Goal: Task Accomplishment & Management: Complete application form

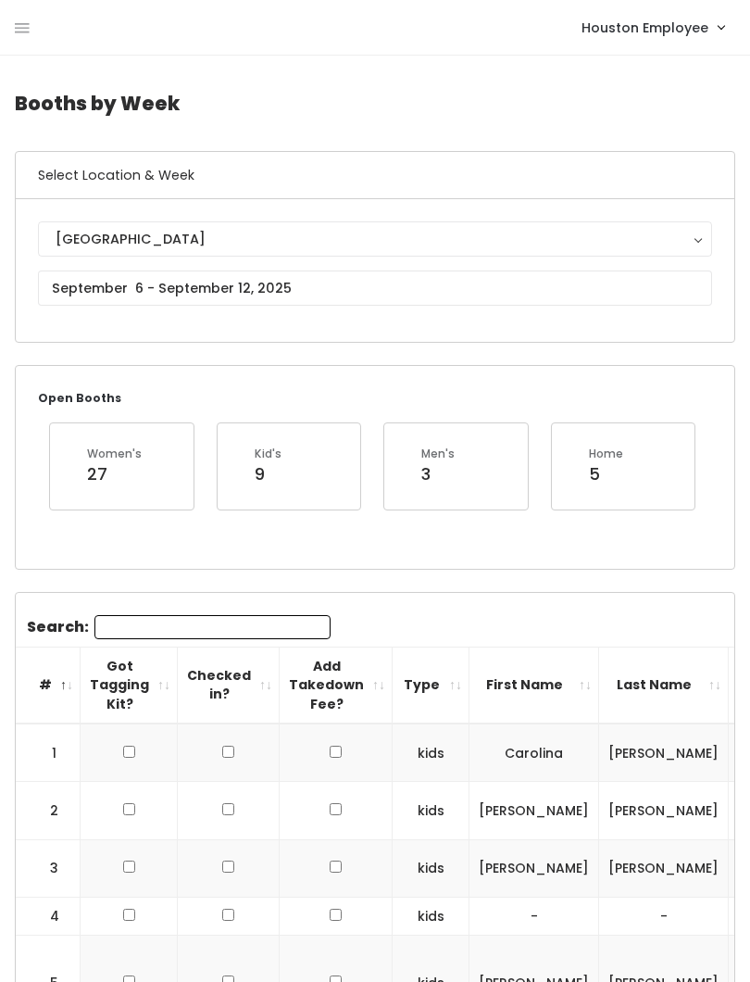
click at [29, 29] on icon at bounding box center [22, 28] width 15 height 17
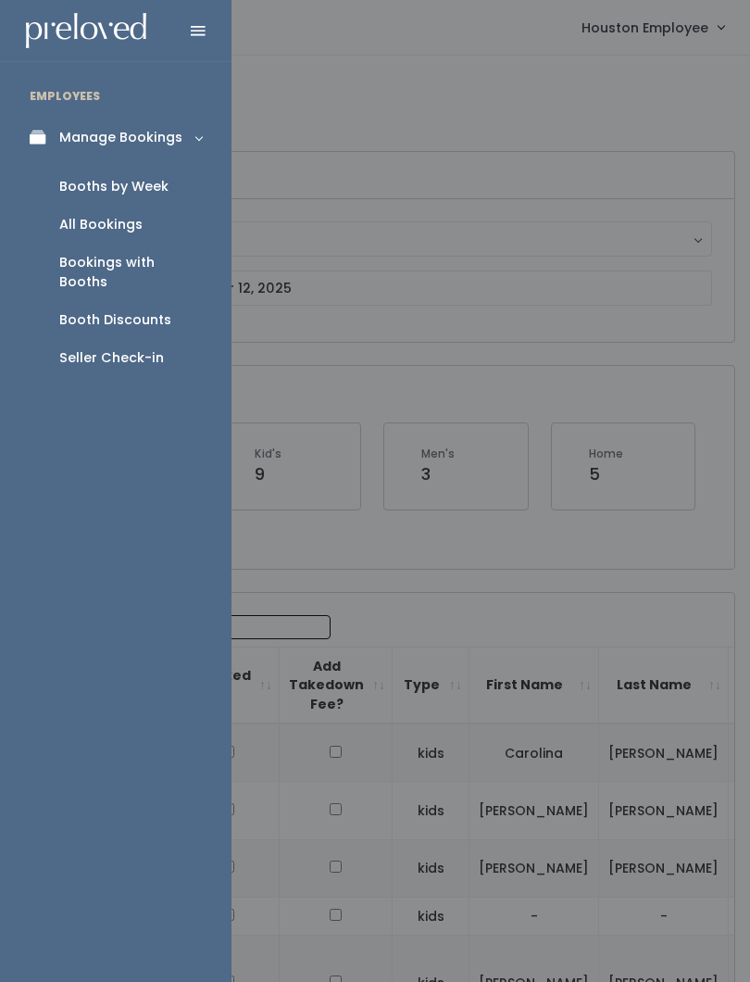
click at [80, 348] on div "Seller Check-in" at bounding box center [111, 357] width 105 height 19
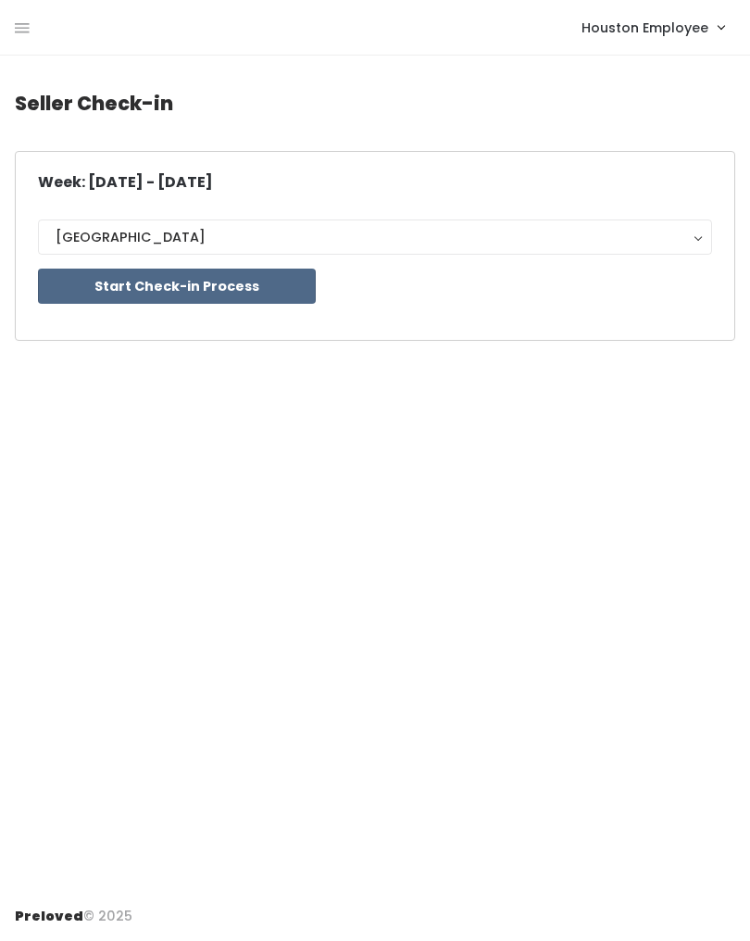
click at [233, 281] on button "Start Check-in Process" at bounding box center [177, 286] width 278 height 35
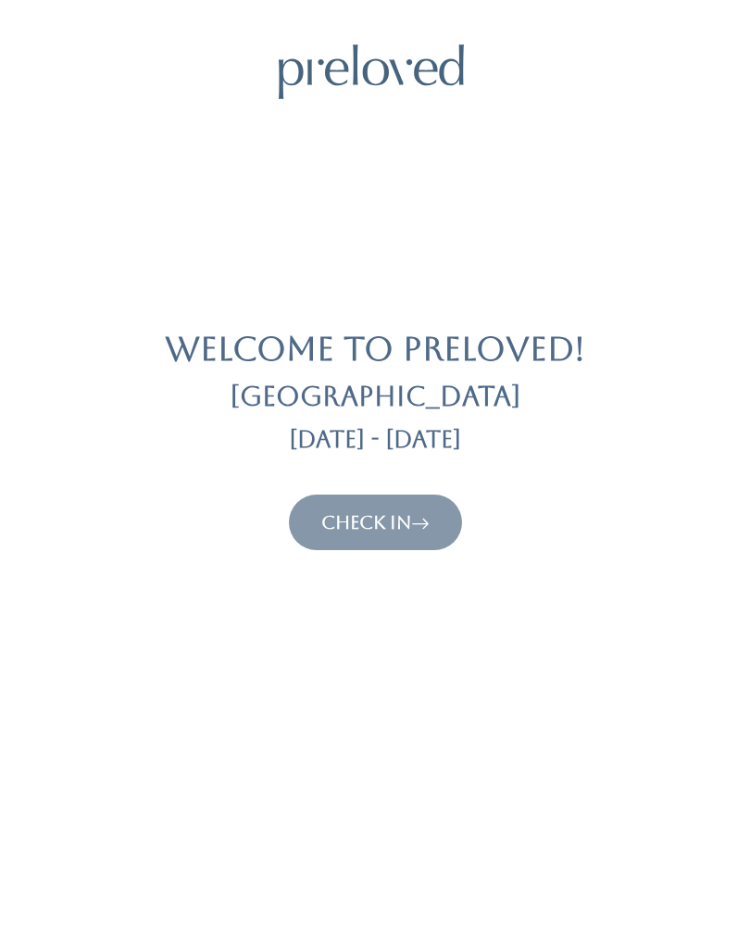
click at [419, 506] on button "Check In" at bounding box center [375, 523] width 173 height 56
click at [408, 530] on link "Check In" at bounding box center [375, 522] width 108 height 22
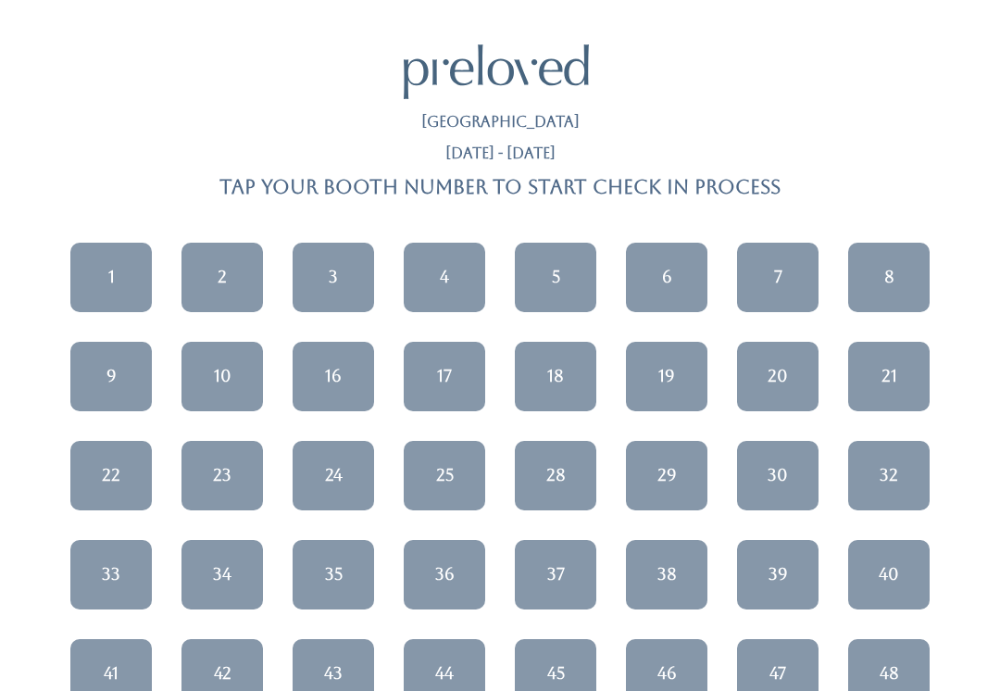
click at [749, 250] on link "7" at bounding box center [777, 277] width 81 height 69
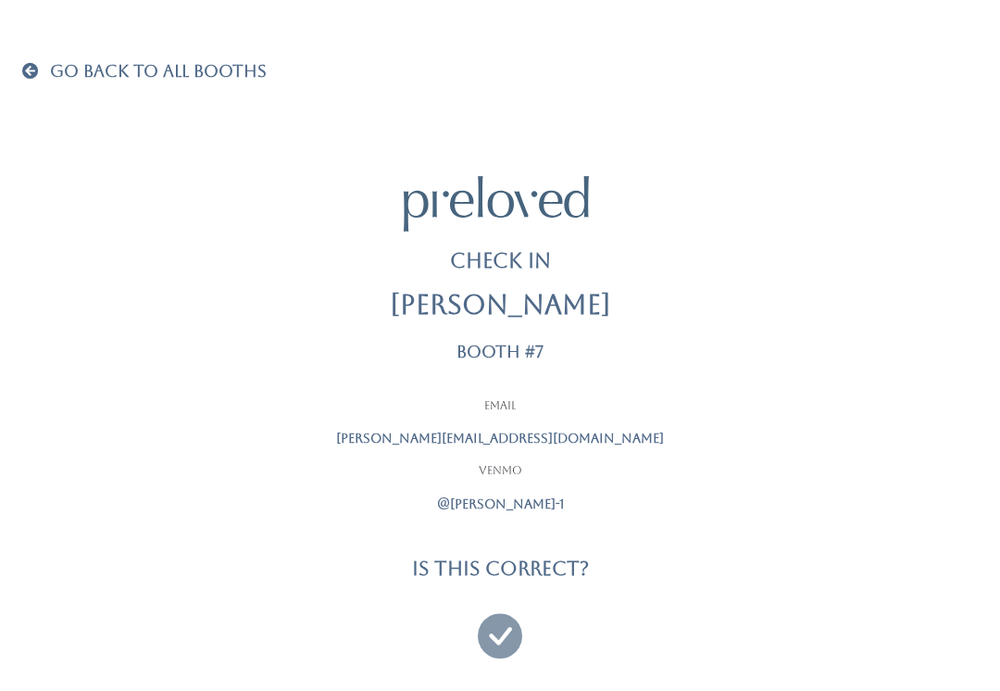
click at [507, 623] on icon at bounding box center [500, 627] width 44 height 62
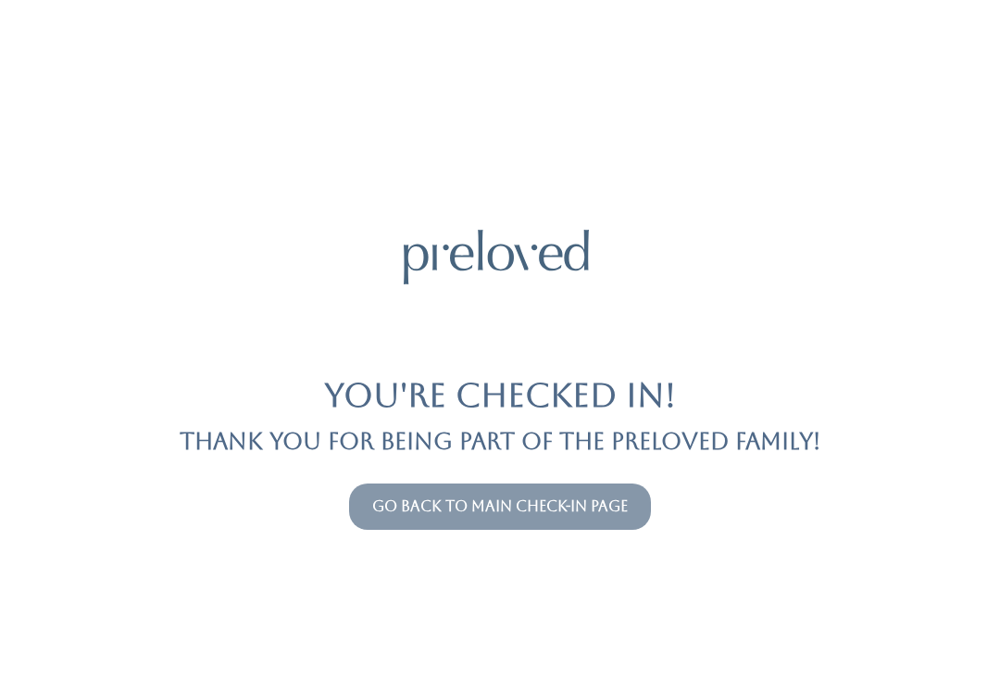
scroll to position [23, 0]
click at [498, 497] on link "Go back to main check-in page" at bounding box center [500, 506] width 256 height 18
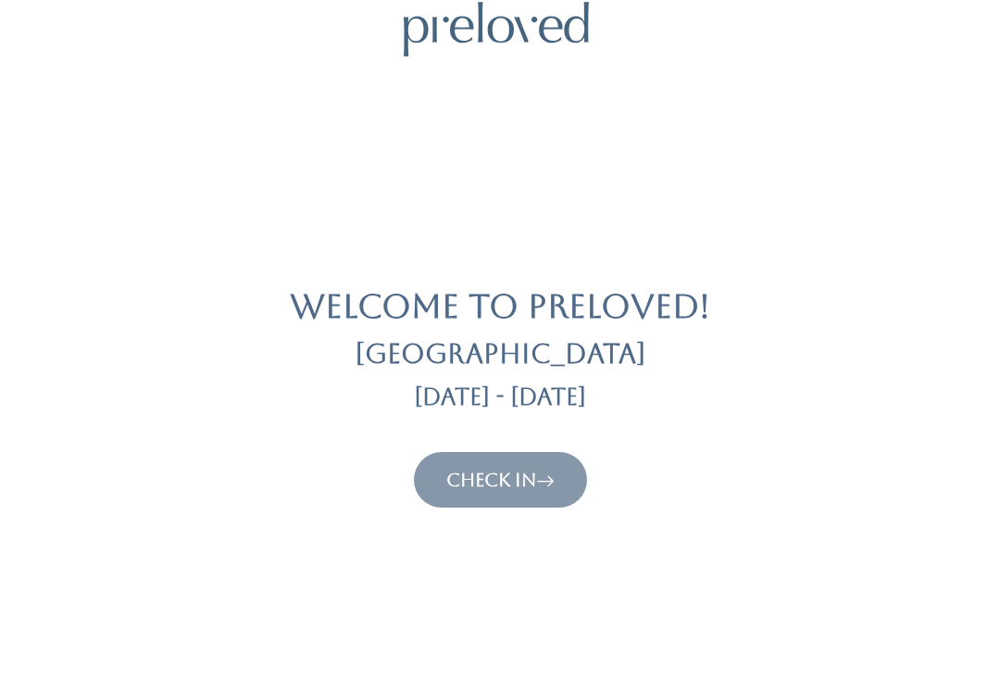
scroll to position [40, 0]
click at [551, 473] on icon at bounding box center [545, 482] width 19 height 22
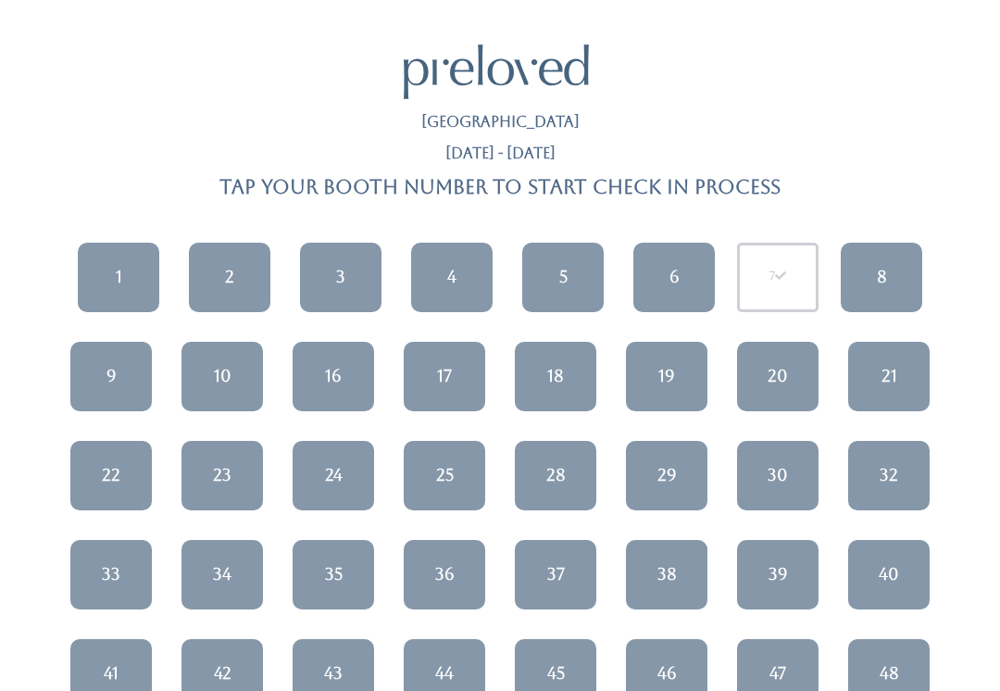
click at [543, 582] on link "37" at bounding box center [555, 574] width 81 height 69
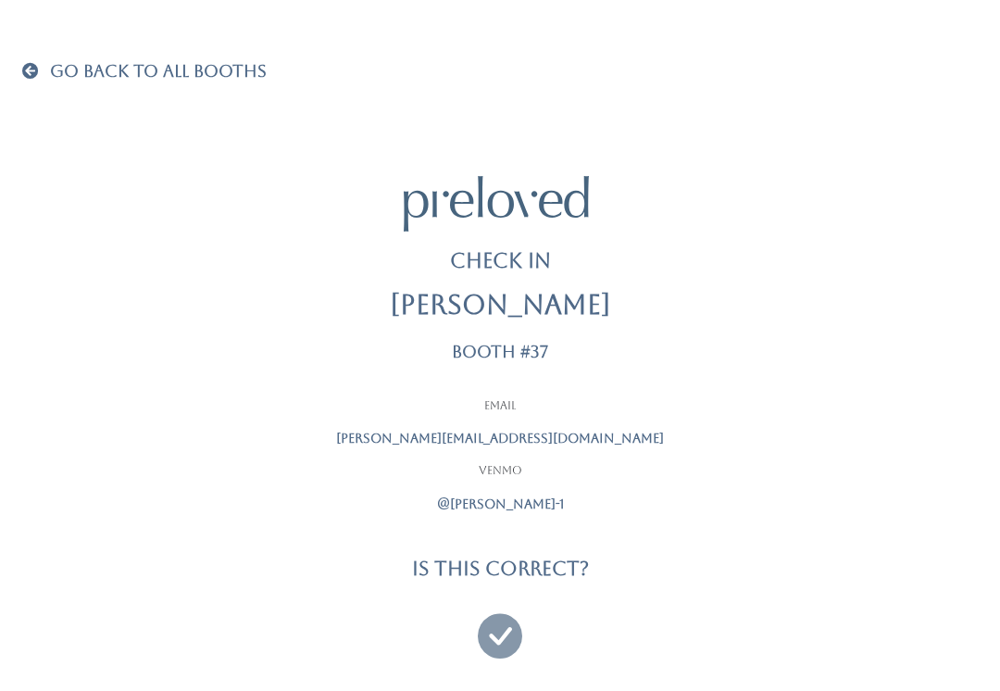
click at [473, 646] on div at bounding box center [500, 628] width 463 height 69
click at [470, 642] on div at bounding box center [500, 628] width 463 height 69
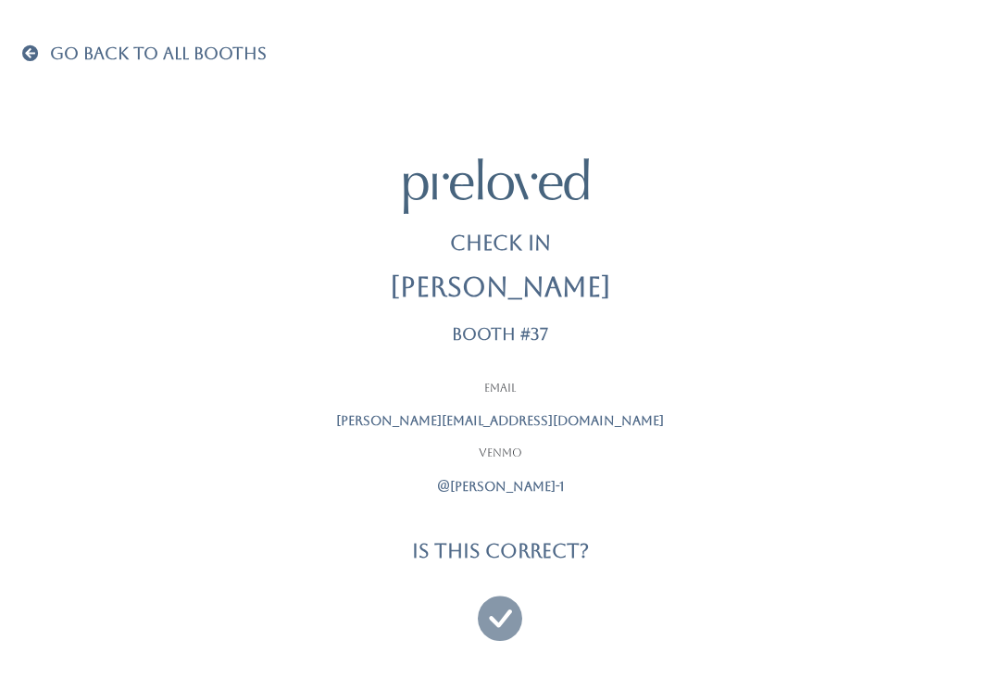
scroll to position [19, 0]
click at [484, 621] on icon at bounding box center [500, 608] width 44 height 62
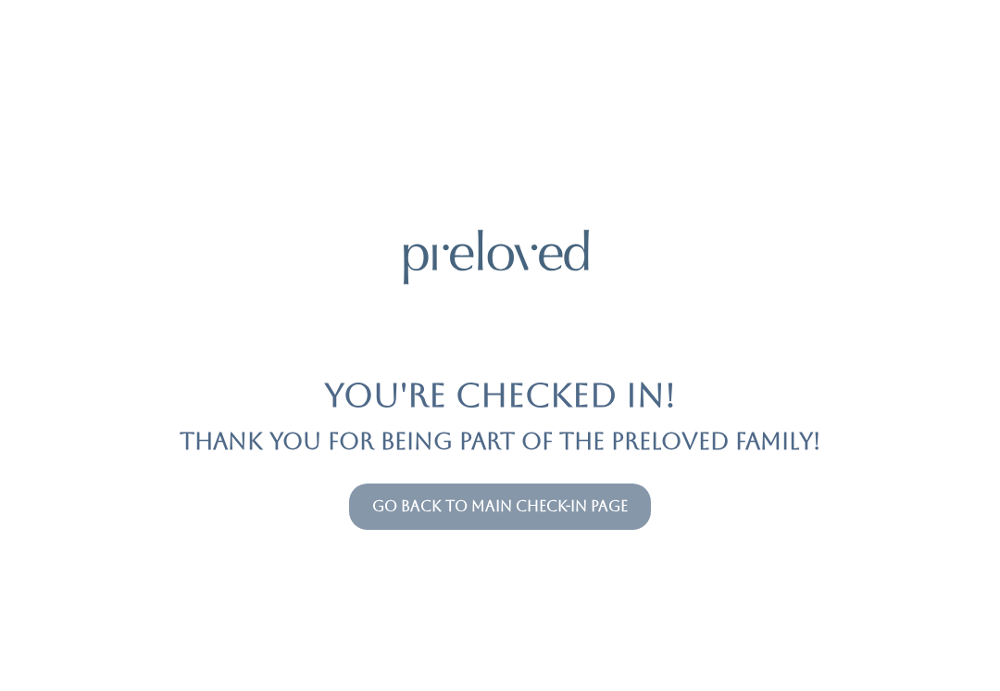
click at [573, 513] on link "Go back to main check-in page" at bounding box center [500, 506] width 256 height 18
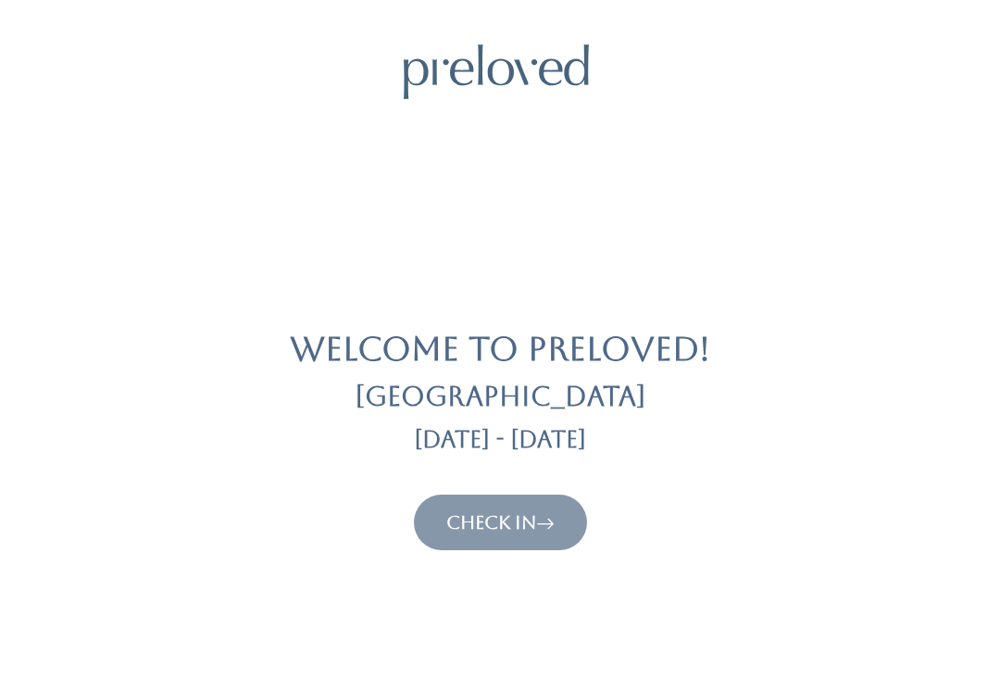
click at [519, 520] on link "Check In" at bounding box center [500, 522] width 108 height 22
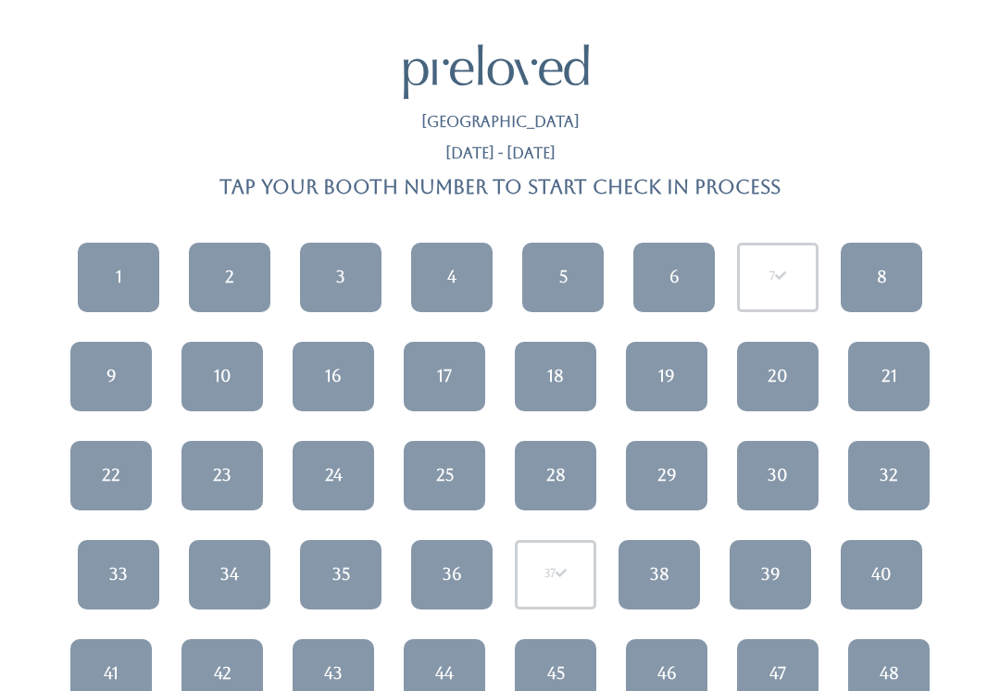
click at [118, 362] on link "9" at bounding box center [110, 376] width 81 height 69
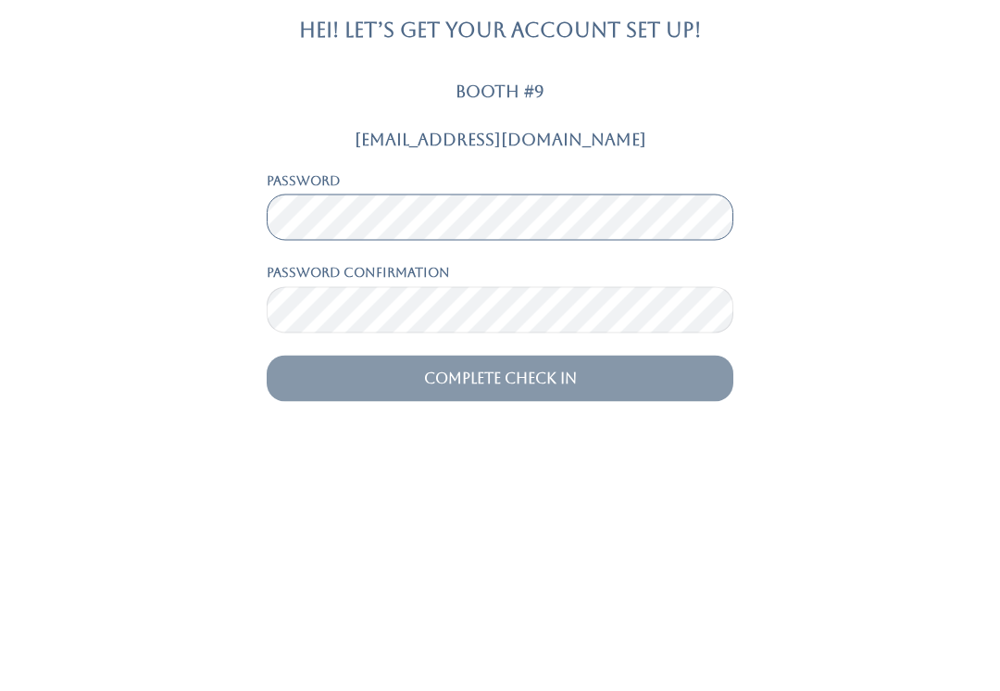
scroll to position [23, 0]
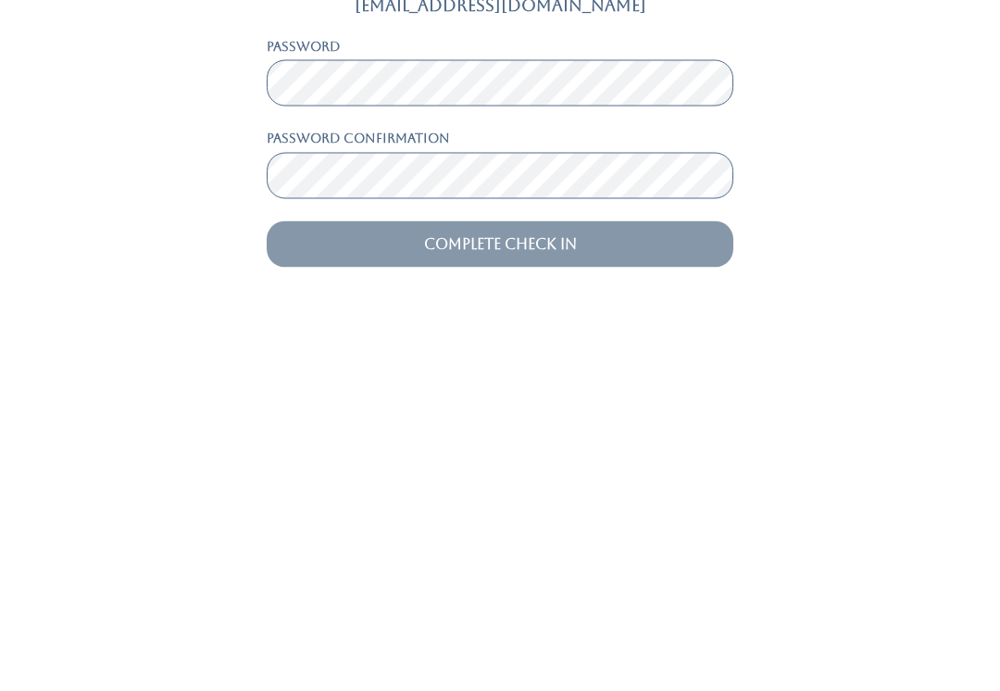
click at [606, 594] on input "Complete Check In" at bounding box center [500, 617] width 467 height 46
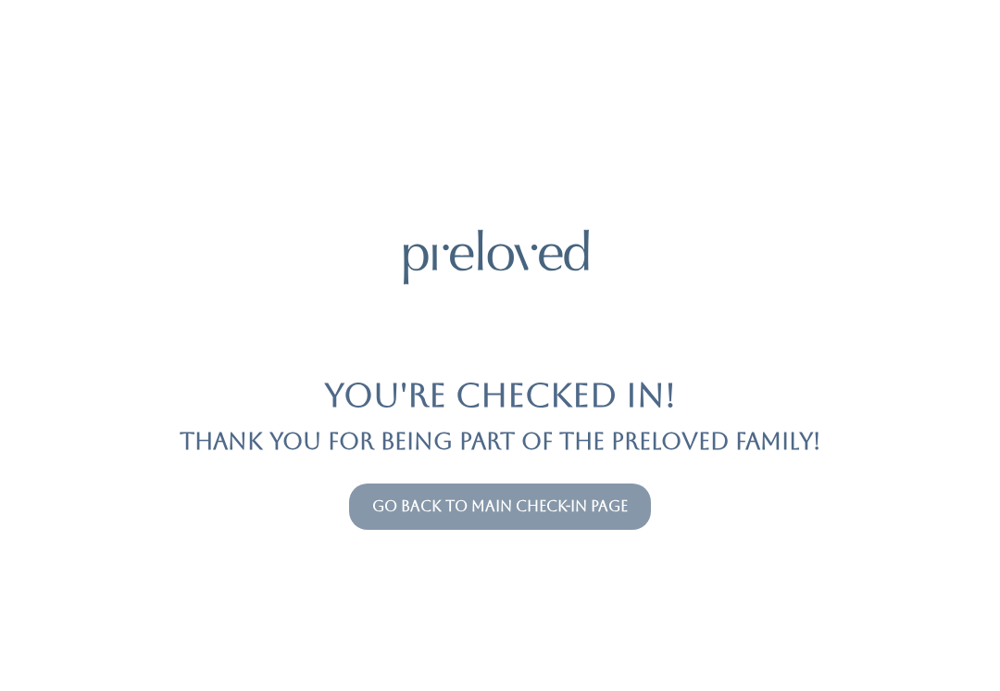
click at [569, 505] on link "Go back to main check-in page" at bounding box center [500, 506] width 256 height 18
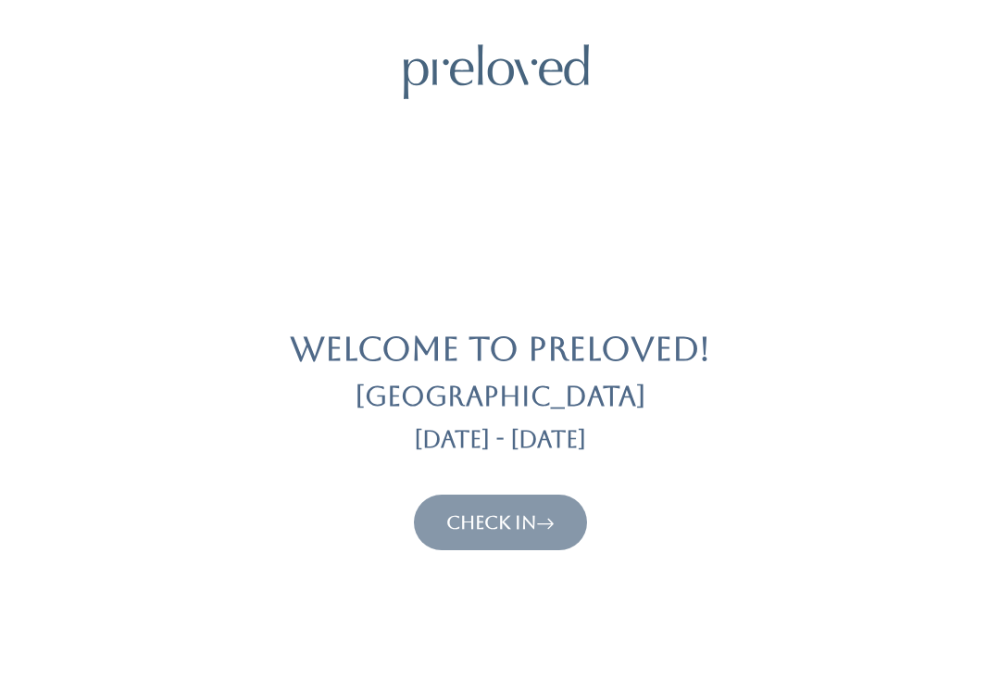
click at [569, 511] on button "Check In" at bounding box center [500, 523] width 173 height 56
click at [516, 495] on button "Check In" at bounding box center [500, 523] width 173 height 56
click at [488, 529] on link "Check In" at bounding box center [500, 522] width 108 height 22
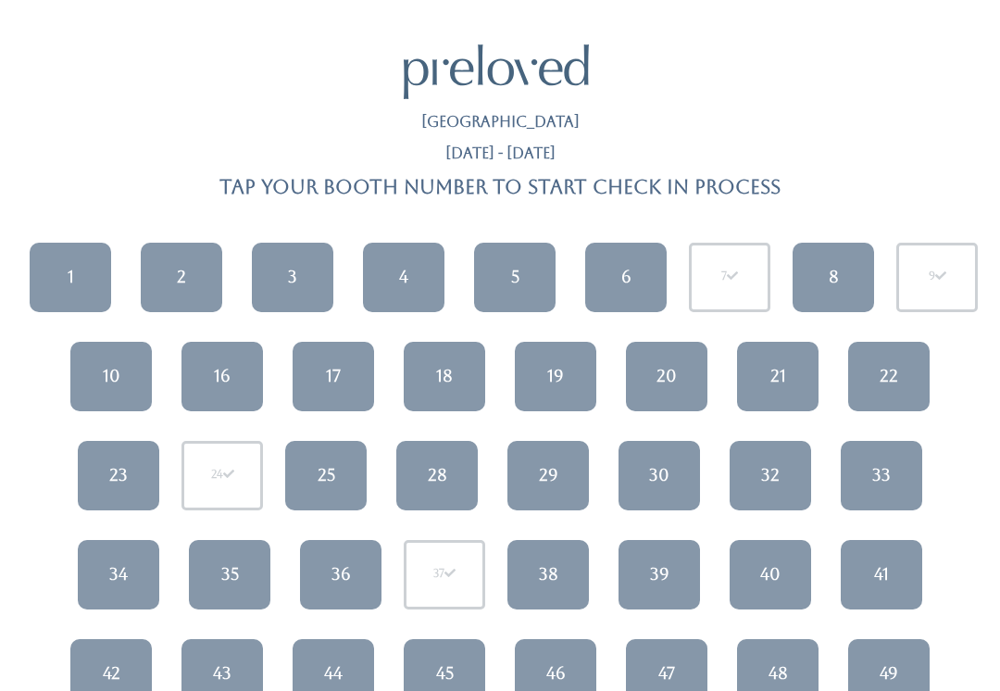
click at [899, 365] on link "22" at bounding box center [888, 376] width 81 height 69
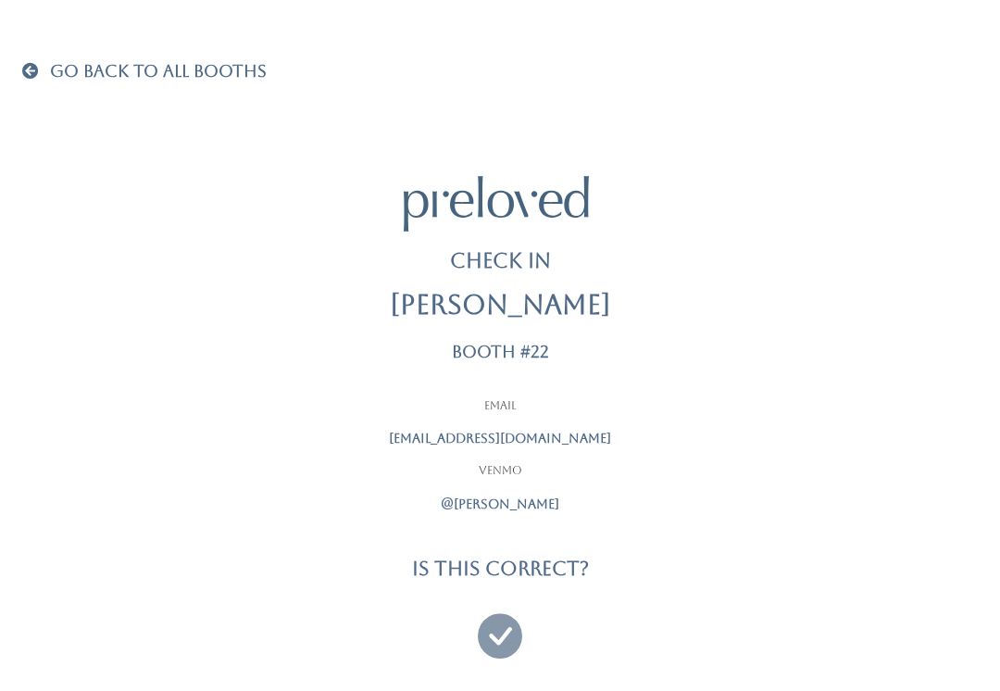
click at [504, 638] on icon at bounding box center [500, 627] width 44 height 62
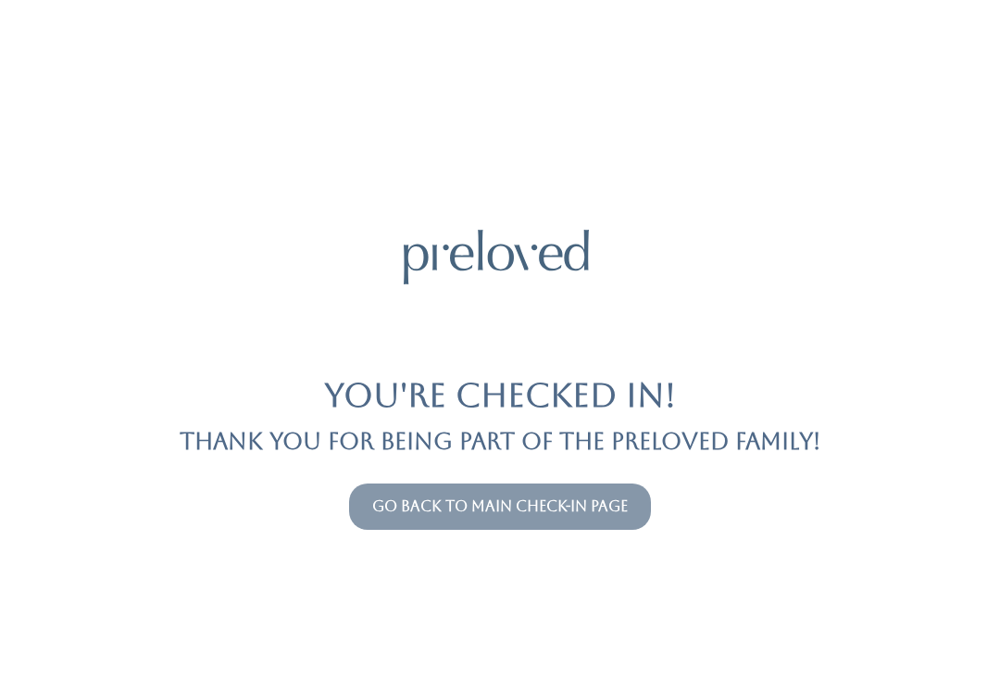
click at [608, 504] on link "Go back to main check-in page" at bounding box center [500, 506] width 256 height 18
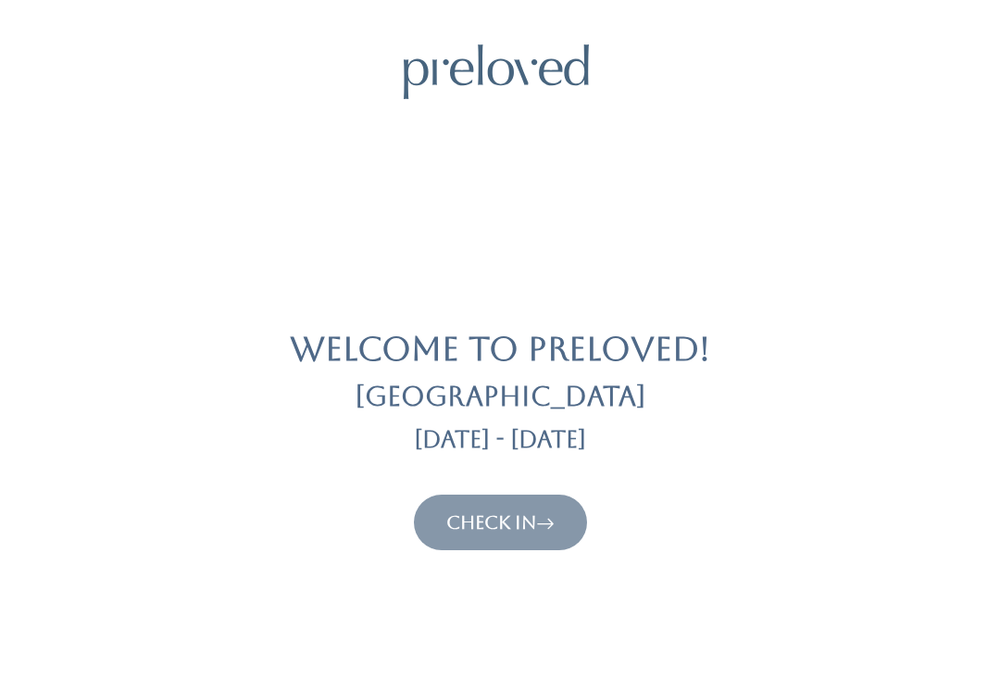
click at [555, 513] on icon at bounding box center [545, 522] width 19 height 22
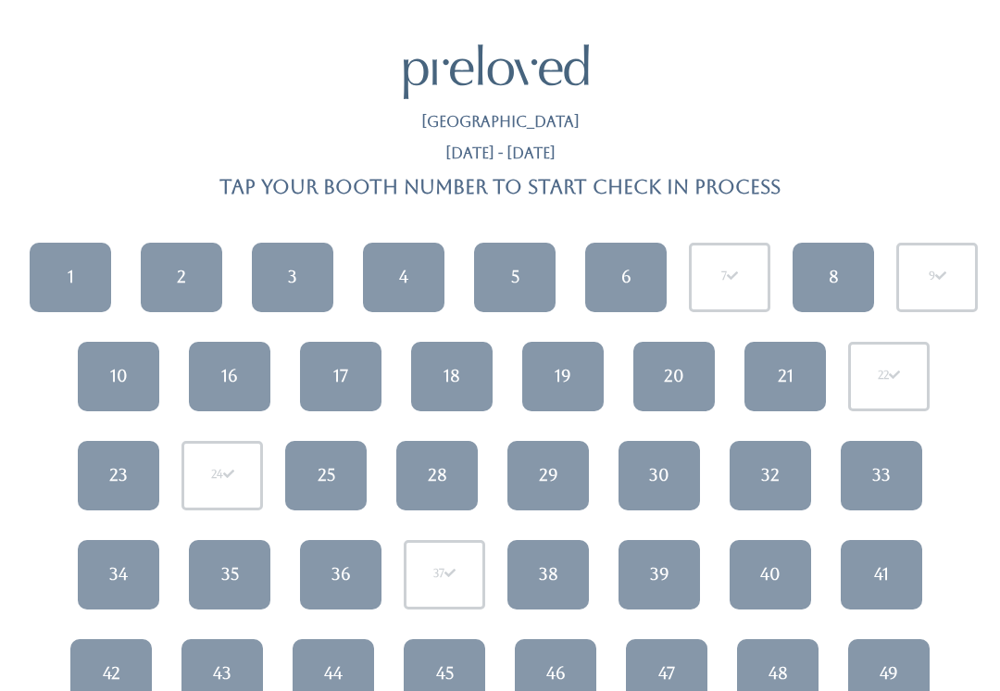
click at [237, 573] on div "35" at bounding box center [230, 574] width 18 height 24
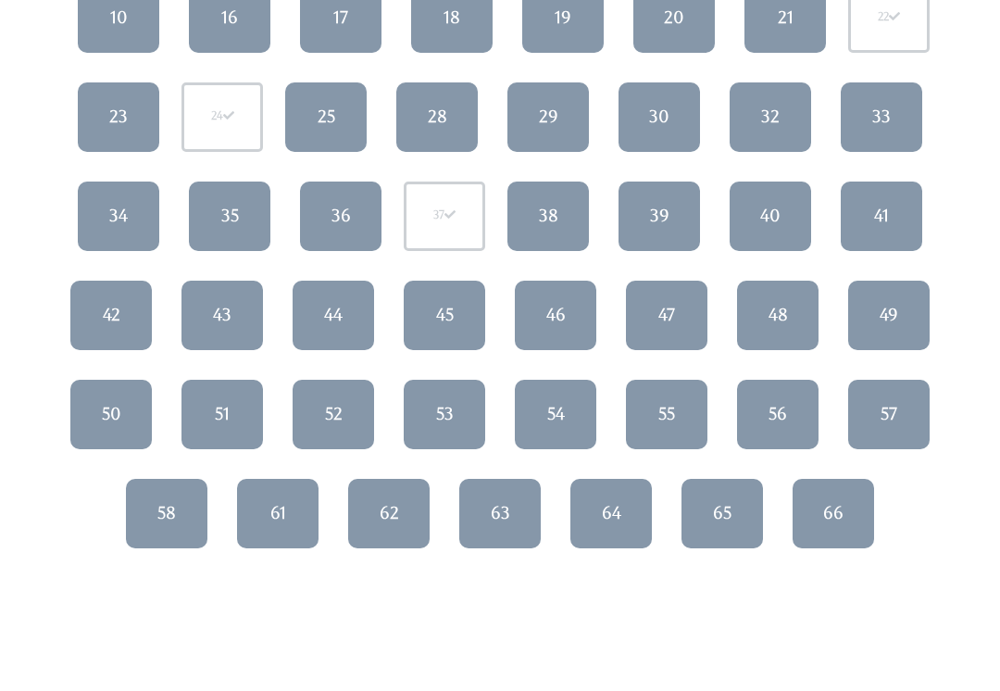
scroll to position [372, 0]
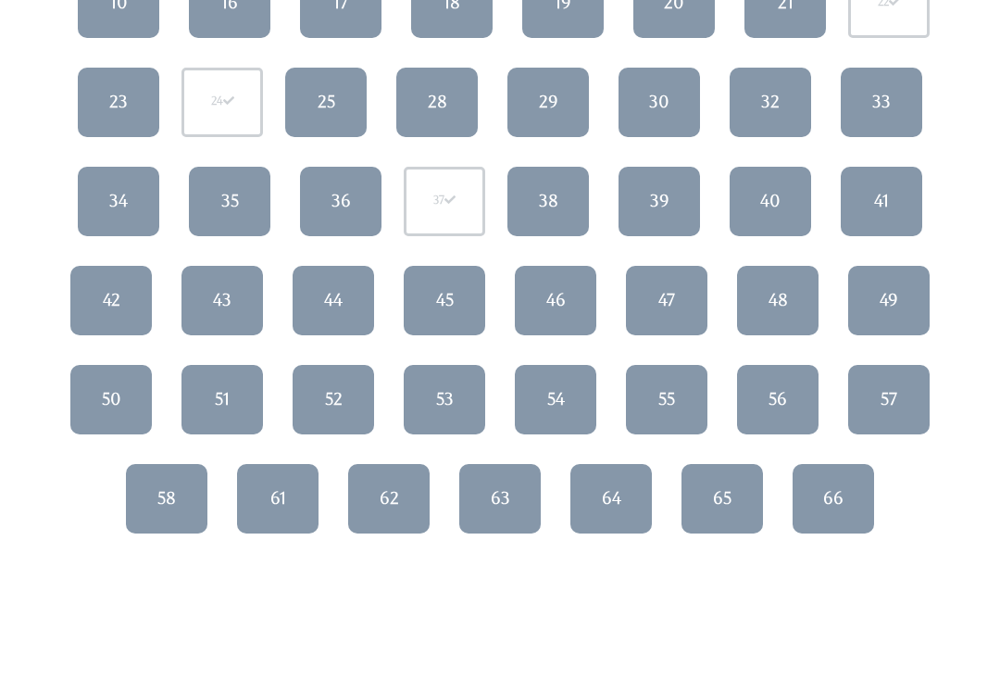
click at [888, 413] on link "57" at bounding box center [888, 400] width 81 height 69
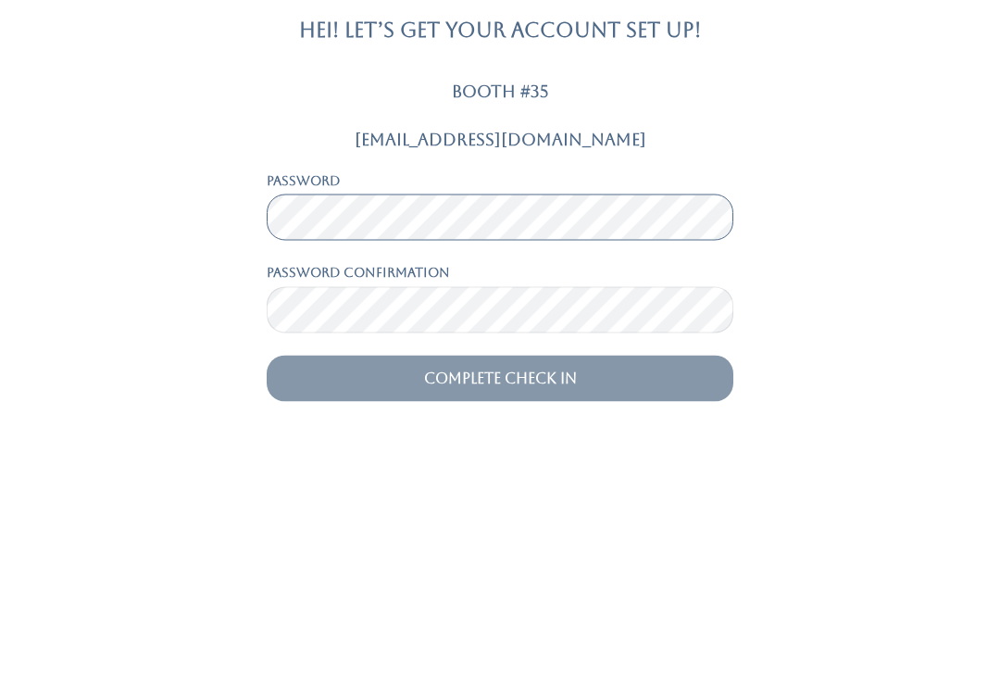
scroll to position [23, 0]
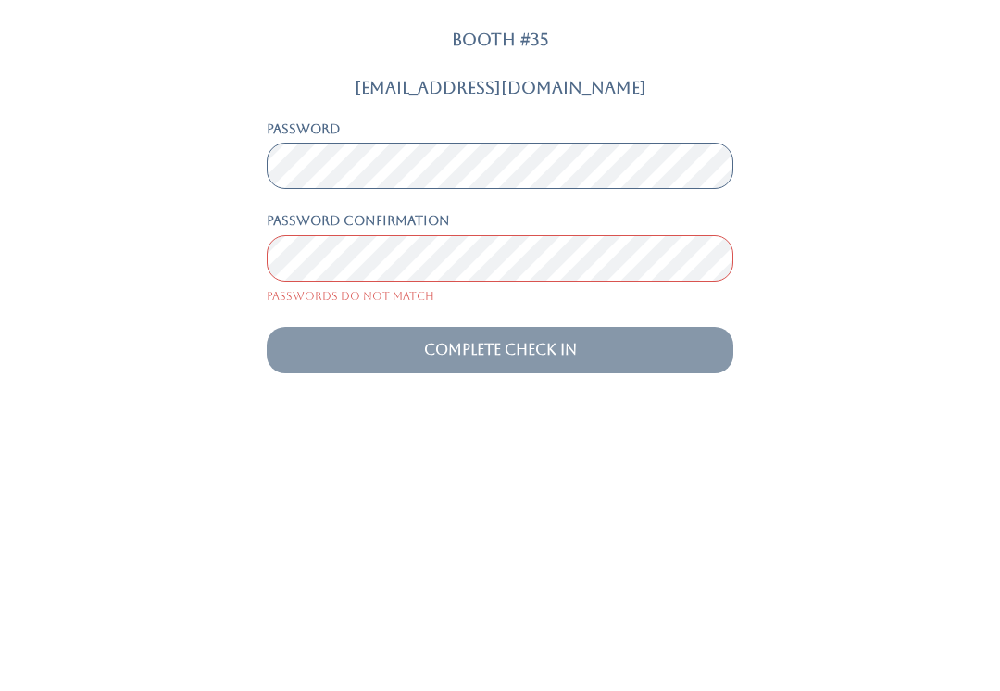
click at [865, 352] on div "Tisnue1@gmail.com Password Password confirmation Passwords do not match Complet…" at bounding box center [500, 499] width 978 height 295
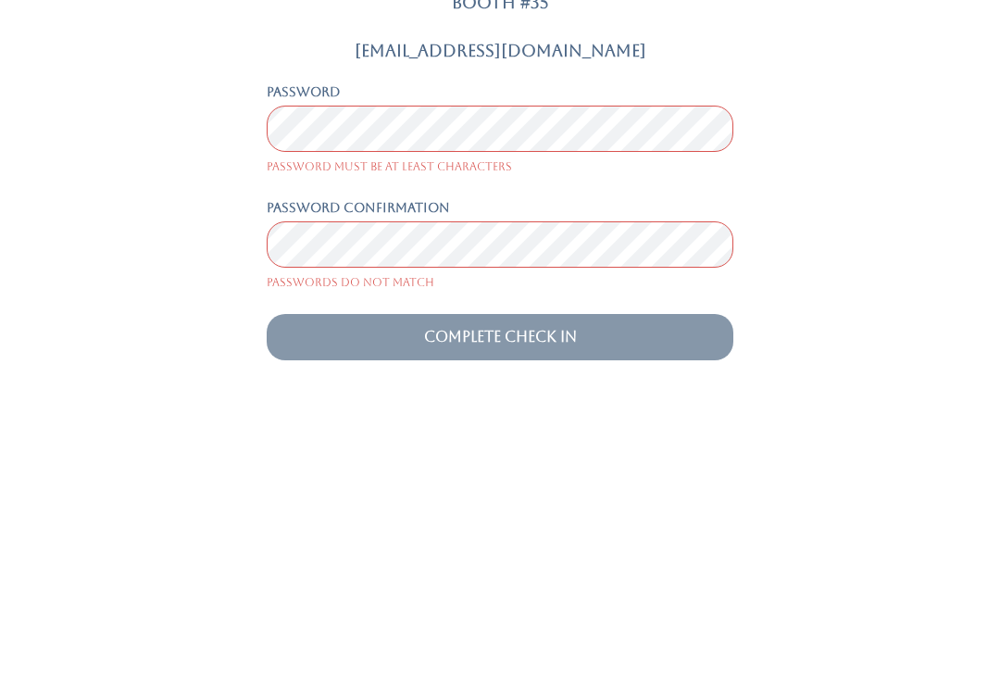
scroll to position [36, 0]
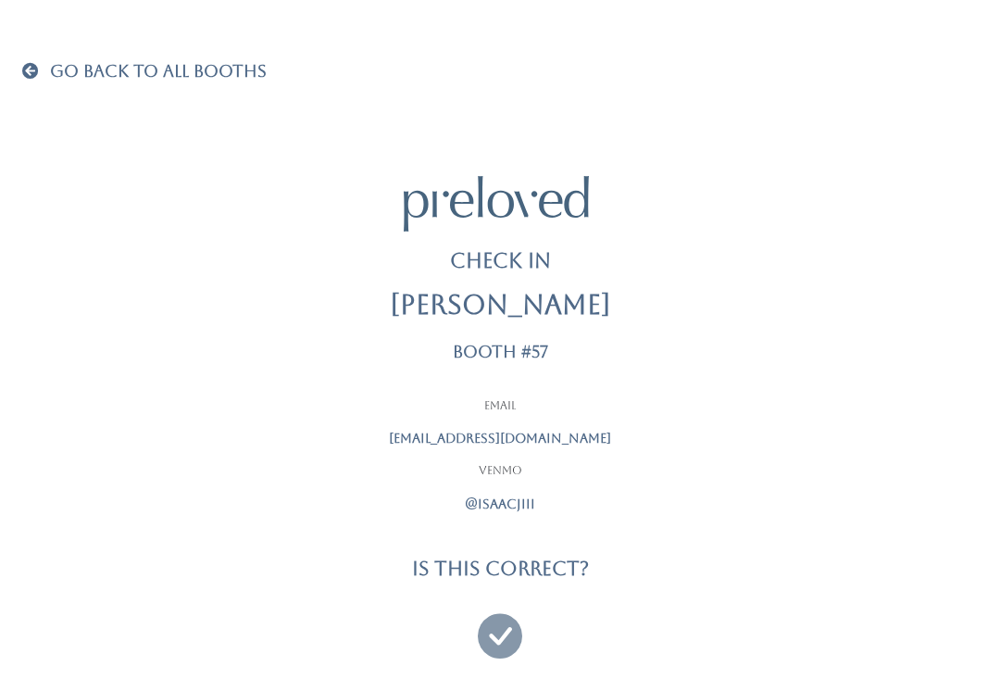
click at [506, 628] on icon at bounding box center [500, 627] width 44 height 62
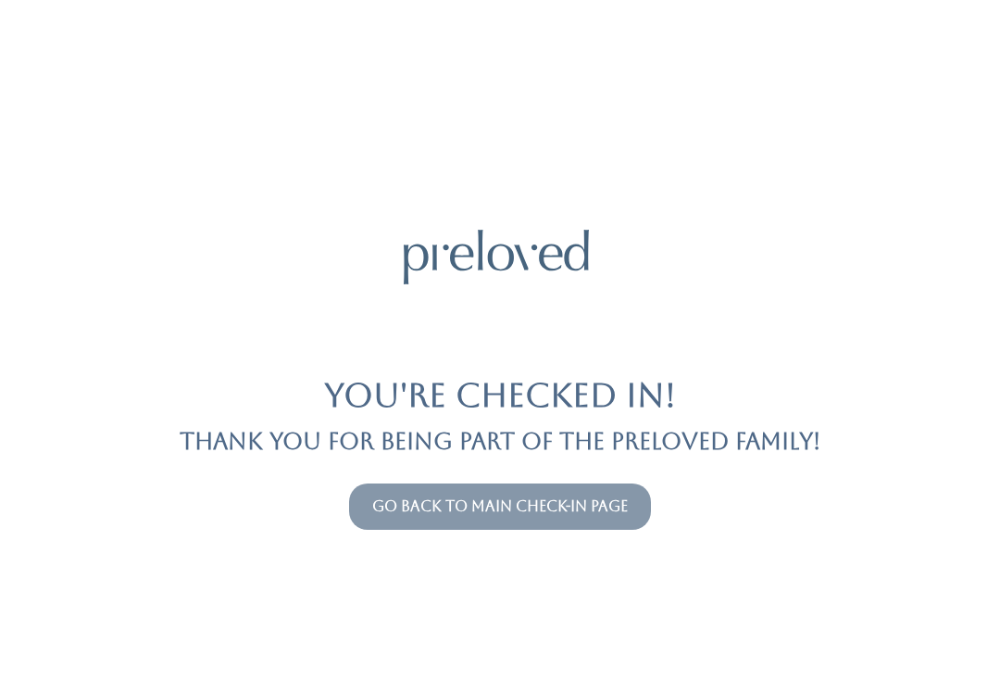
click at [417, 471] on div "You're checked in! Thank you for being part of the Preloved family! Go back to …" at bounding box center [500, 345] width 956 height 691
click at [480, 511] on link "Go back to main check-in page" at bounding box center [500, 506] width 256 height 18
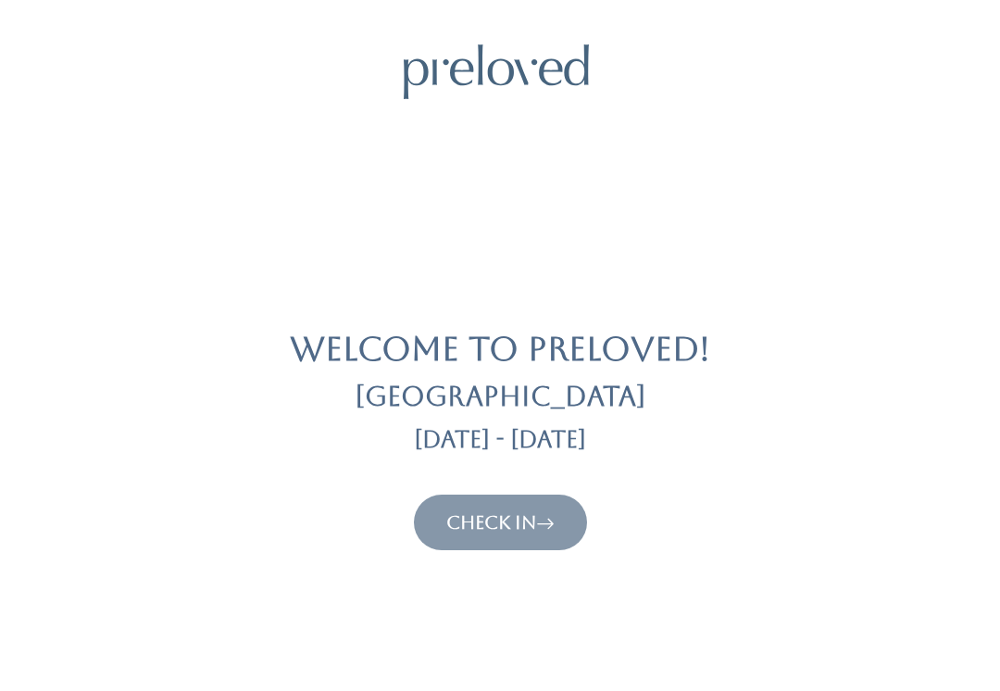
click at [494, 514] on link "Check In" at bounding box center [500, 522] width 108 height 22
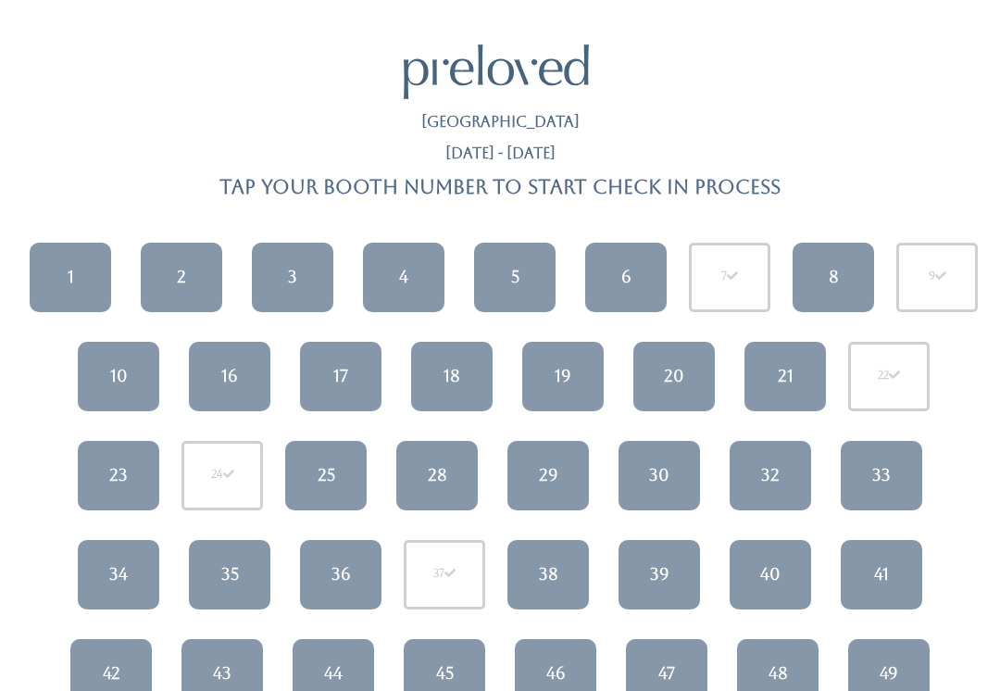
click at [662, 382] on link "20" at bounding box center [673, 376] width 81 height 69
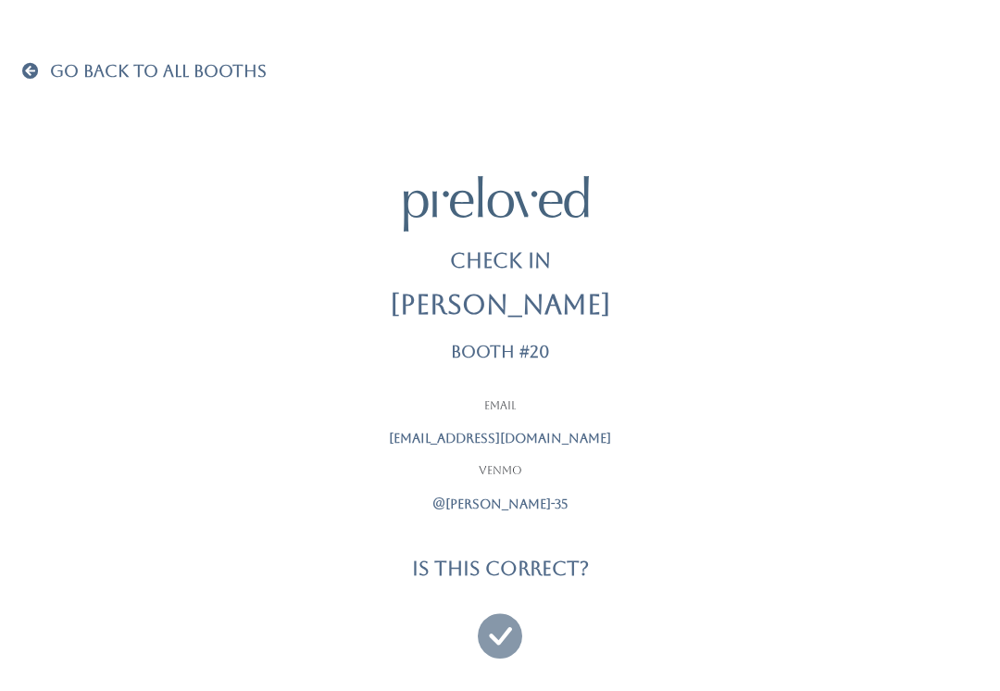
click at [501, 636] on icon at bounding box center [500, 627] width 44 height 62
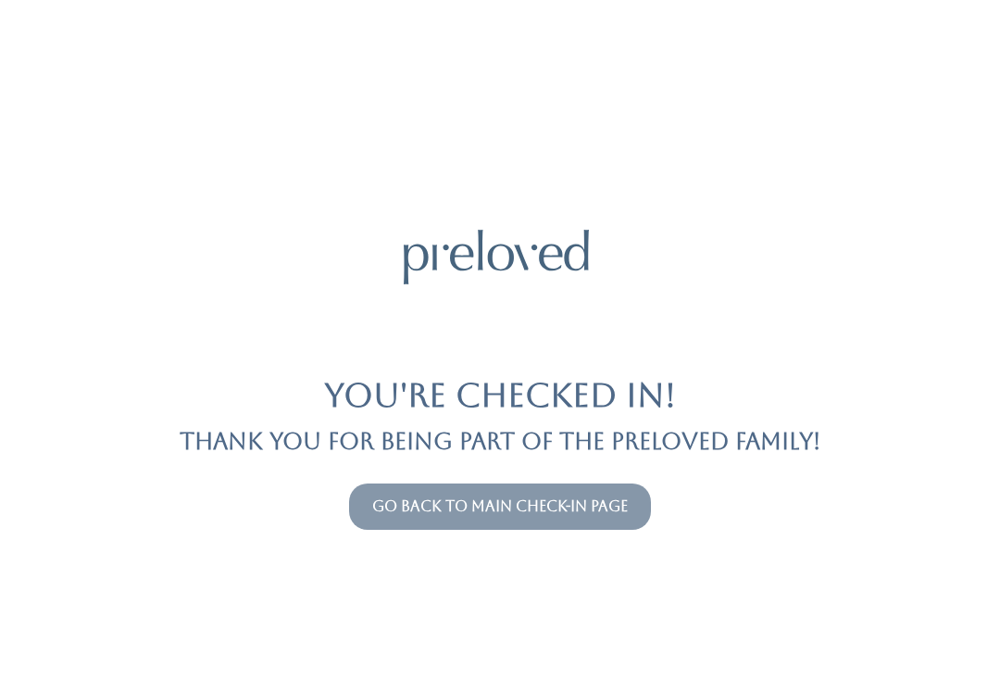
click at [491, 479] on div "Go back to main check-in page" at bounding box center [500, 506] width 978 height 61
click at [409, 484] on button "Go back to main check-in page" at bounding box center [500, 506] width 302 height 46
click at [413, 497] on link "Go back to main check-in page" at bounding box center [500, 506] width 256 height 18
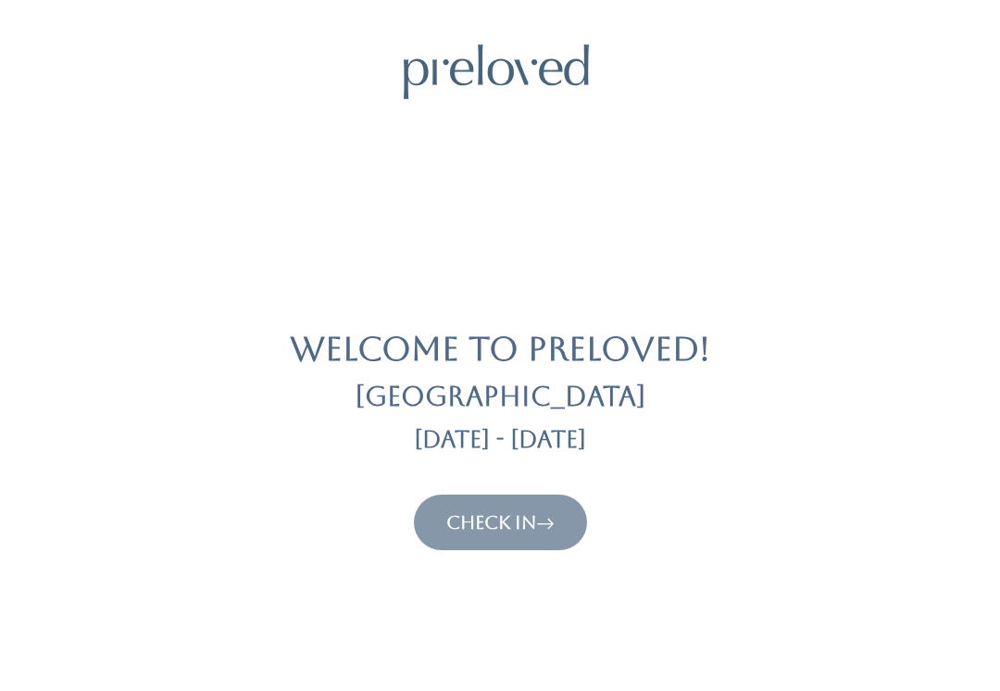
click at [463, 515] on link "Check In" at bounding box center [500, 522] width 108 height 22
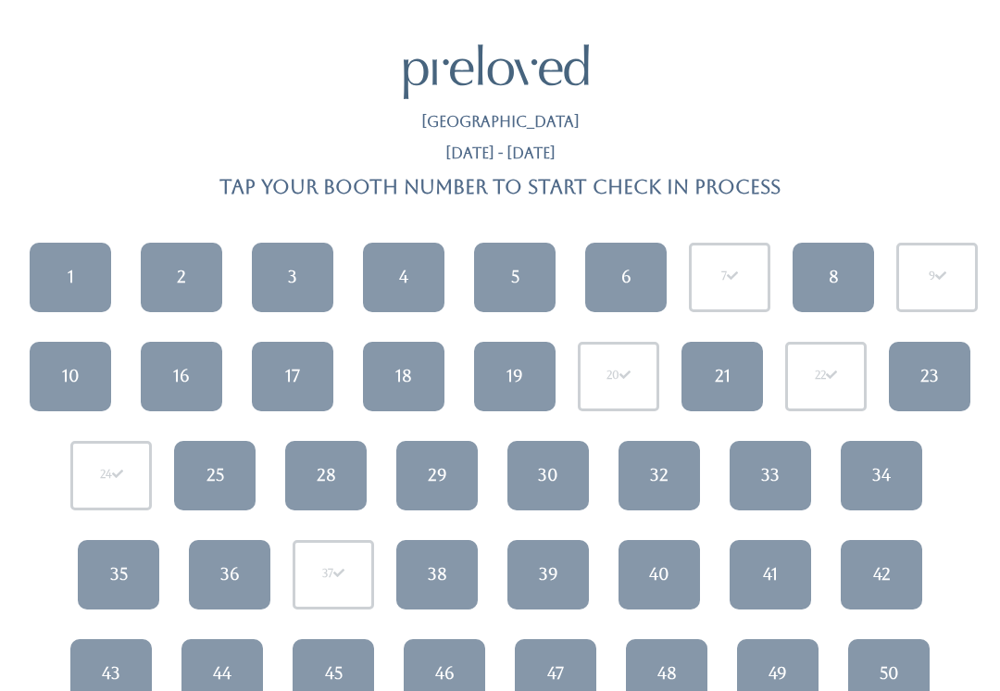
click at [633, 273] on link "6" at bounding box center [625, 277] width 81 height 69
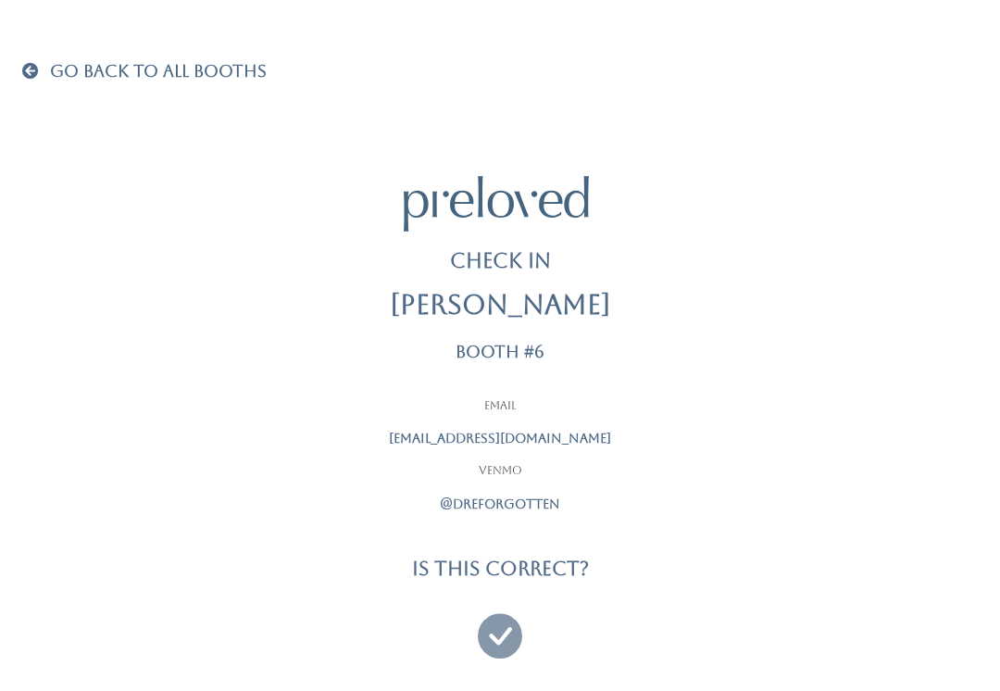
click at [8, 69] on div "Go Back To All Booths Check In Andrea Shove Booth #6 Email dreforgotten@gmail.c…" at bounding box center [500, 357] width 1000 height 714
click at [37, 57] on div "Go Back To All Booths Check In Andrea Shove Booth #6 Email dreforgotten@gmail.c…" at bounding box center [500, 357] width 956 height 714
click at [37, 67] on span at bounding box center [34, 70] width 24 height 17
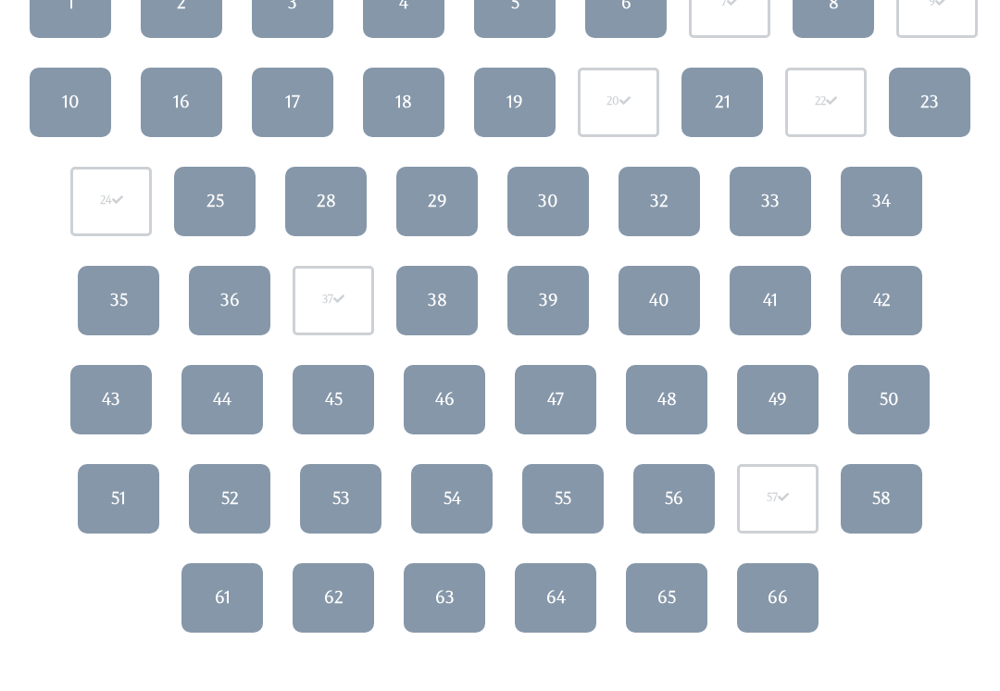
scroll to position [301, 0]
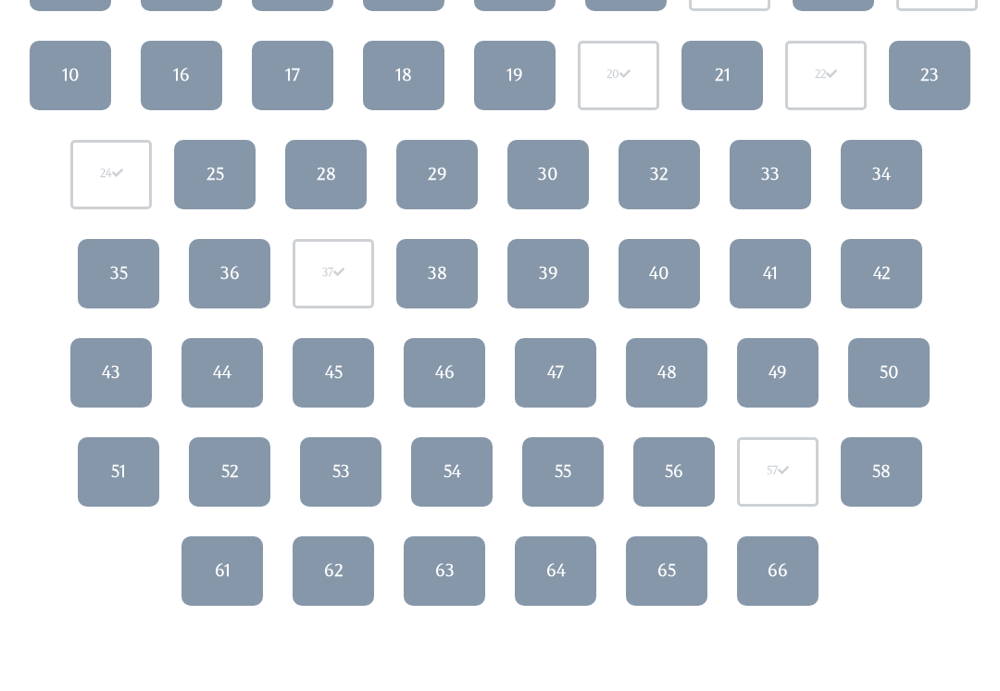
click at [219, 572] on div "61" at bounding box center [223, 570] width 16 height 24
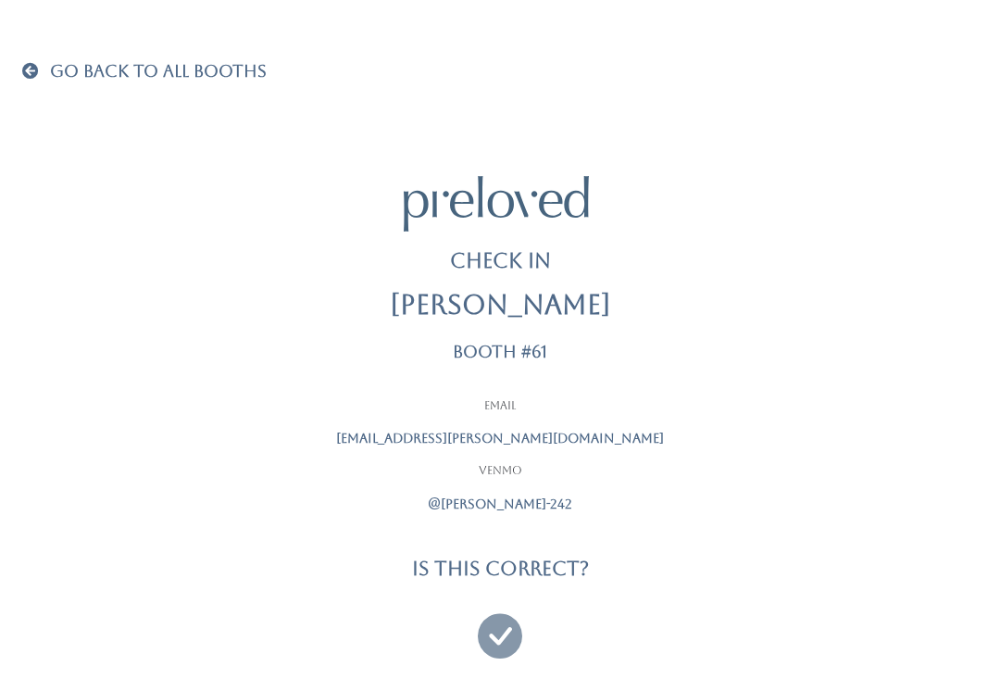
click at [491, 629] on icon at bounding box center [500, 627] width 44 height 62
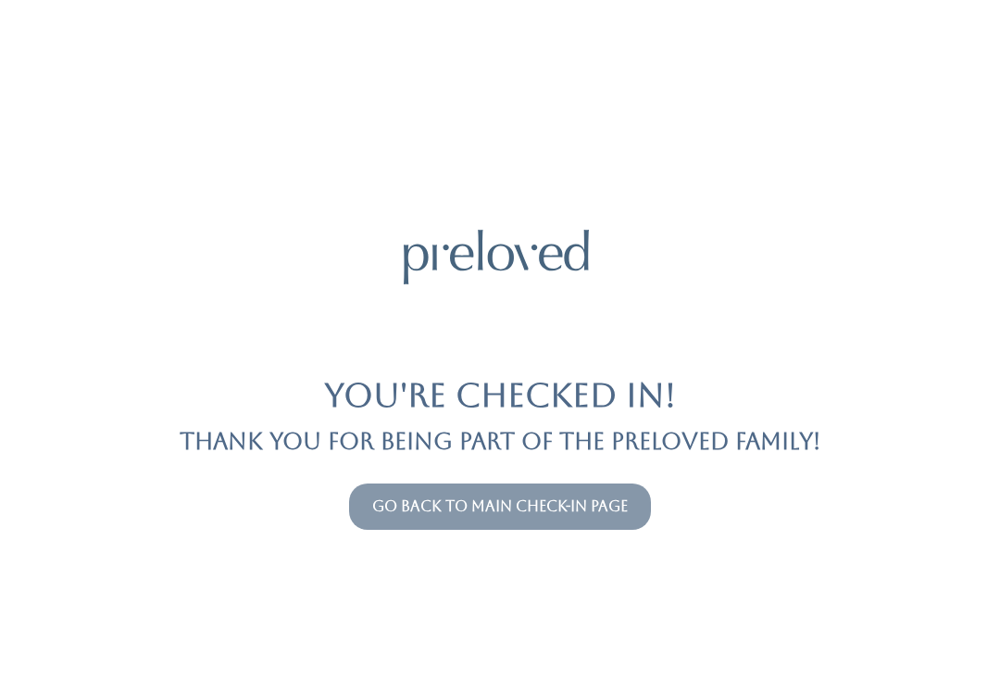
click at [415, 497] on link "Go back to main check-in page" at bounding box center [500, 506] width 256 height 18
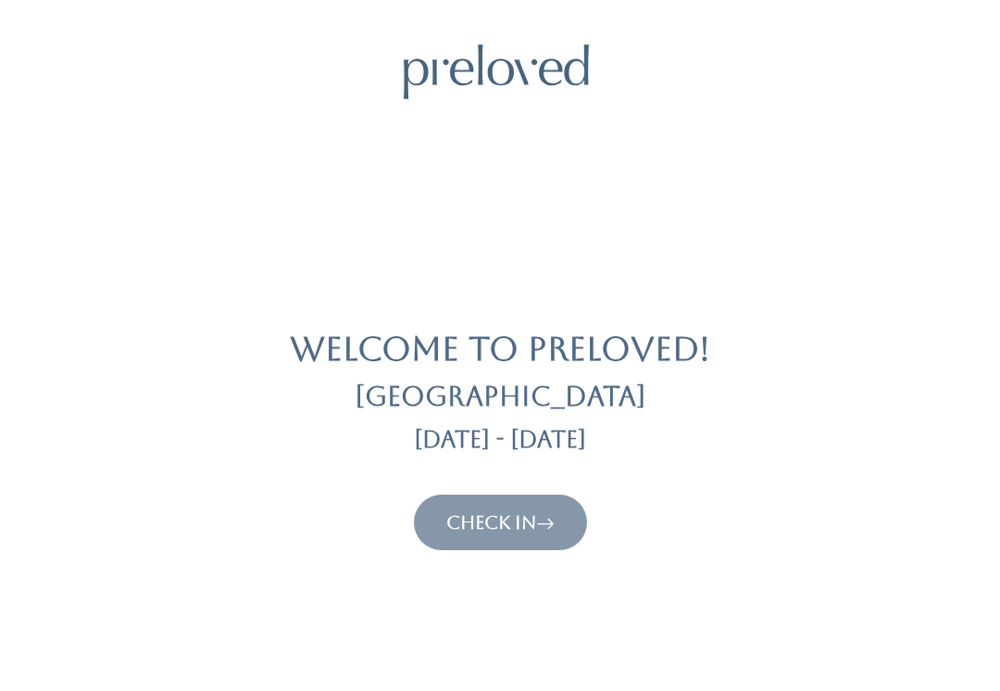
click at [514, 529] on link "Check In" at bounding box center [500, 522] width 108 height 22
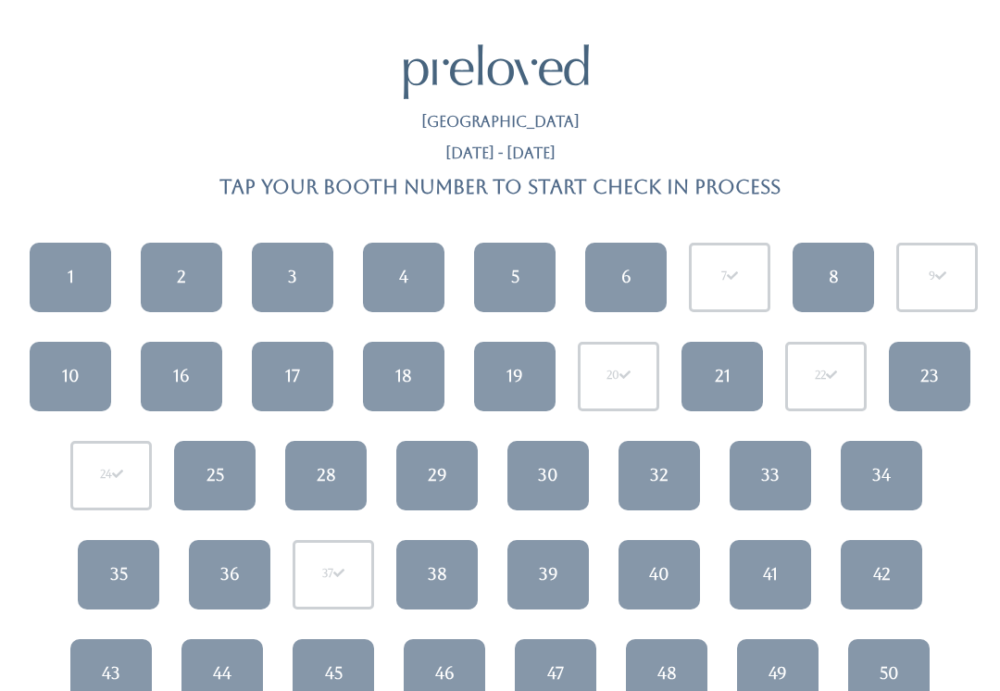
click at [89, 256] on link "1" at bounding box center [70, 277] width 81 height 69
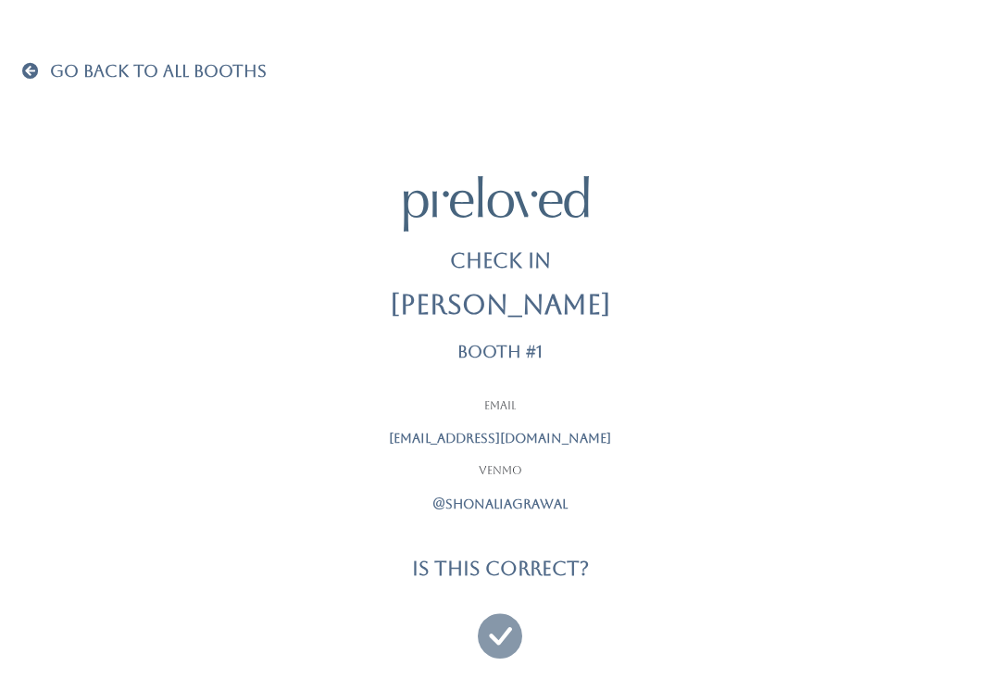
click at [501, 634] on icon at bounding box center [500, 627] width 44 height 62
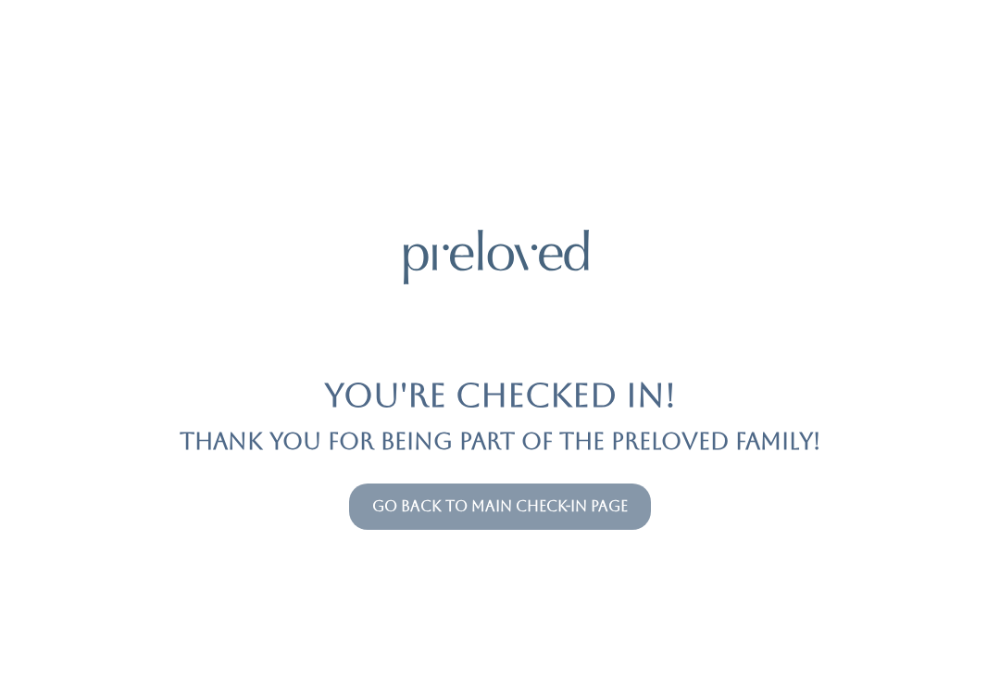
click at [433, 491] on button "Go back to main check-in page" at bounding box center [500, 506] width 302 height 46
click at [595, 512] on link "Go back to main check-in page" at bounding box center [500, 506] width 256 height 18
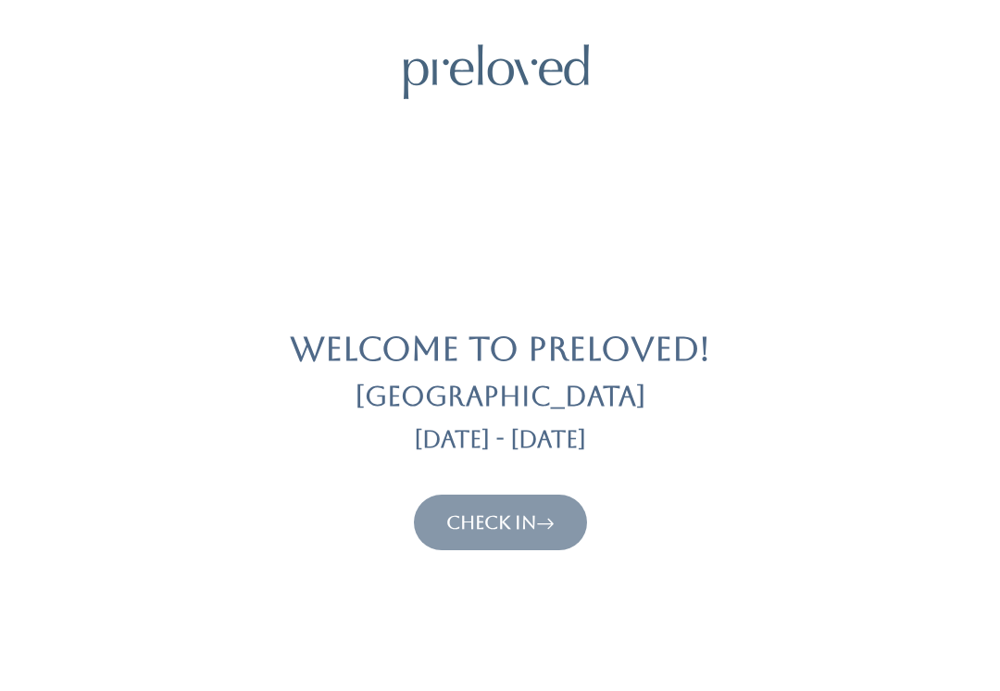
click at [521, 529] on link "Check In" at bounding box center [500, 522] width 108 height 22
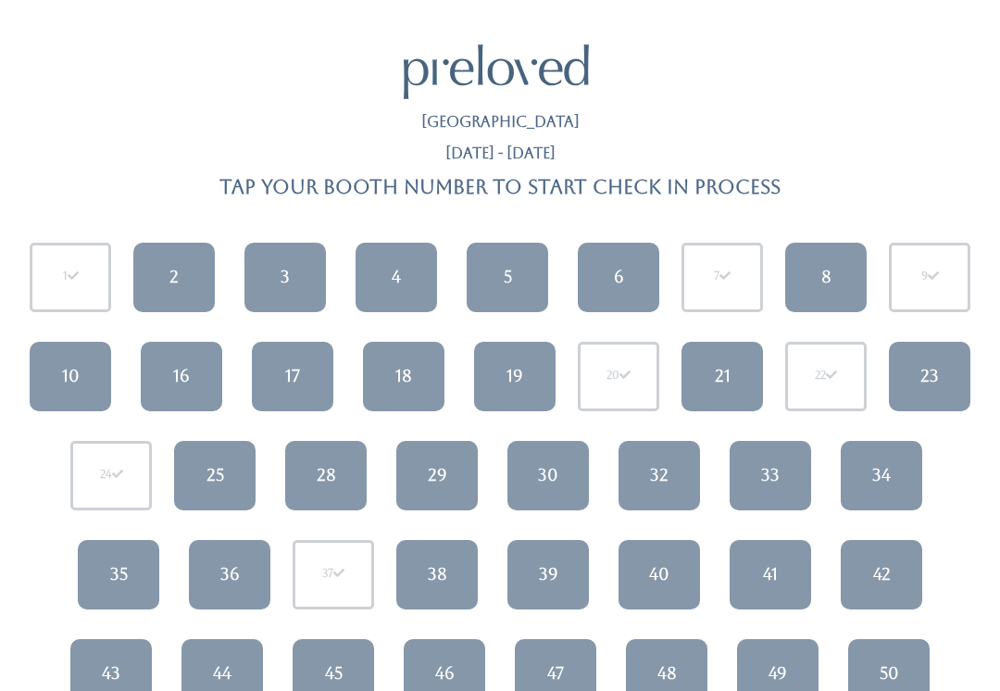
click at [724, 387] on link "21" at bounding box center [722, 376] width 81 height 69
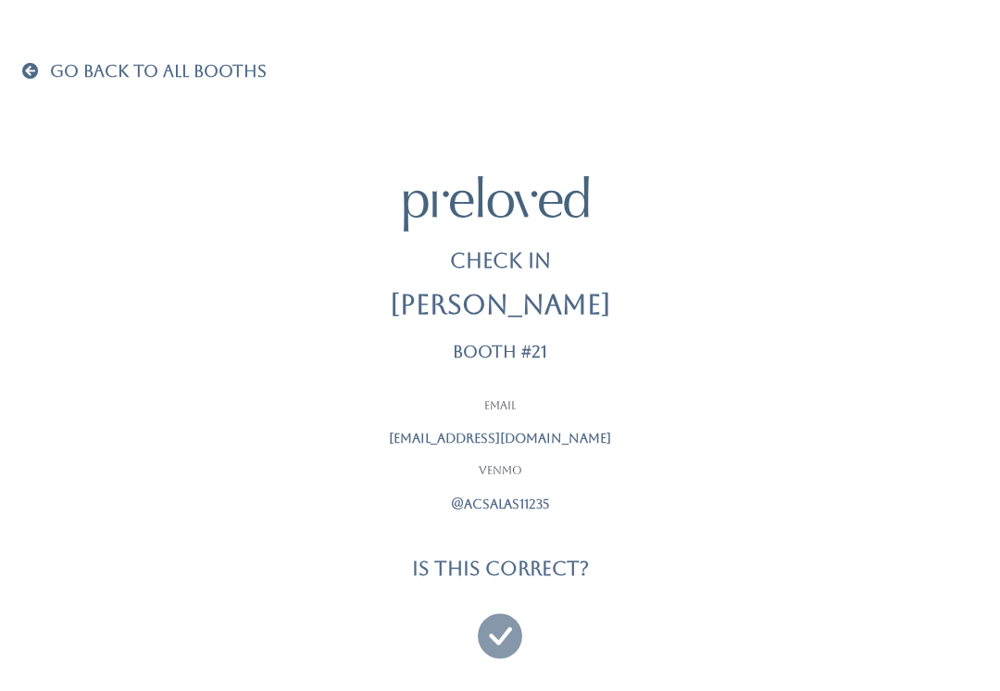
click at [499, 629] on icon at bounding box center [500, 627] width 44 height 62
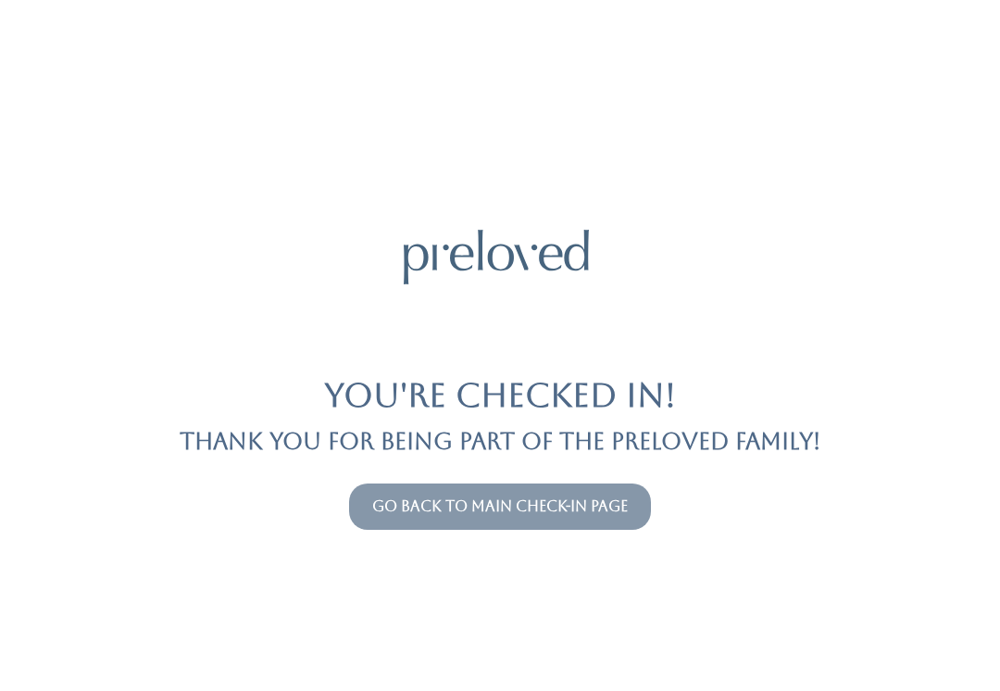
click at [588, 508] on link "Go back to main check-in page" at bounding box center [500, 506] width 256 height 18
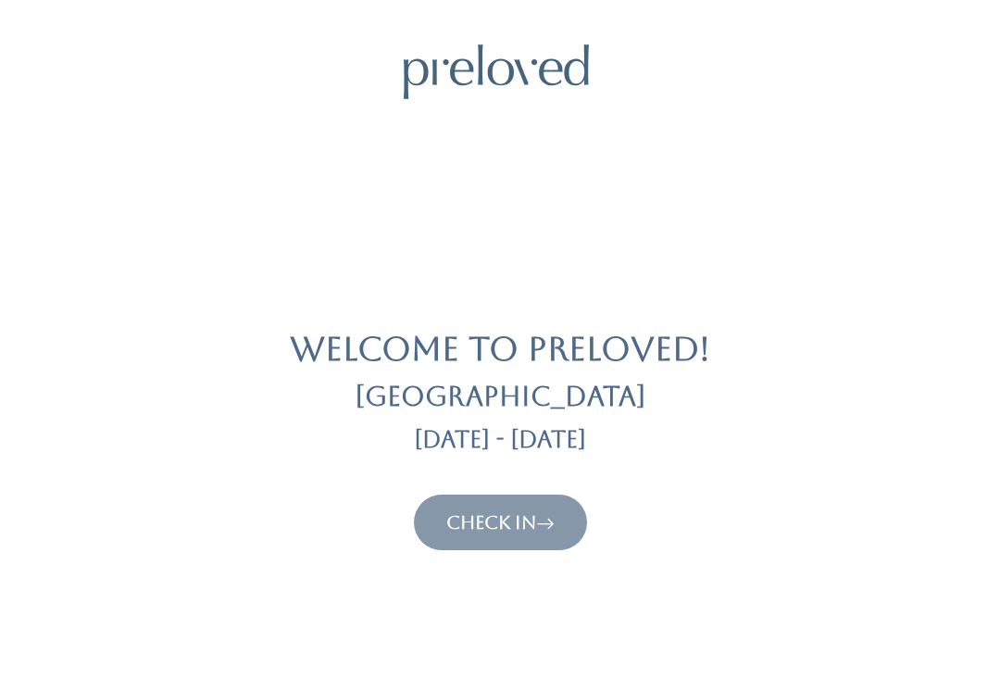
click at [549, 516] on icon at bounding box center [545, 522] width 19 height 22
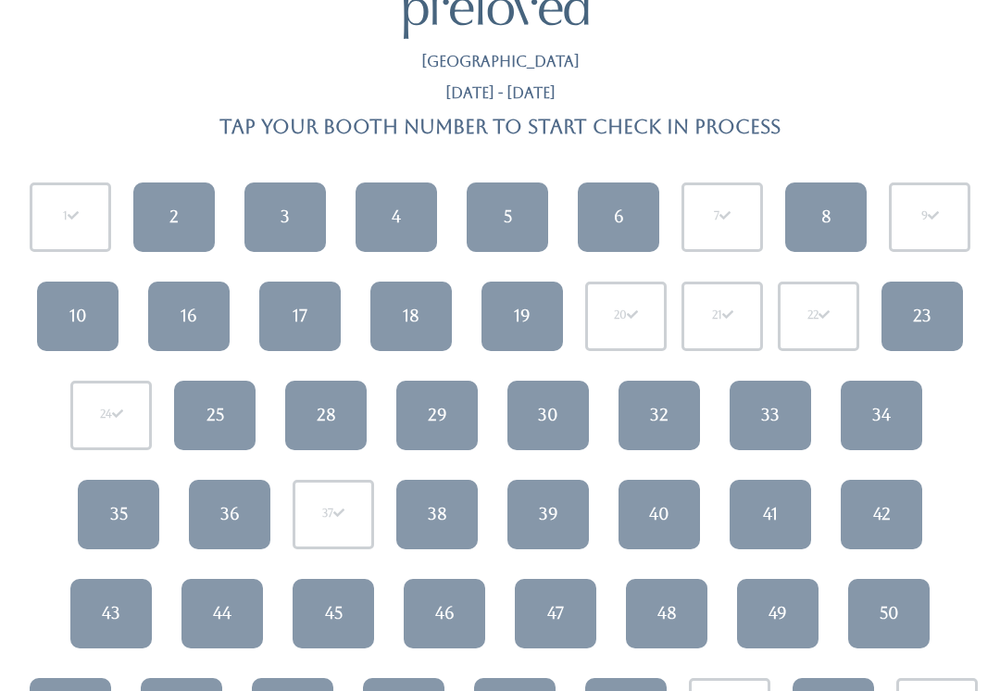
scroll to position [61, 0]
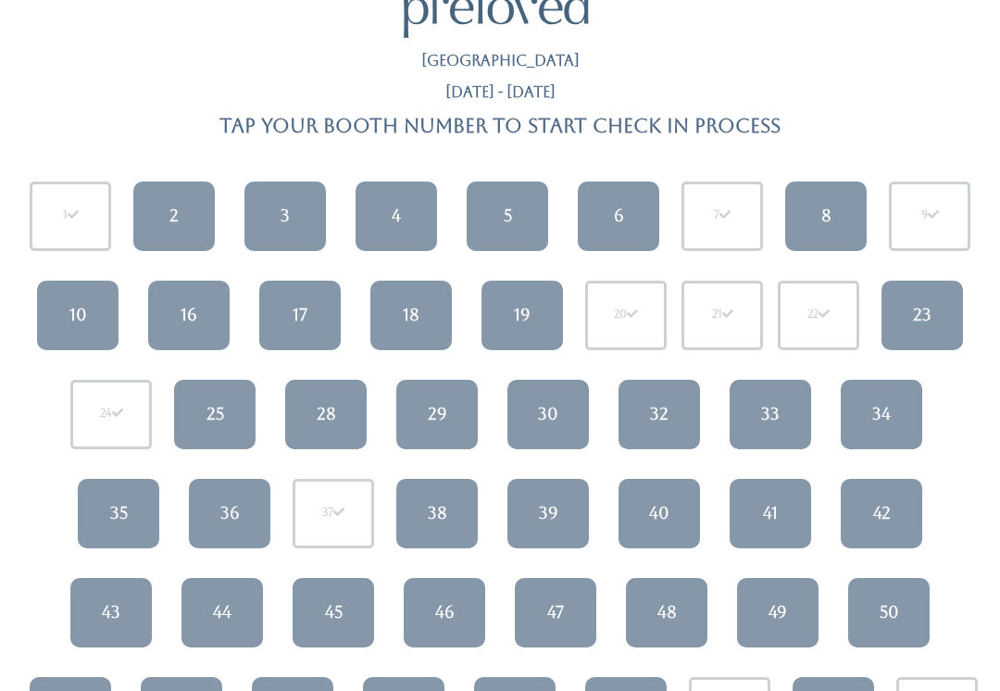
click at [645, 590] on link "48" at bounding box center [666, 612] width 81 height 69
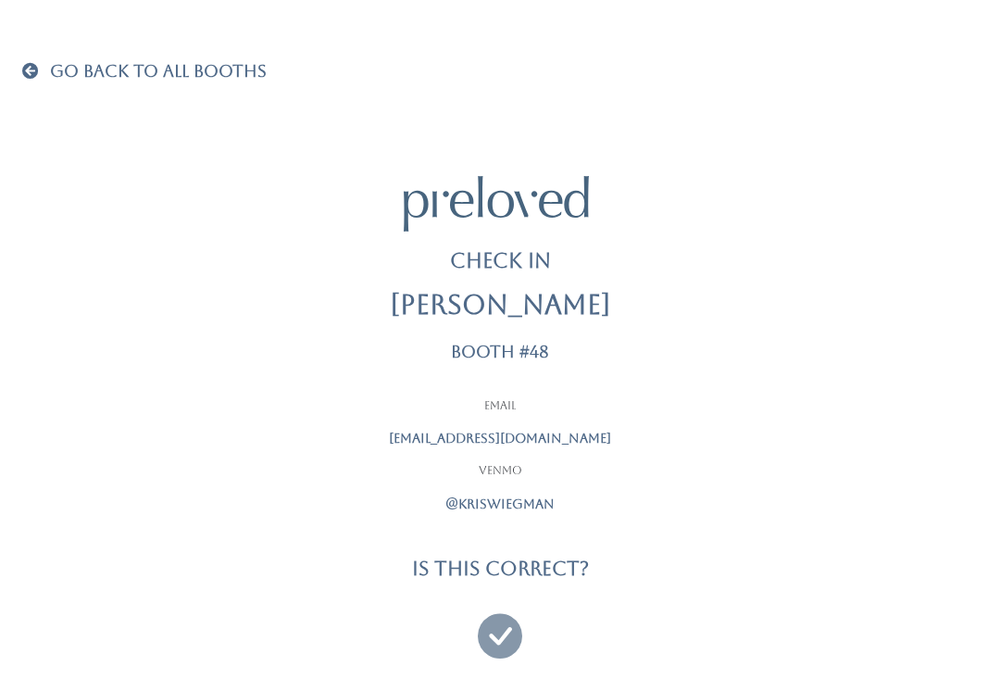
click at [497, 633] on icon at bounding box center [500, 627] width 44 height 62
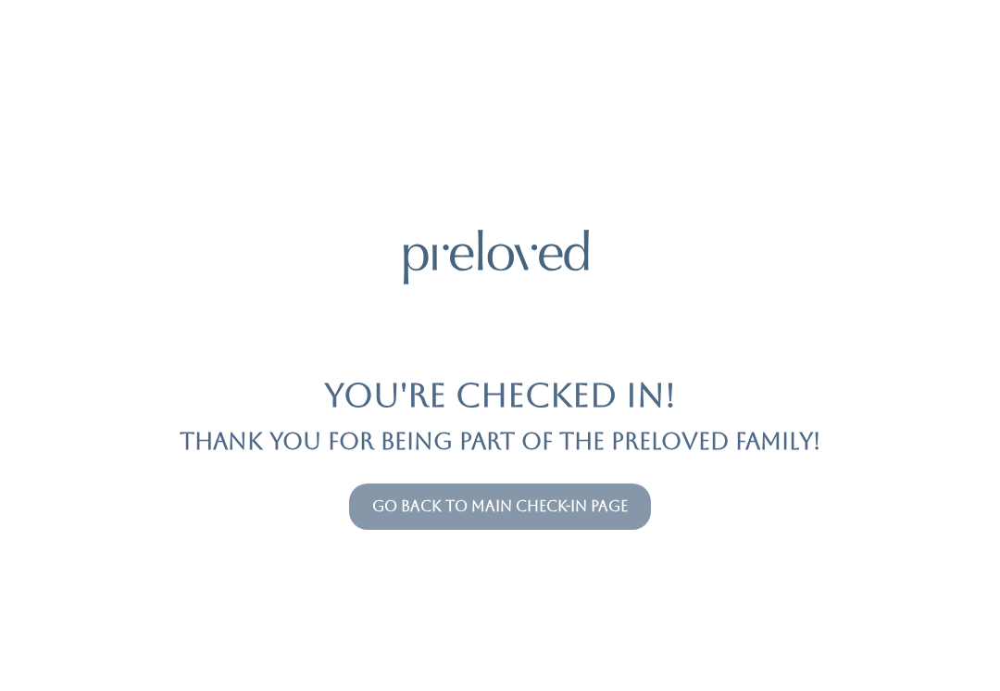
click at [484, 505] on link "Go back to main check-in page" at bounding box center [500, 506] width 256 height 18
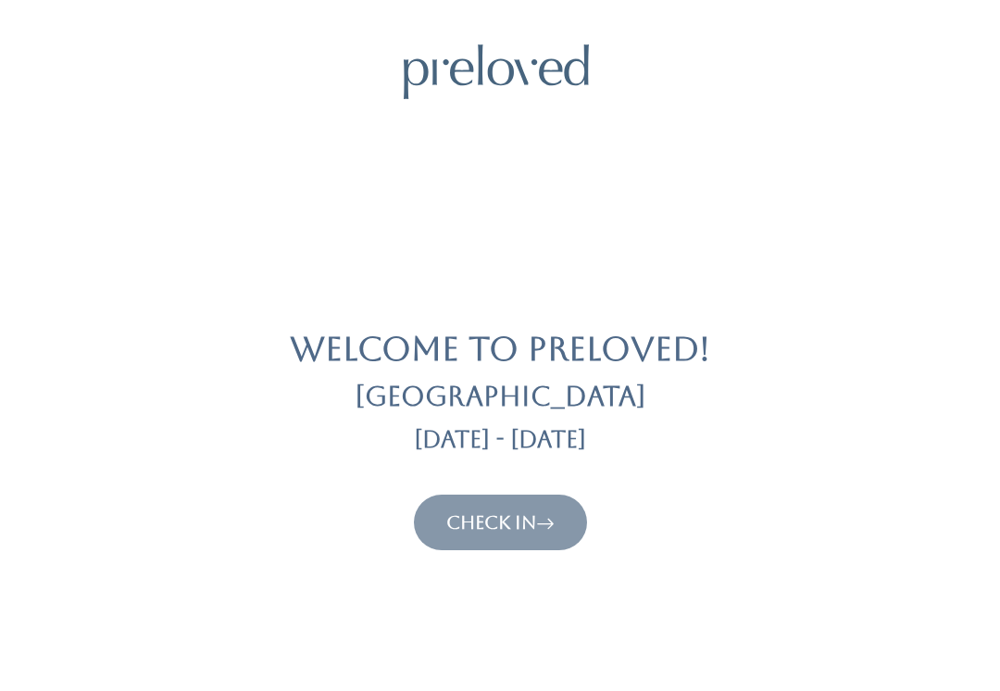
click at [486, 514] on link "Check In" at bounding box center [500, 522] width 108 height 22
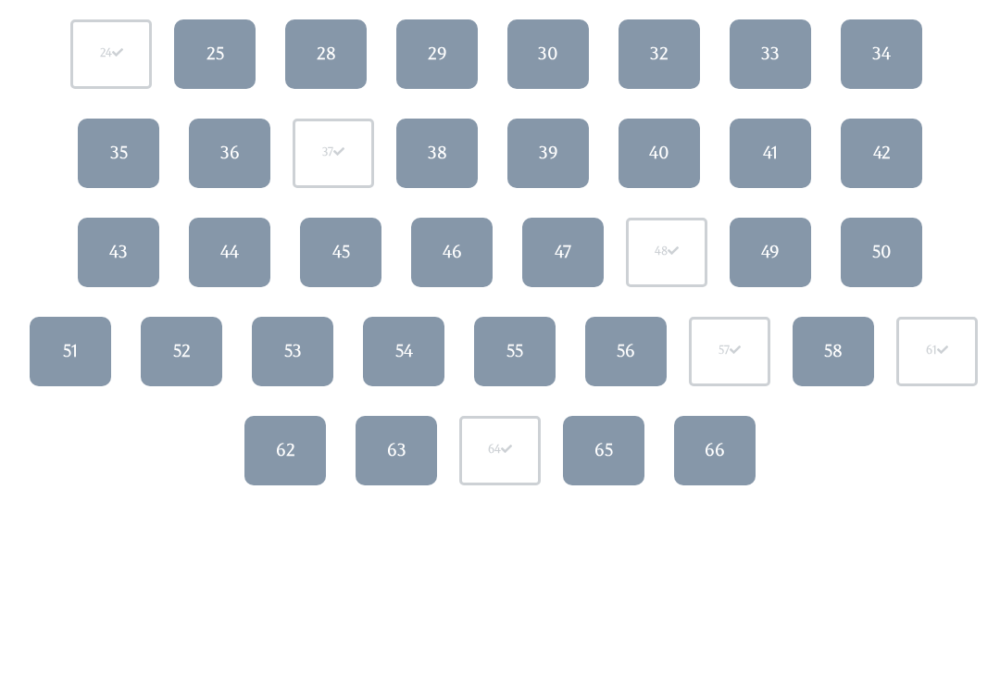
scroll to position [418, 0]
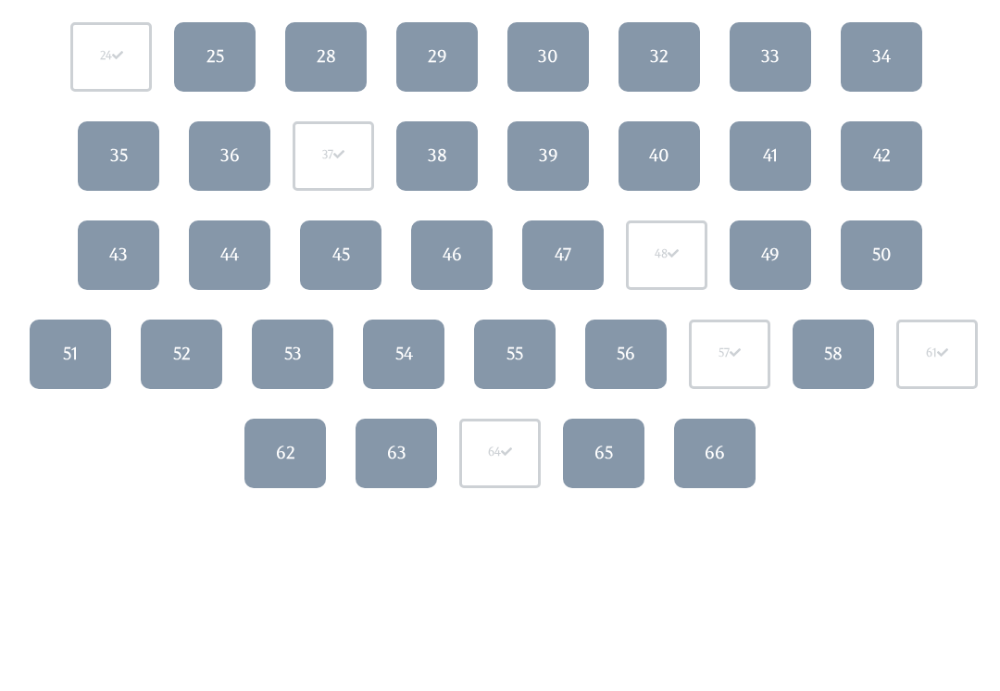
click at [415, 442] on link "63" at bounding box center [396, 454] width 81 height 69
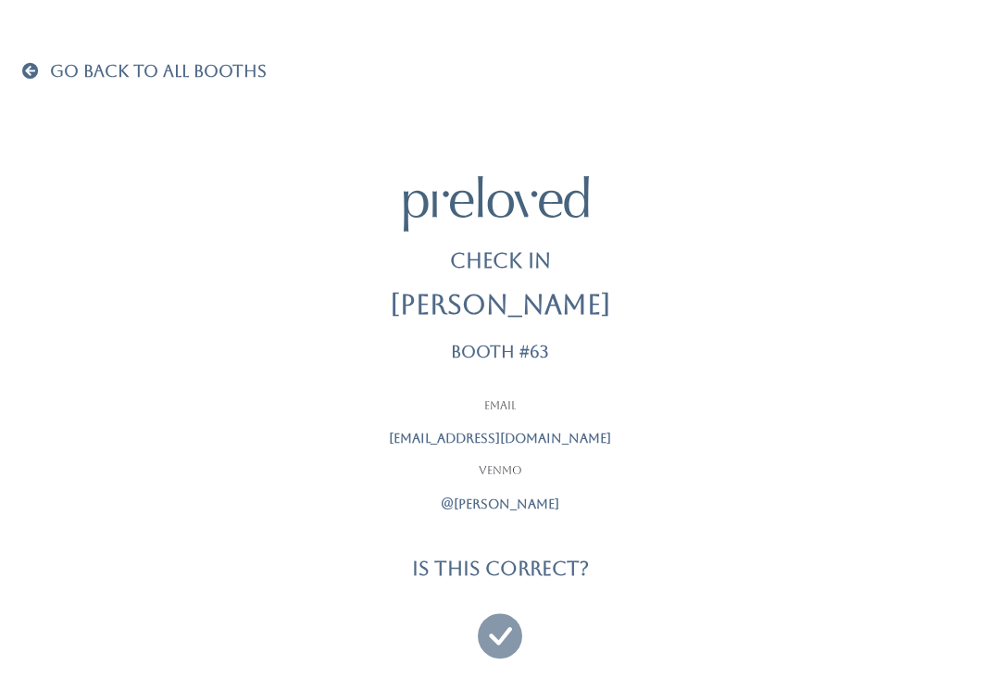
click at [503, 631] on icon at bounding box center [500, 627] width 44 height 62
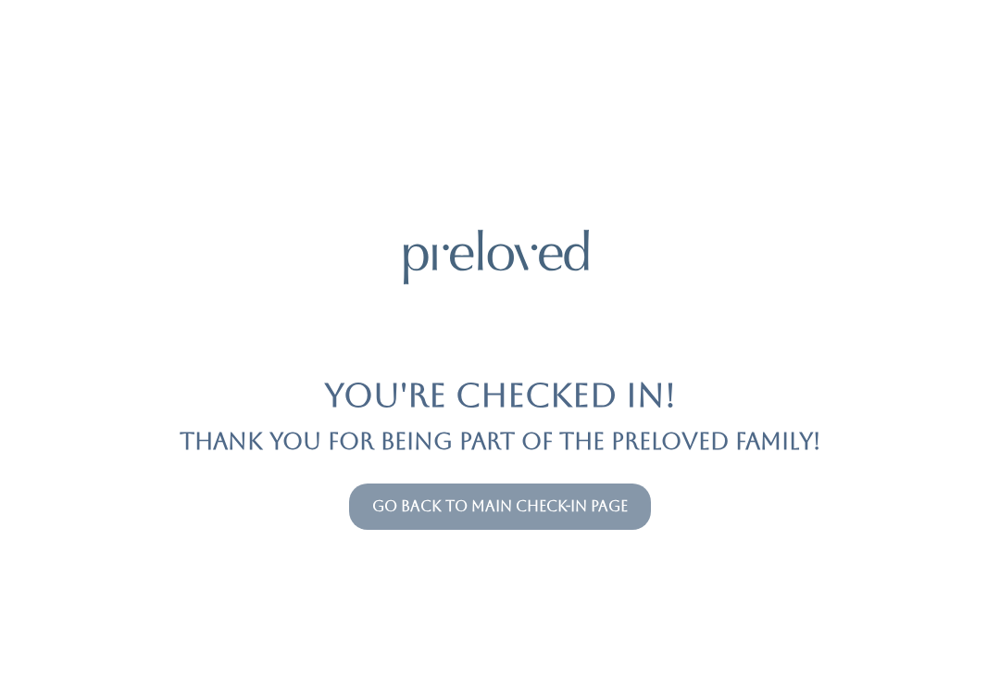
click at [628, 506] on link "Go back to main check-in page" at bounding box center [500, 506] width 256 height 18
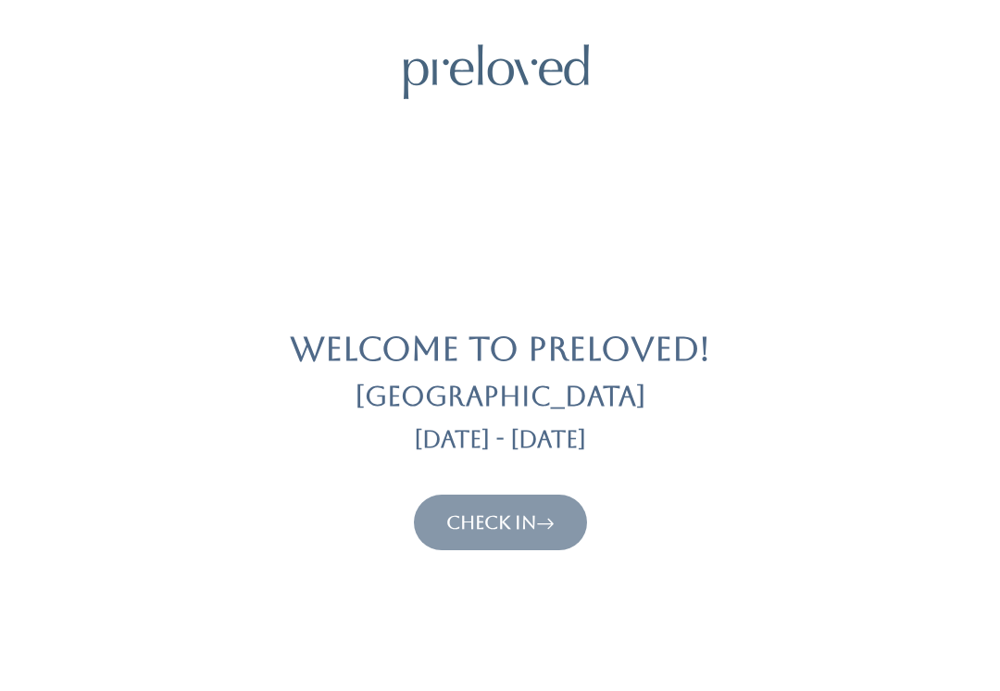
click at [514, 517] on link "Check In" at bounding box center [500, 522] width 108 height 22
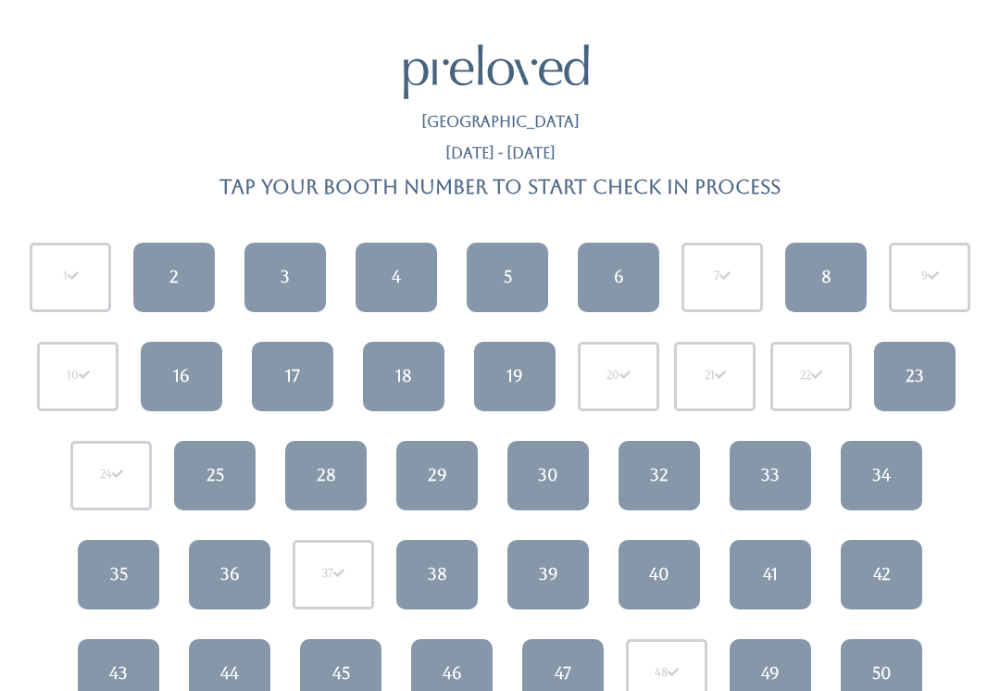
click at [311, 290] on link "3" at bounding box center [284, 277] width 81 height 69
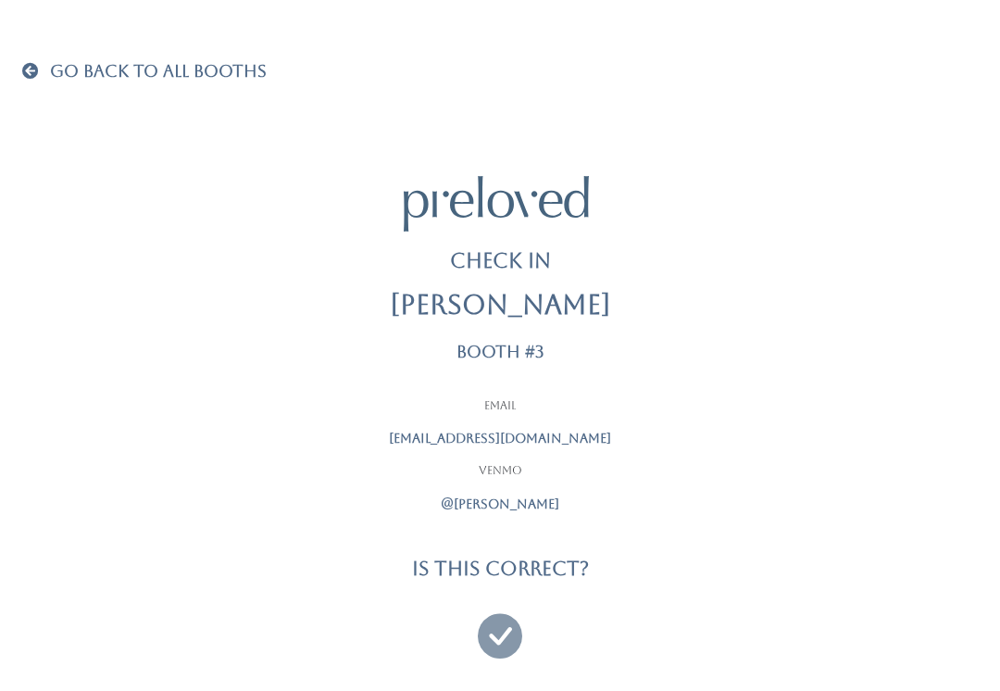
click at [497, 643] on icon at bounding box center [500, 627] width 44 height 62
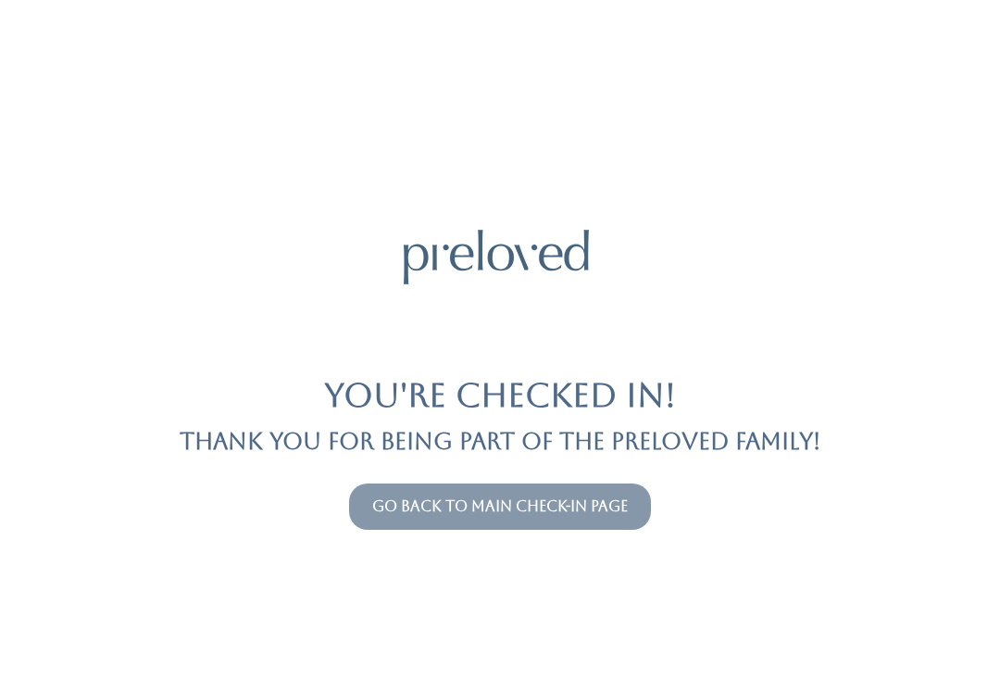
click at [505, 497] on link "Go back to main check-in page" at bounding box center [500, 506] width 256 height 18
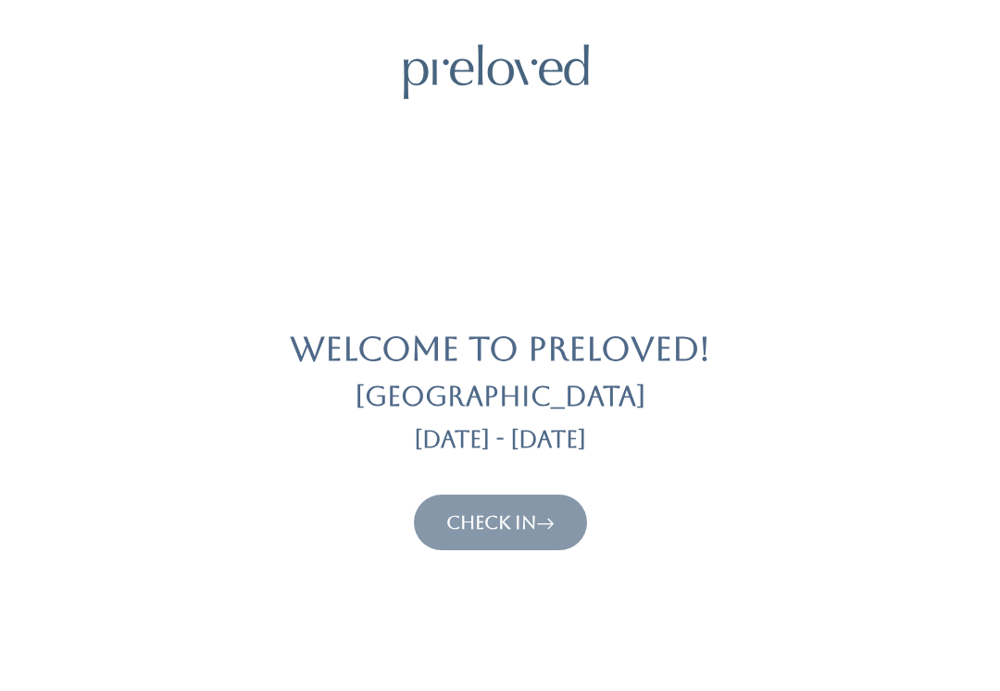
click at [488, 511] on link "Check In" at bounding box center [500, 522] width 108 height 22
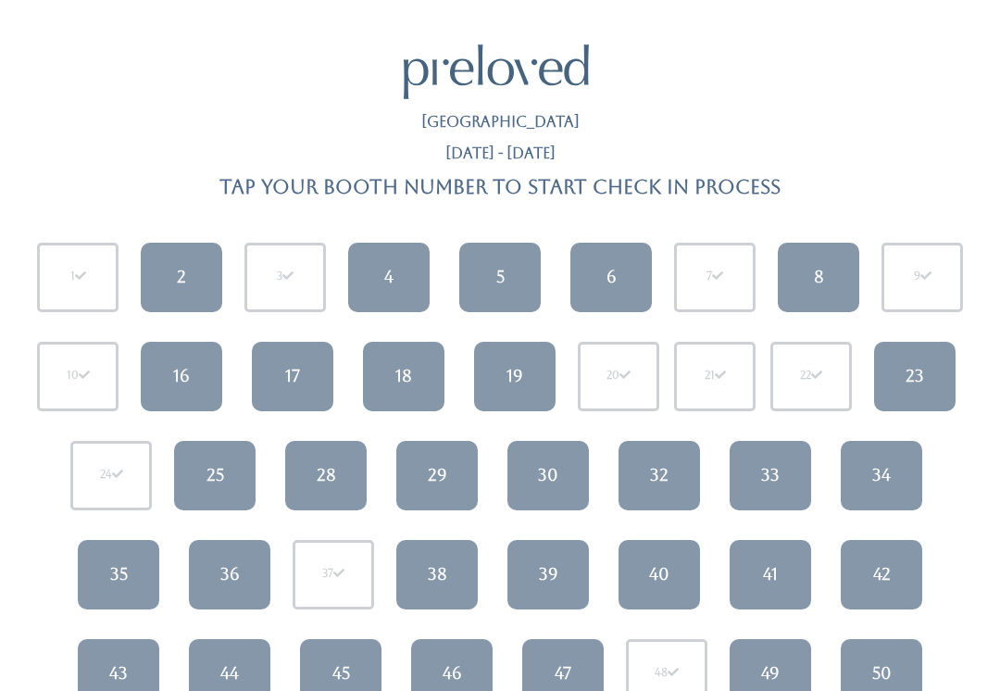
click at [220, 670] on div "44" at bounding box center [229, 673] width 19 height 24
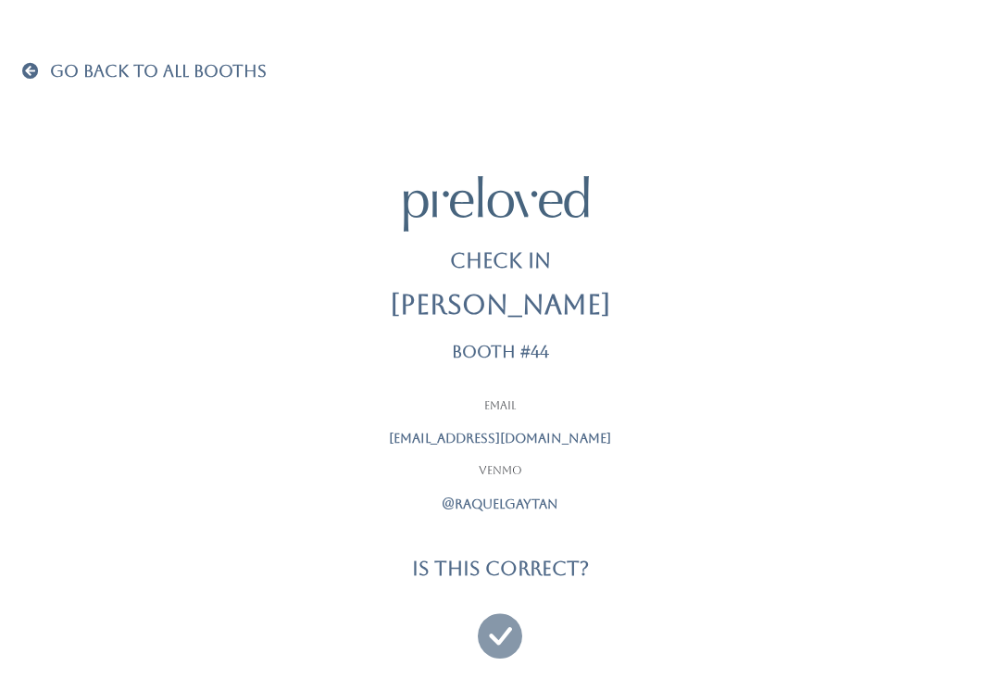
click at [502, 624] on icon at bounding box center [500, 627] width 44 height 62
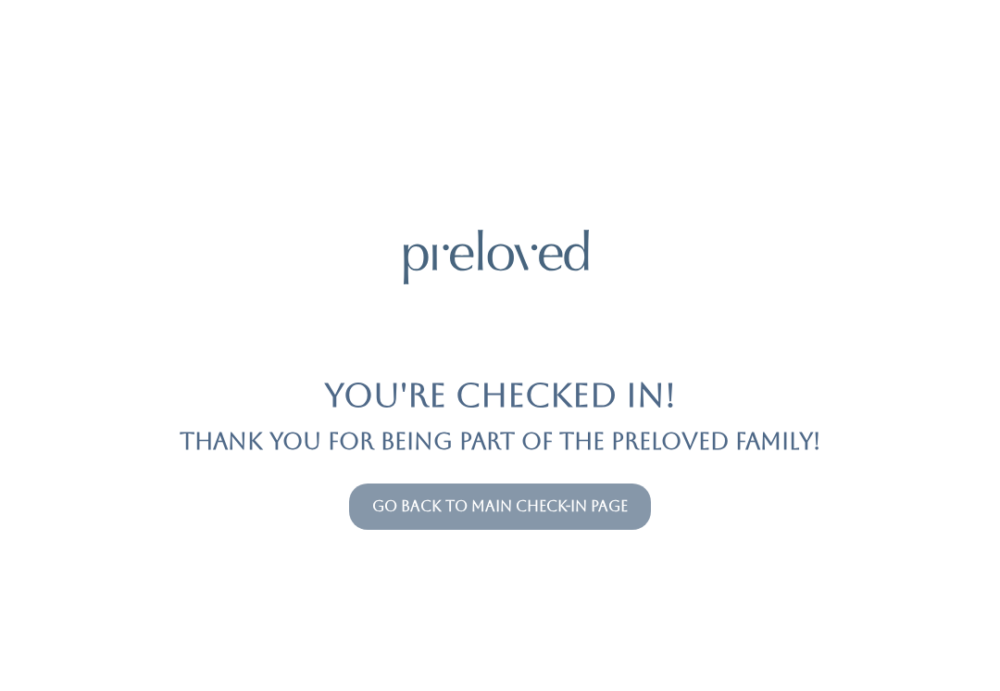
click at [484, 507] on link "Go back to main check-in page" at bounding box center [500, 506] width 256 height 18
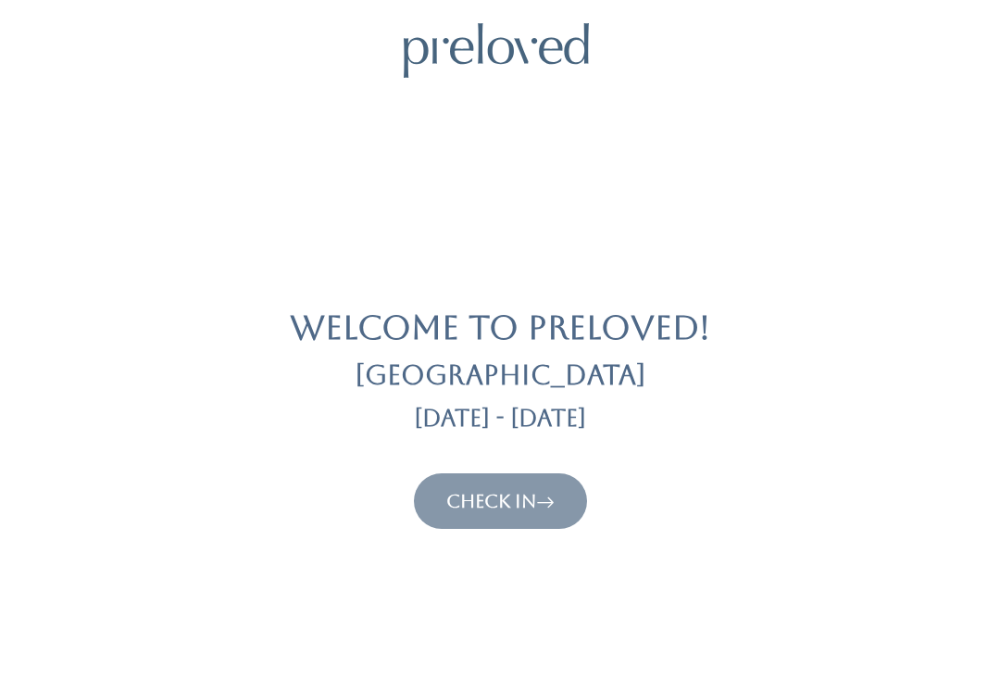
scroll to position [21, 0]
click at [512, 474] on button "Check In" at bounding box center [500, 501] width 173 height 56
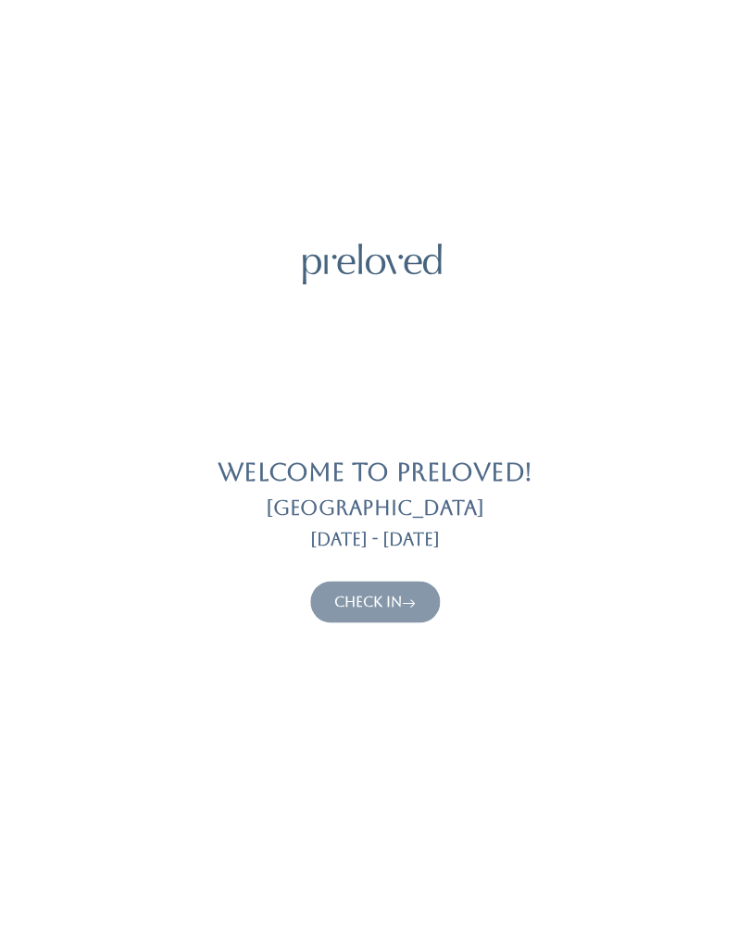
scroll to position [0, 0]
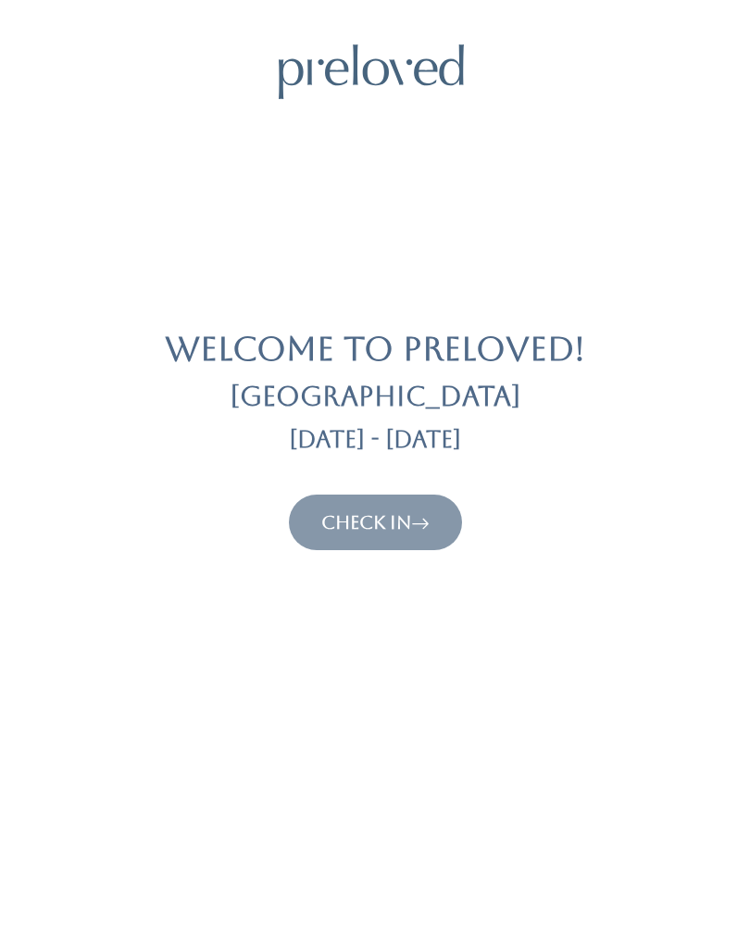
click at [397, 520] on link "Check In" at bounding box center [375, 522] width 108 height 22
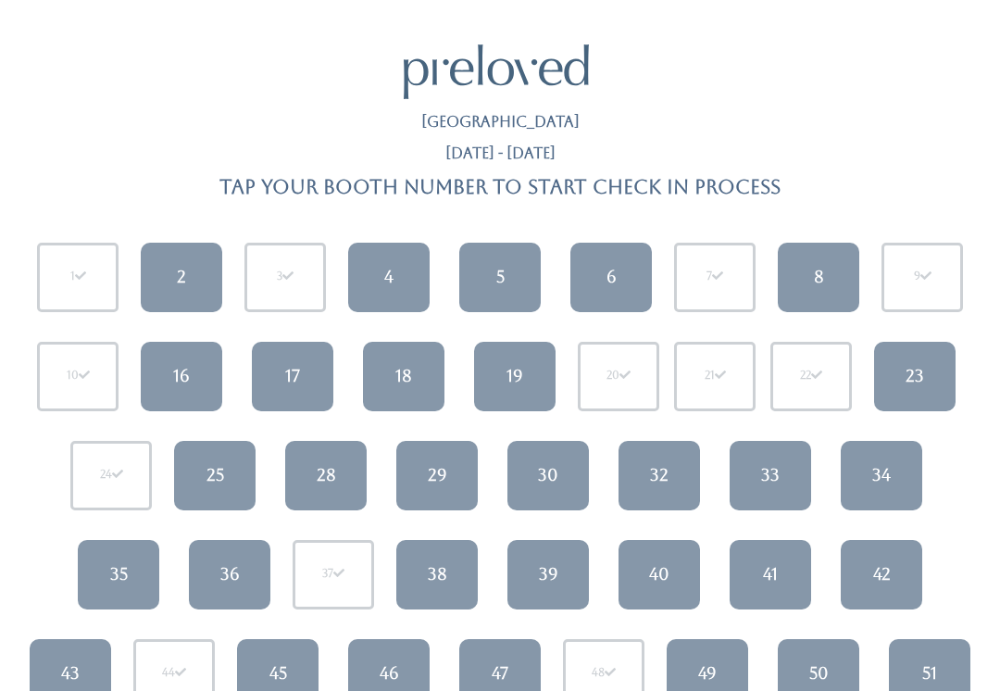
click at [440, 466] on div "29" at bounding box center [437, 475] width 19 height 24
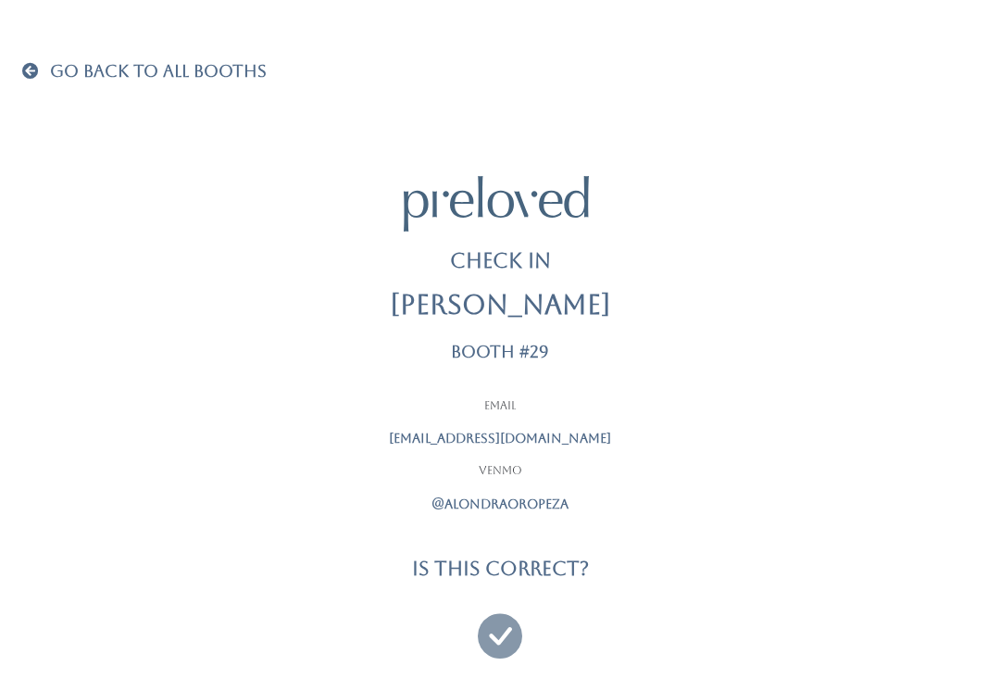
click at [508, 637] on icon at bounding box center [500, 627] width 44 height 62
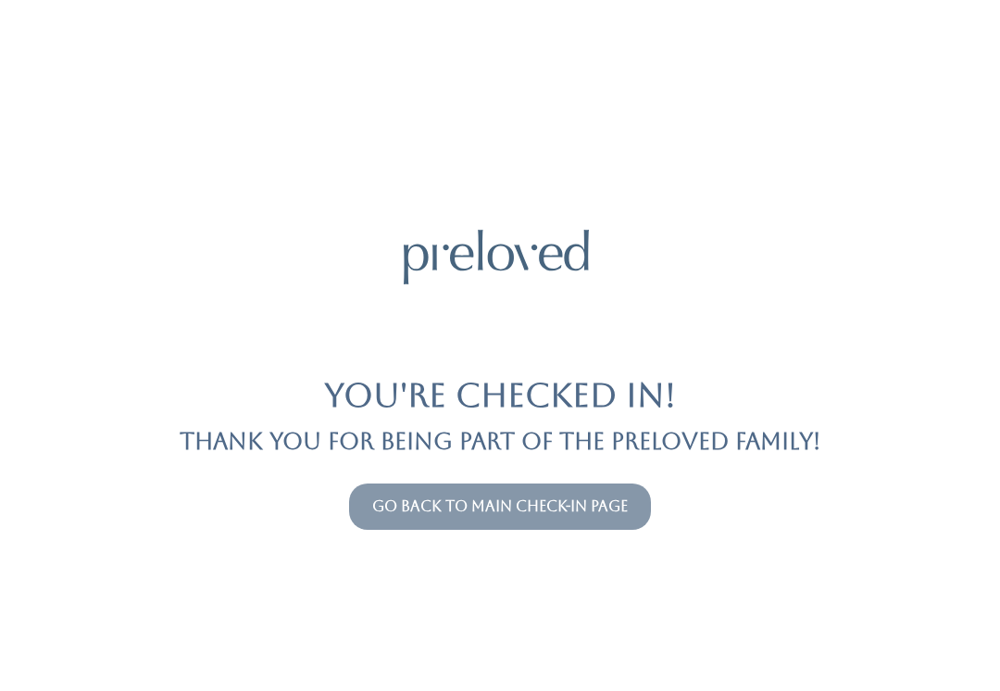
click at [467, 498] on link "Go back to main check-in page" at bounding box center [500, 506] width 256 height 18
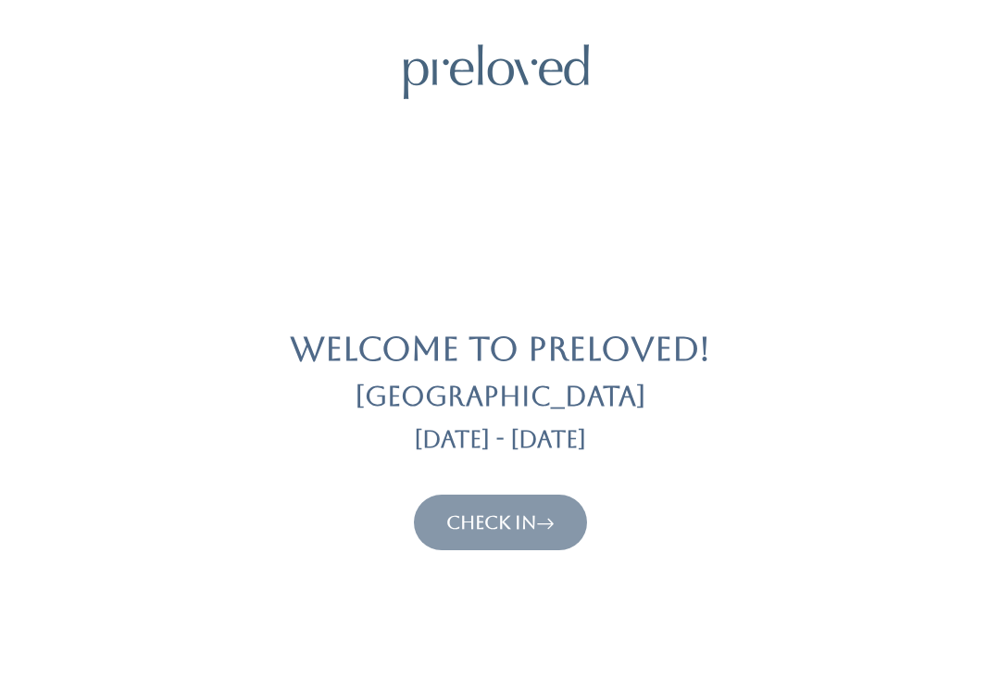
click at [535, 511] on link "Check In" at bounding box center [500, 522] width 108 height 22
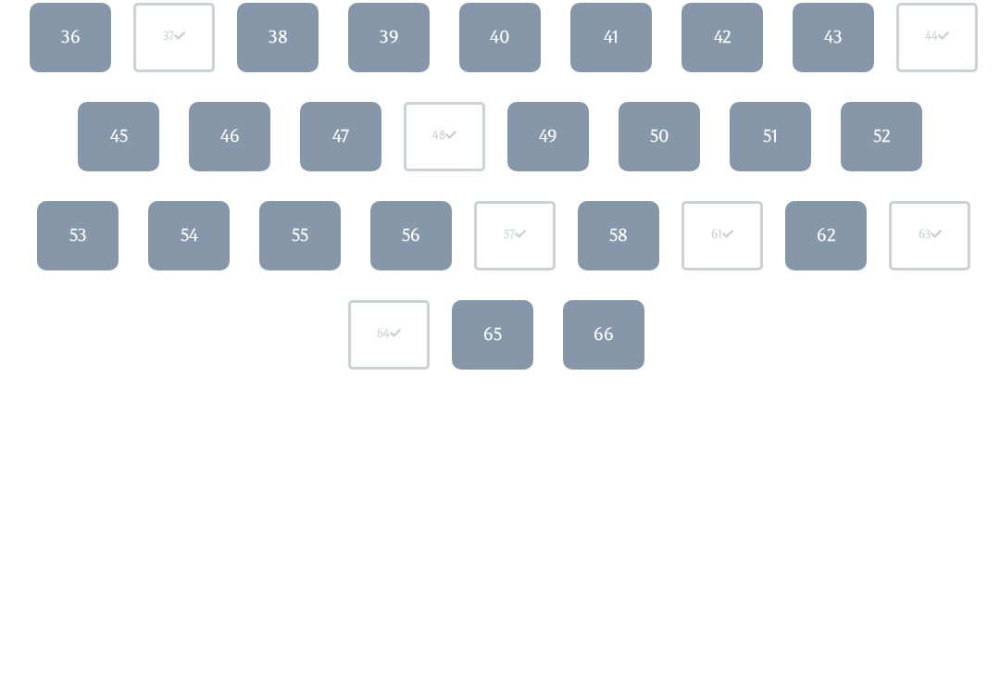
scroll to position [542, 0]
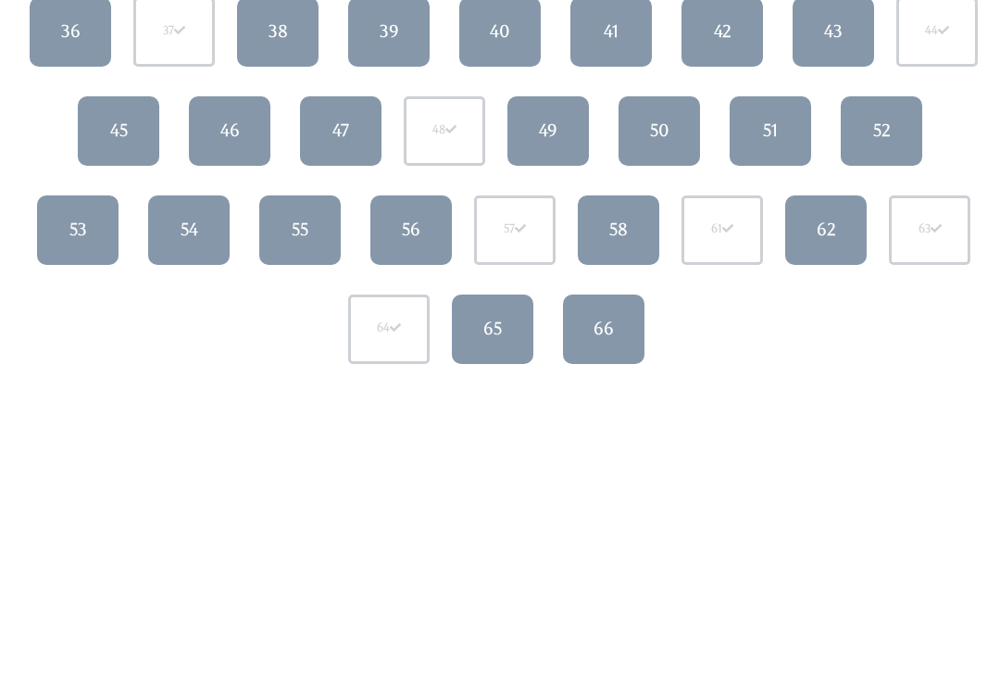
click at [825, 227] on div "62" at bounding box center [826, 231] width 19 height 24
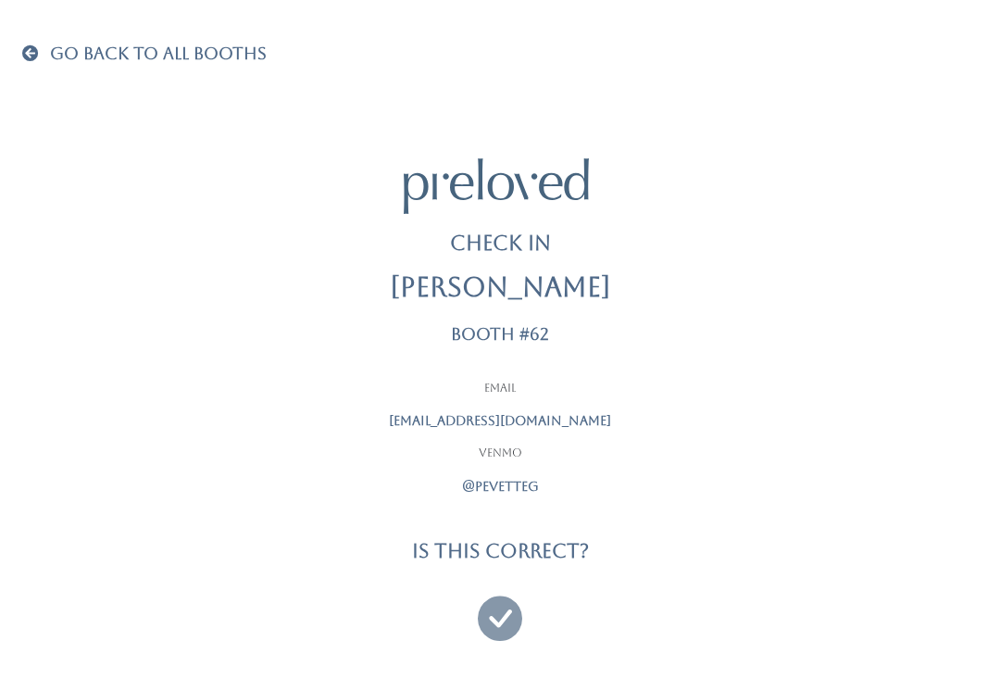
click at [505, 618] on icon at bounding box center [500, 610] width 44 height 62
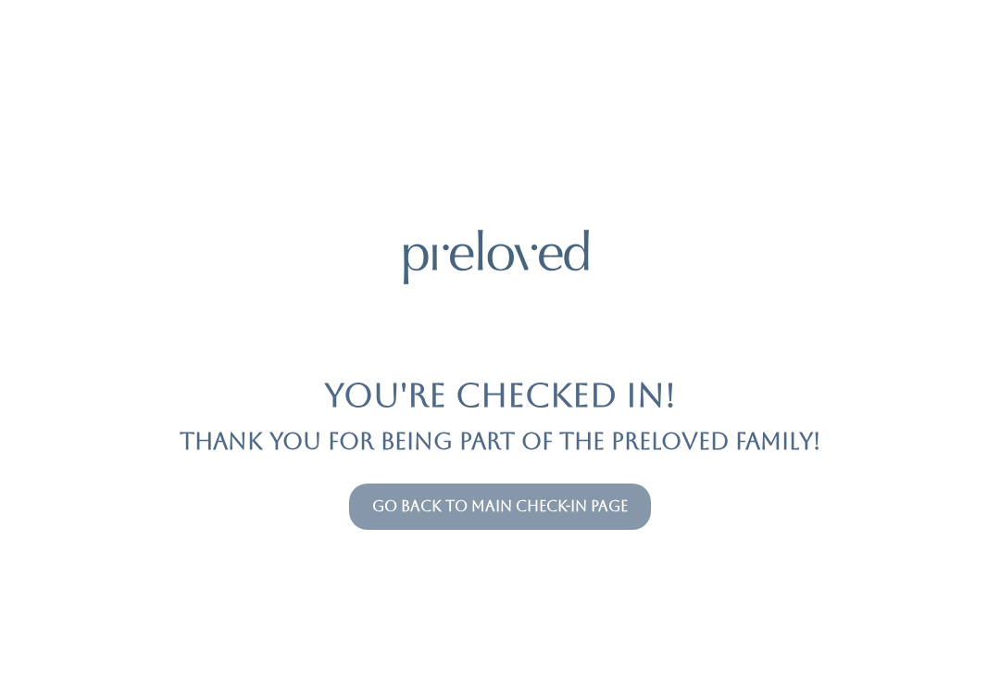
click at [468, 527] on button "Go back to main check-in page" at bounding box center [500, 506] width 302 height 46
click at [403, 489] on button "Go back to main check-in page" at bounding box center [500, 506] width 302 height 46
click at [454, 505] on link "Go back to main check-in page" at bounding box center [500, 506] width 256 height 18
click at [462, 489] on button "Go back to main check-in page" at bounding box center [500, 506] width 302 height 46
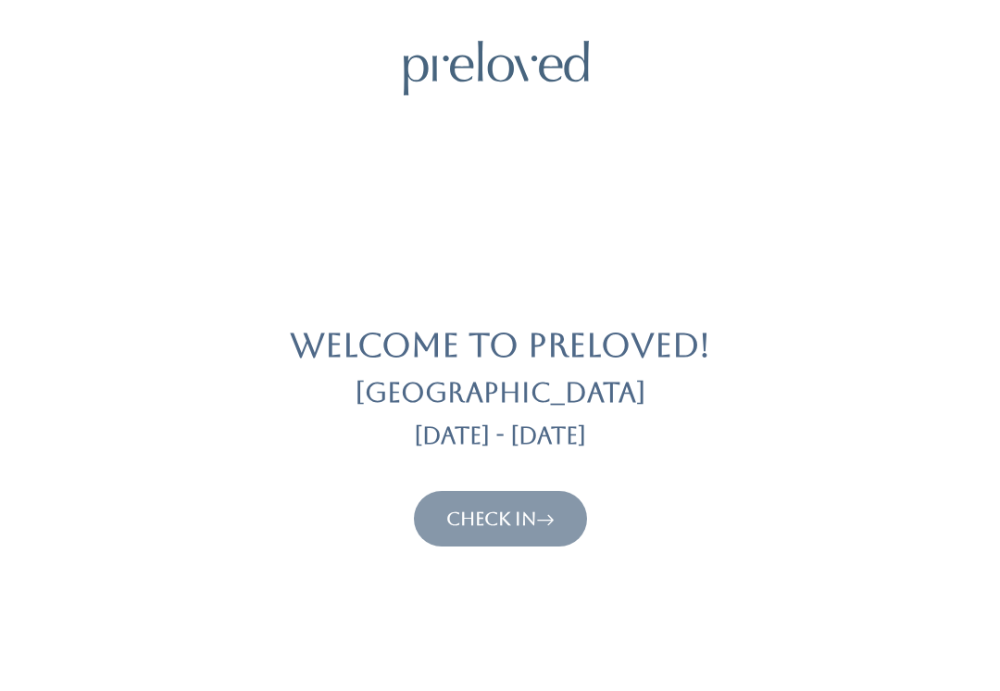
click at [463, 498] on button "Check In" at bounding box center [500, 519] width 173 height 56
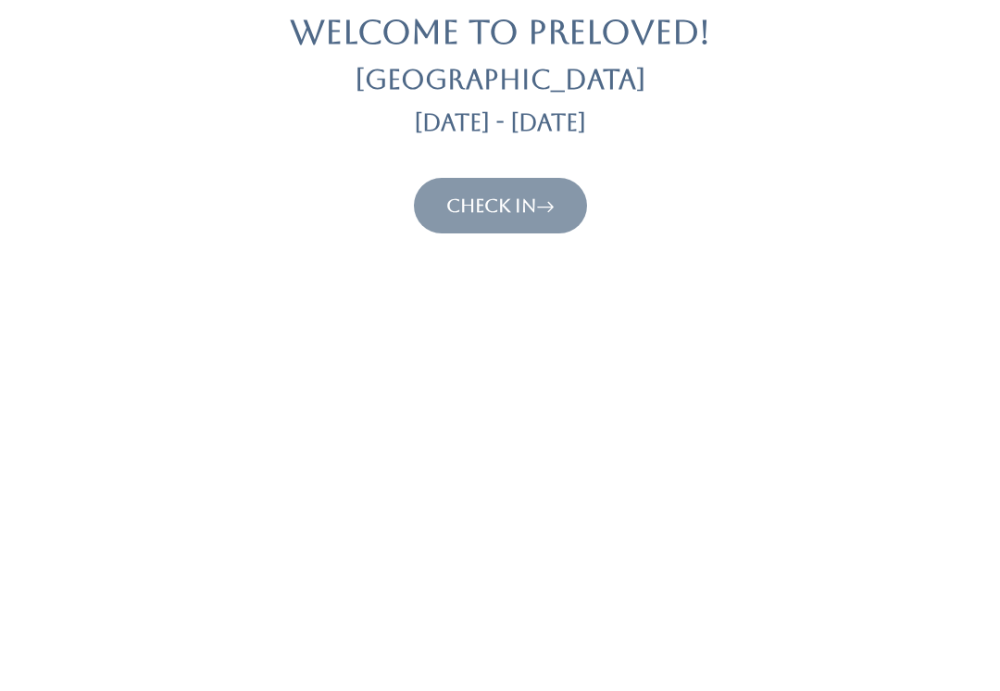
scroll to position [332, 0]
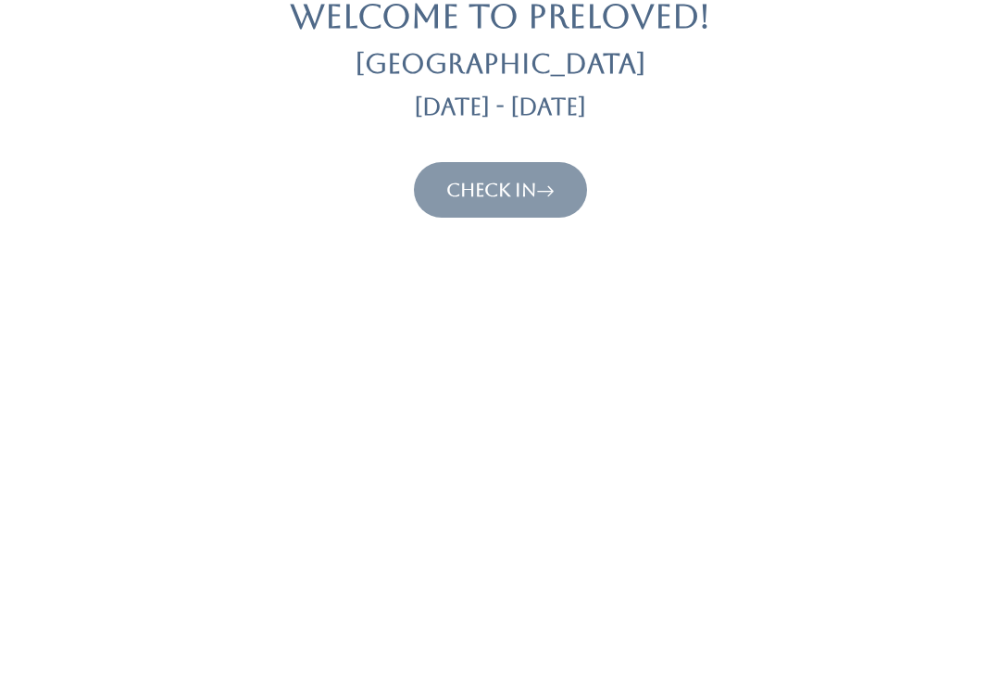
click at [515, 193] on link "Check In" at bounding box center [500, 190] width 108 height 22
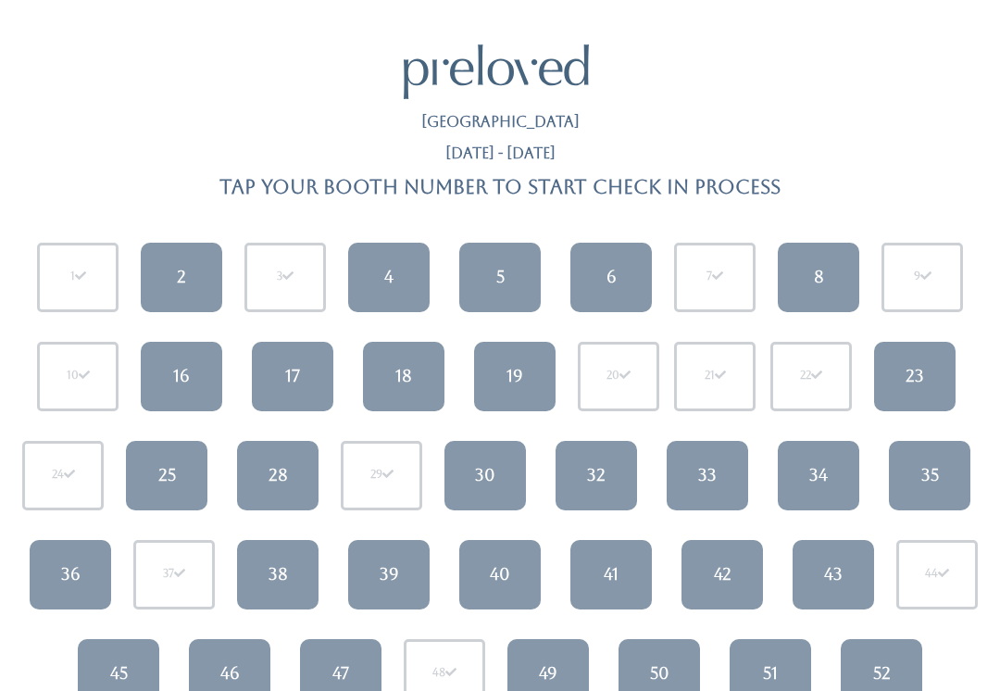
click at [497, 284] on div "5" at bounding box center [500, 277] width 8 height 24
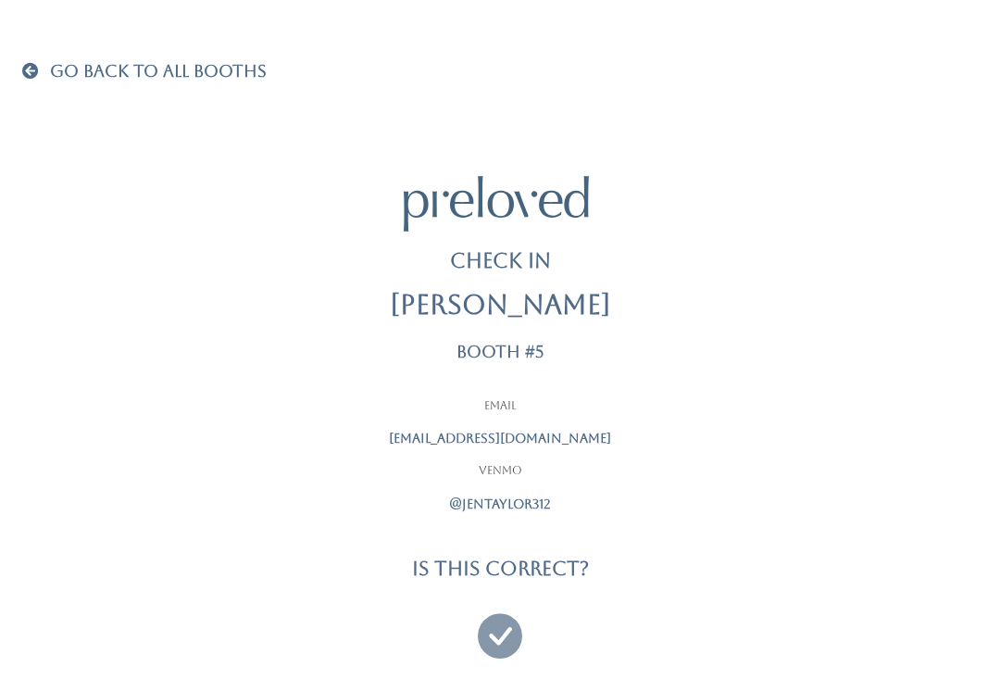
click at [493, 614] on icon at bounding box center [500, 627] width 44 height 62
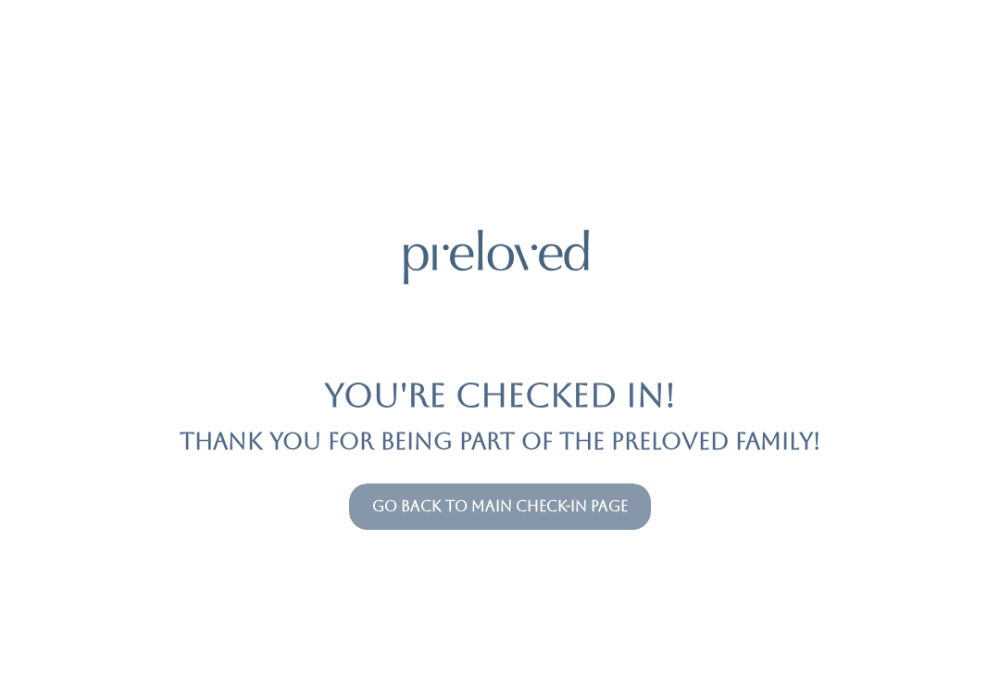
click at [452, 511] on link "Go back to main check-in page" at bounding box center [500, 506] width 256 height 18
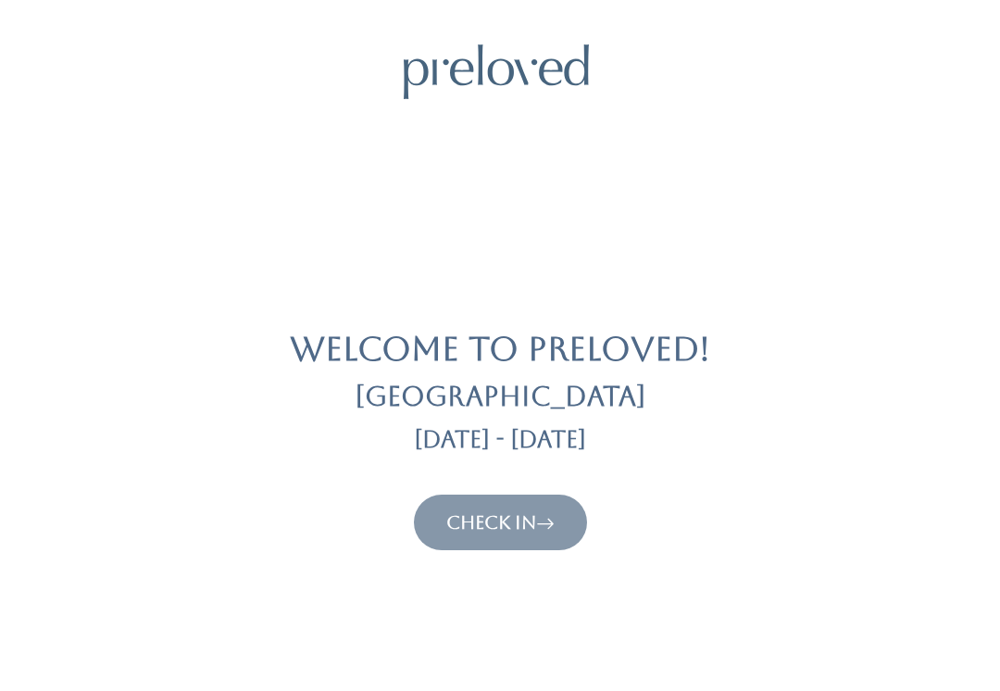
click at [495, 511] on link "Check In" at bounding box center [500, 522] width 108 height 22
click at [523, 514] on link "Check In" at bounding box center [500, 522] width 108 height 22
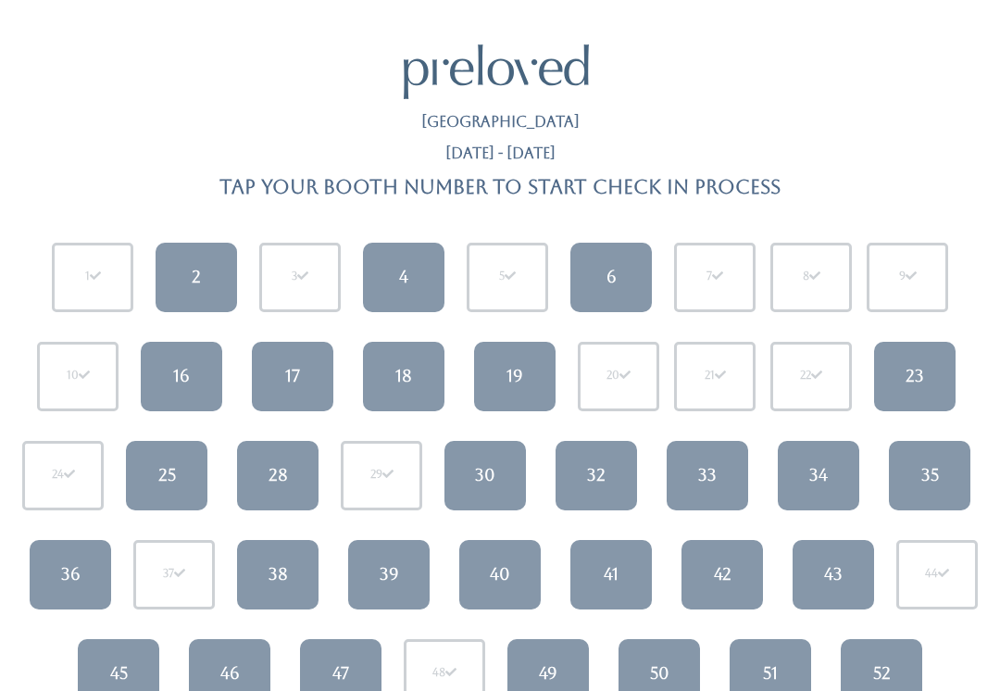
click at [66, 566] on div "36" at bounding box center [70, 574] width 19 height 24
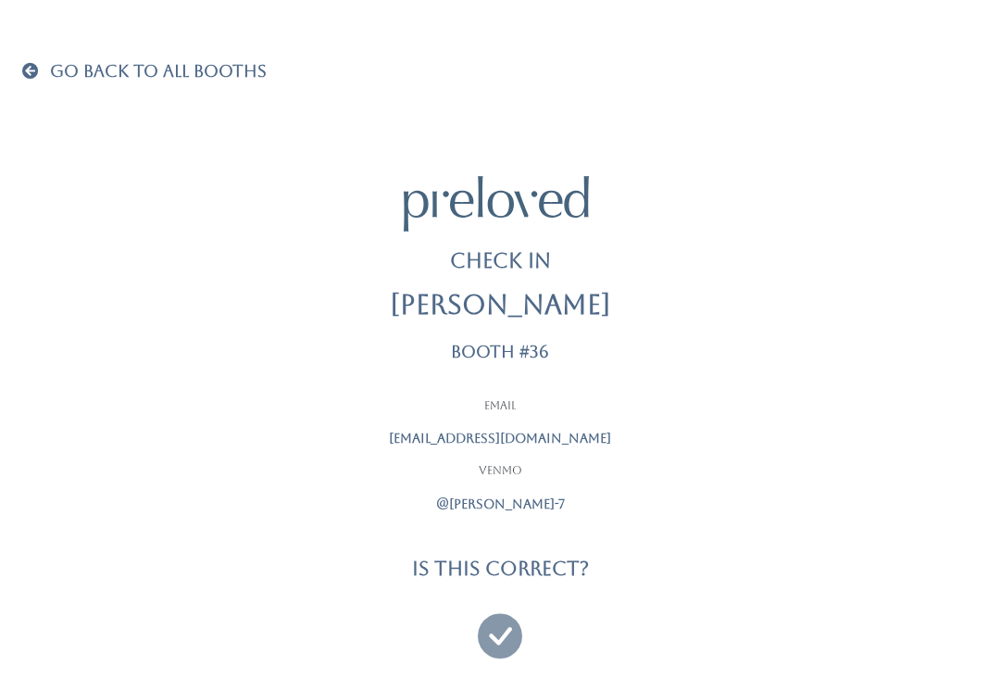
click at [503, 624] on icon at bounding box center [500, 627] width 44 height 62
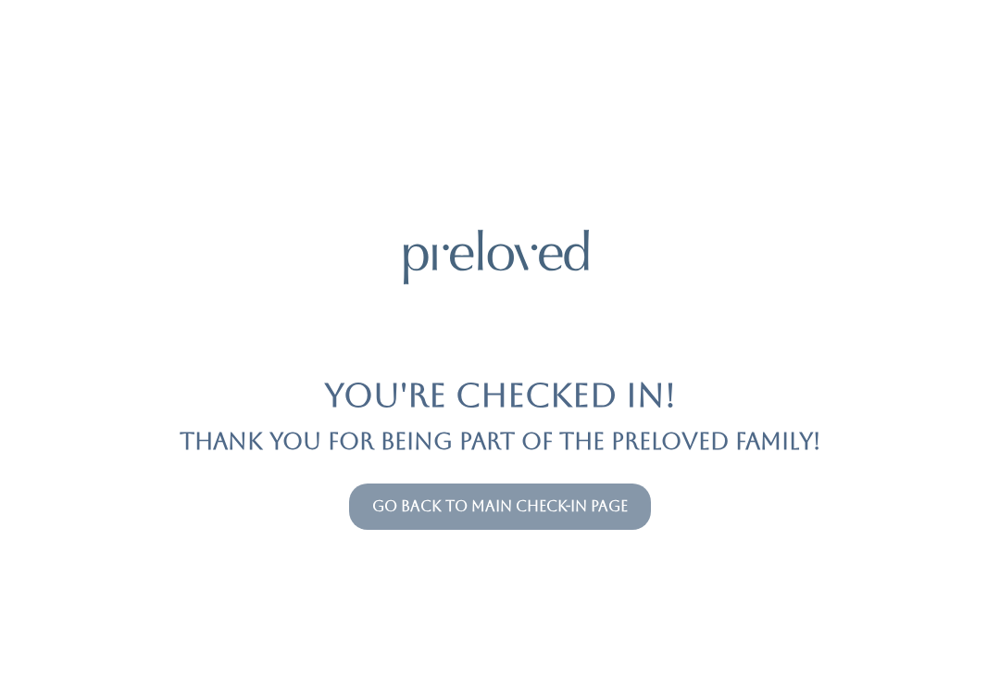
click at [485, 500] on link "Go back to main check-in page" at bounding box center [500, 506] width 256 height 18
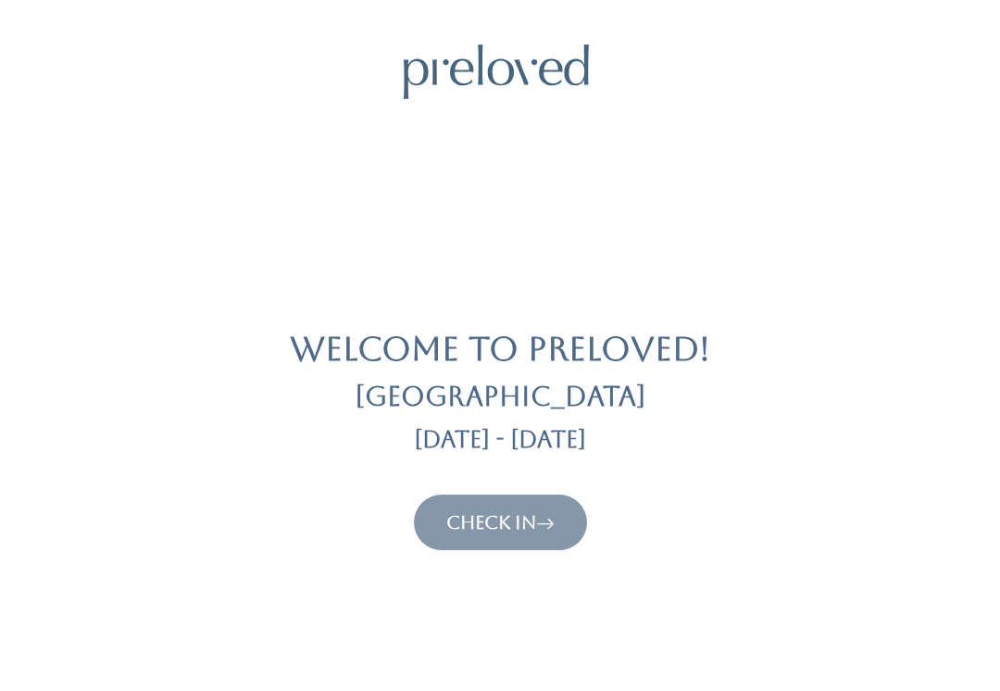
click at [459, 524] on link "Check In" at bounding box center [500, 522] width 108 height 22
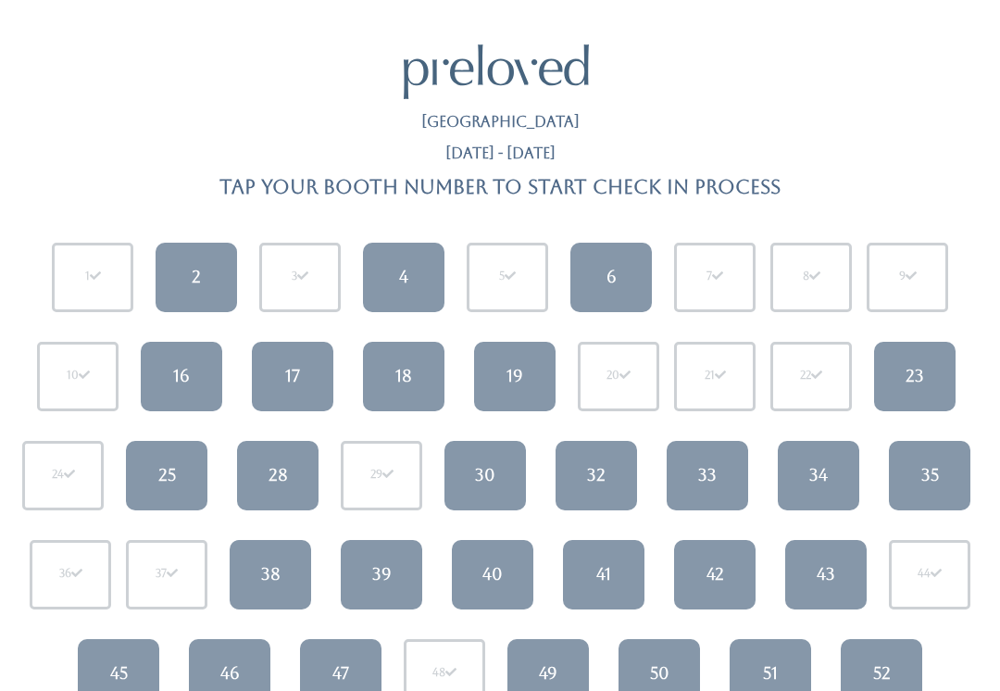
click at [181, 382] on div "16" at bounding box center [181, 376] width 17 height 24
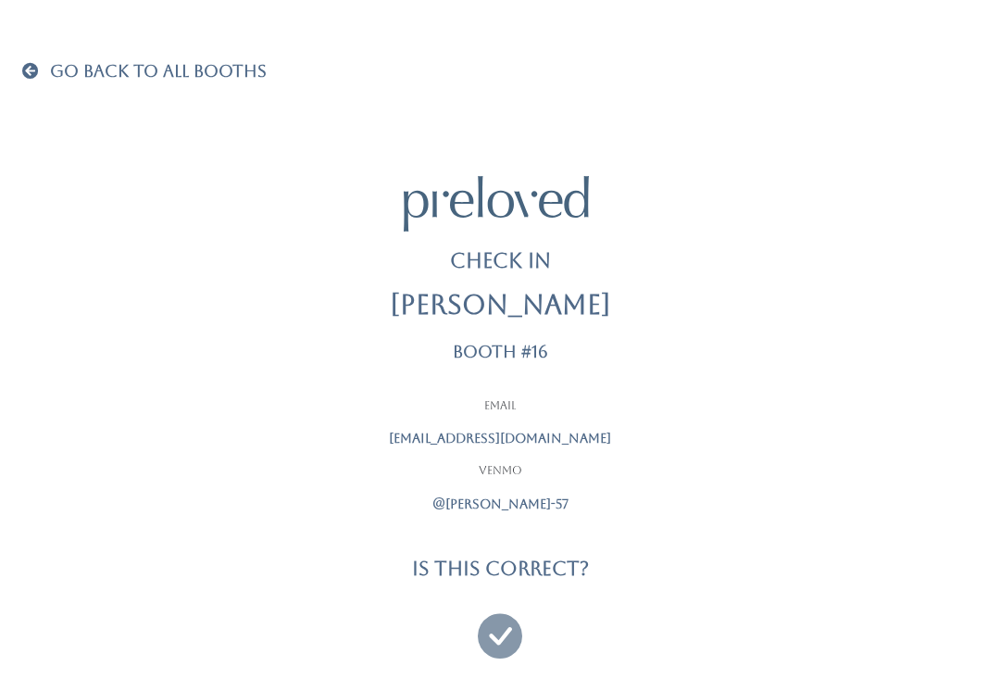
click at [491, 614] on icon at bounding box center [500, 627] width 44 height 62
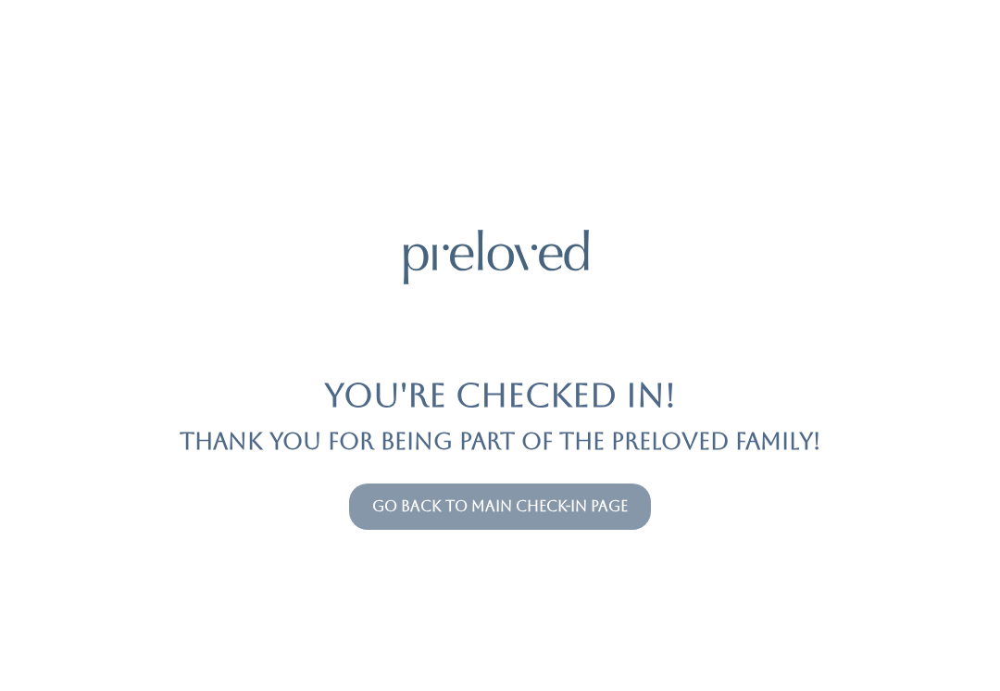
click at [468, 512] on link "Go back to main check-in page" at bounding box center [500, 506] width 256 height 18
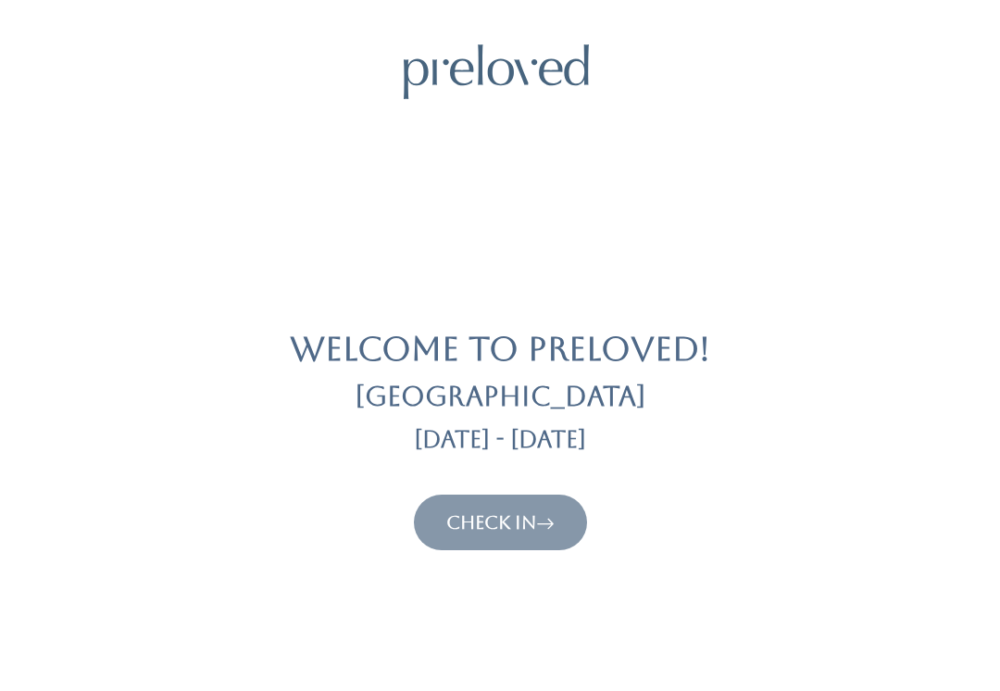
click at [482, 522] on link "Check In" at bounding box center [500, 522] width 108 height 22
click at [455, 526] on link "Check In" at bounding box center [500, 522] width 108 height 22
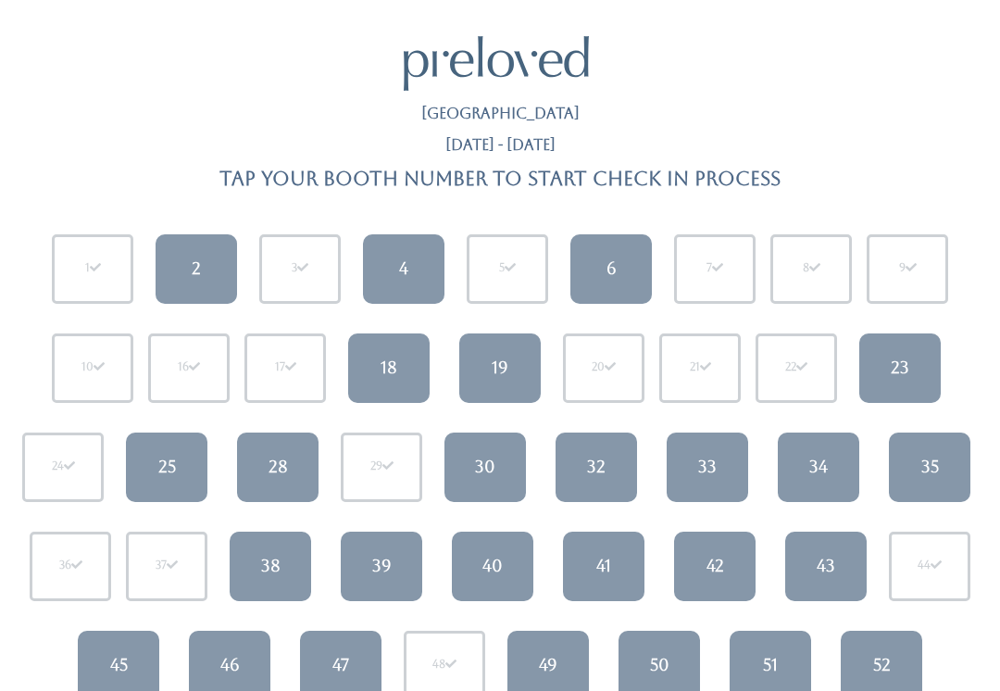
scroll to position [7, 0]
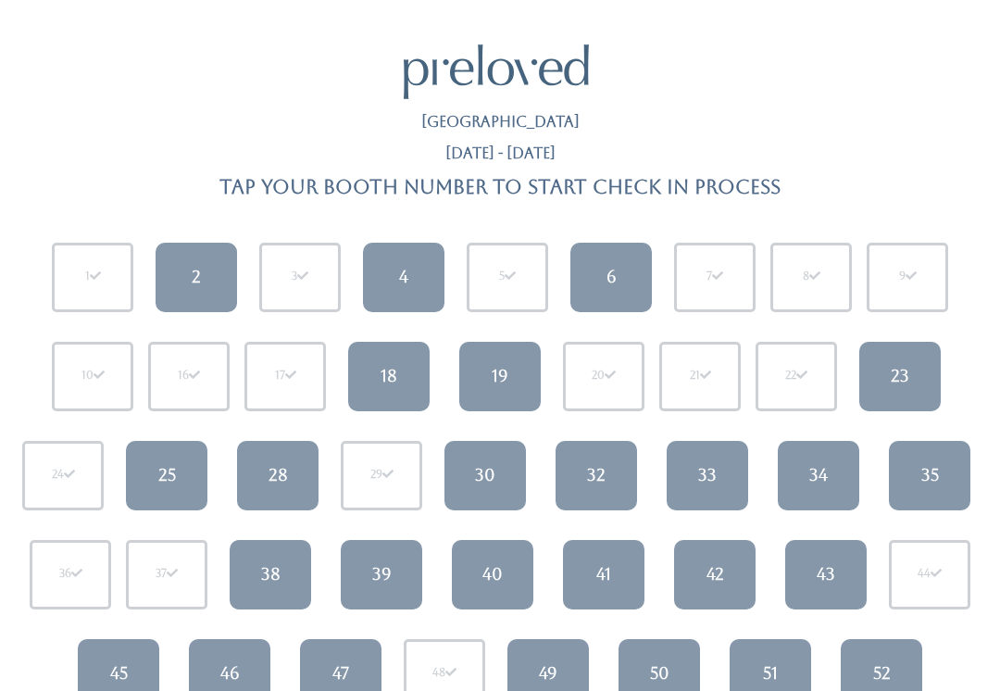
click at [607, 449] on link "32" at bounding box center [596, 475] width 81 height 69
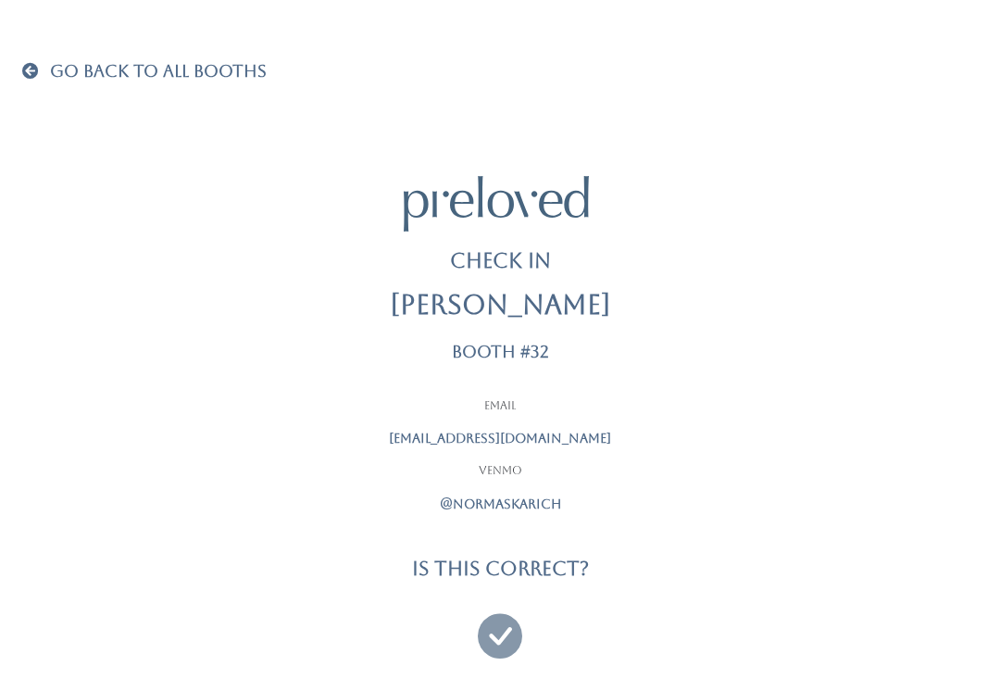
click at [419, 565] on h4 "Is this correct?" at bounding box center [500, 567] width 177 height 21
click at [499, 632] on icon at bounding box center [500, 627] width 44 height 62
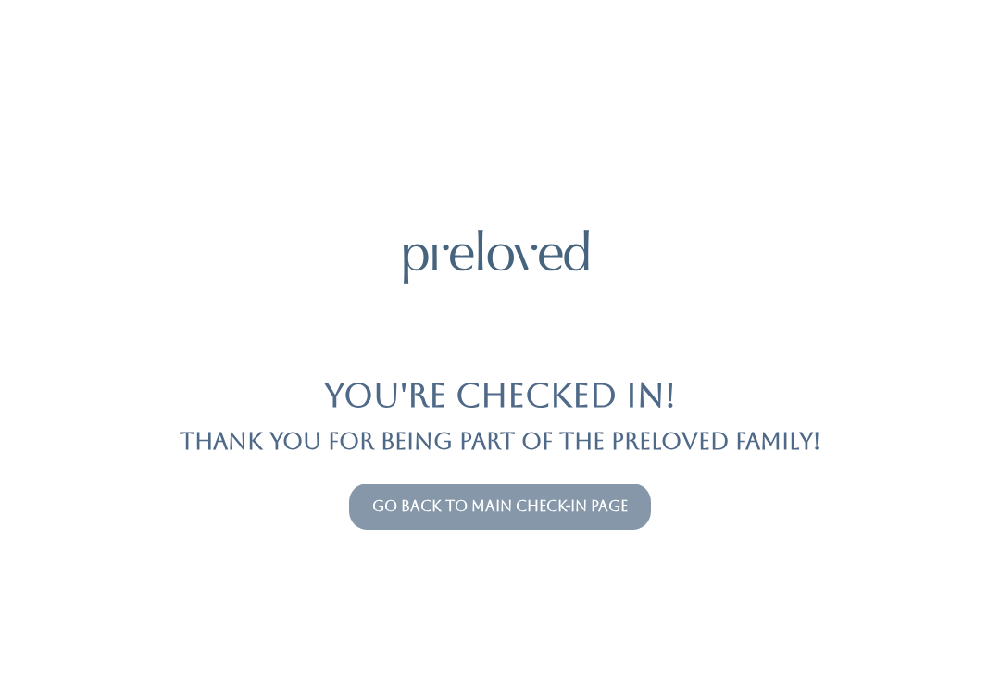
click at [590, 502] on link "Go back to main check-in page" at bounding box center [500, 506] width 256 height 18
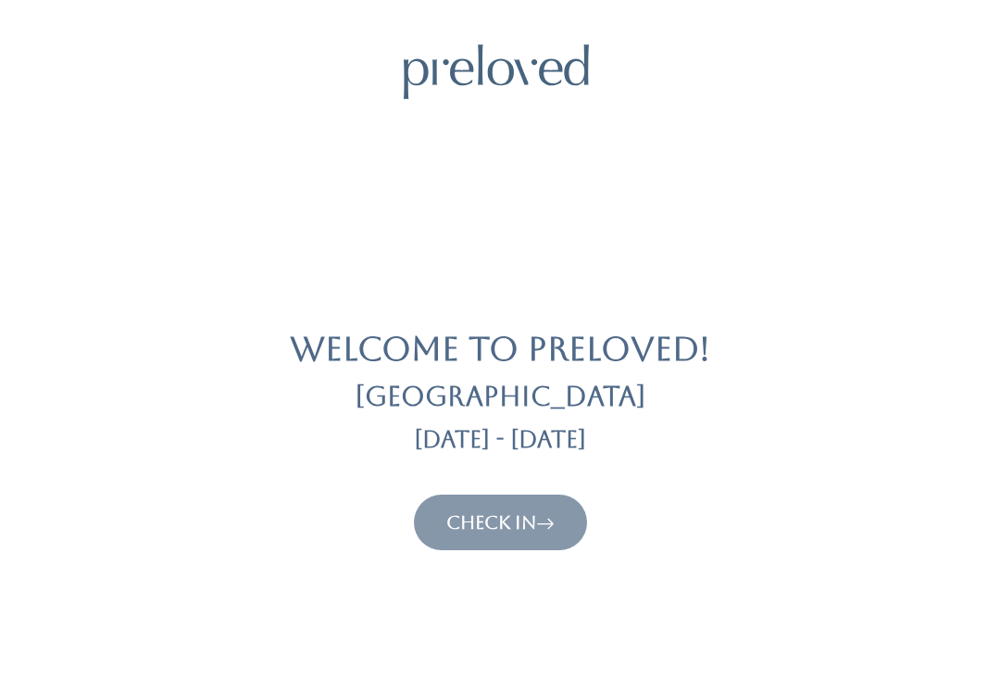
click at [520, 529] on link "Check In" at bounding box center [500, 522] width 108 height 22
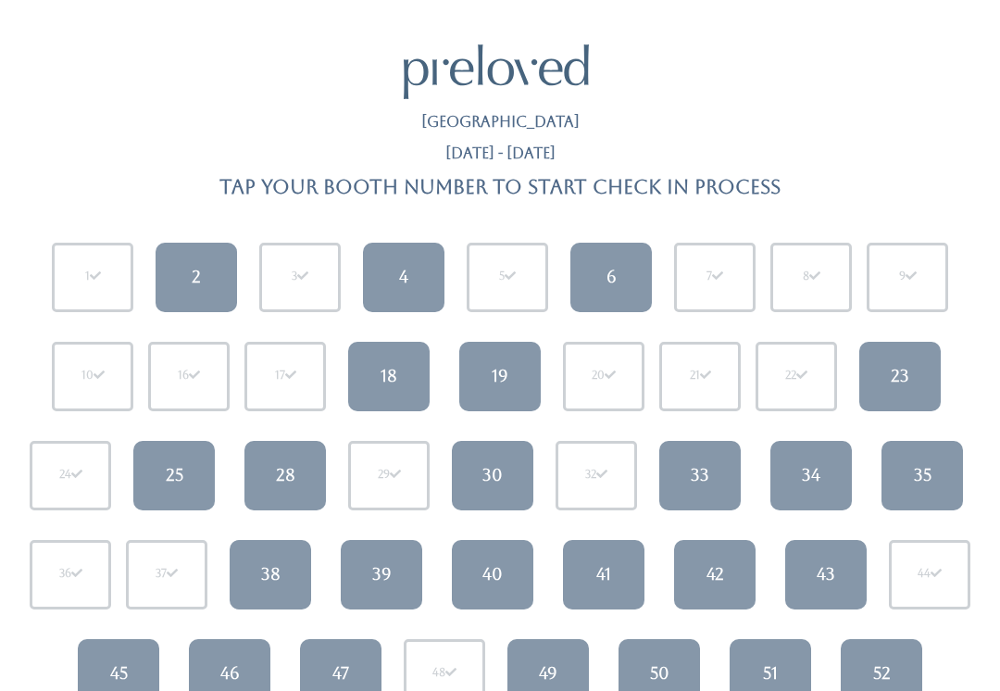
click at [487, 576] on div "40" at bounding box center [492, 574] width 20 height 24
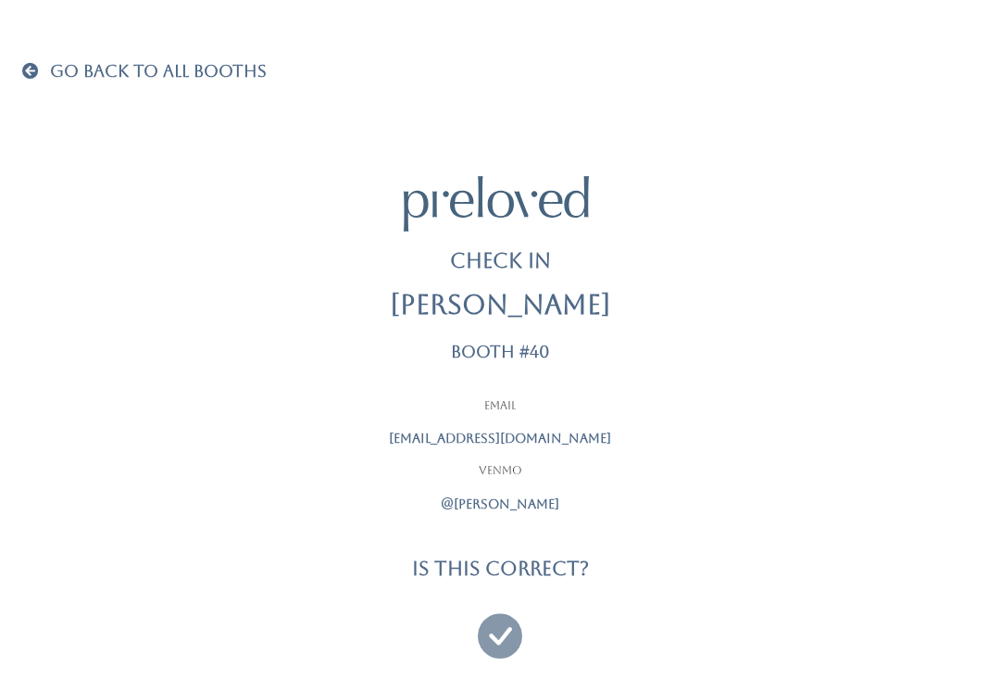
click at [504, 631] on icon at bounding box center [500, 627] width 44 height 62
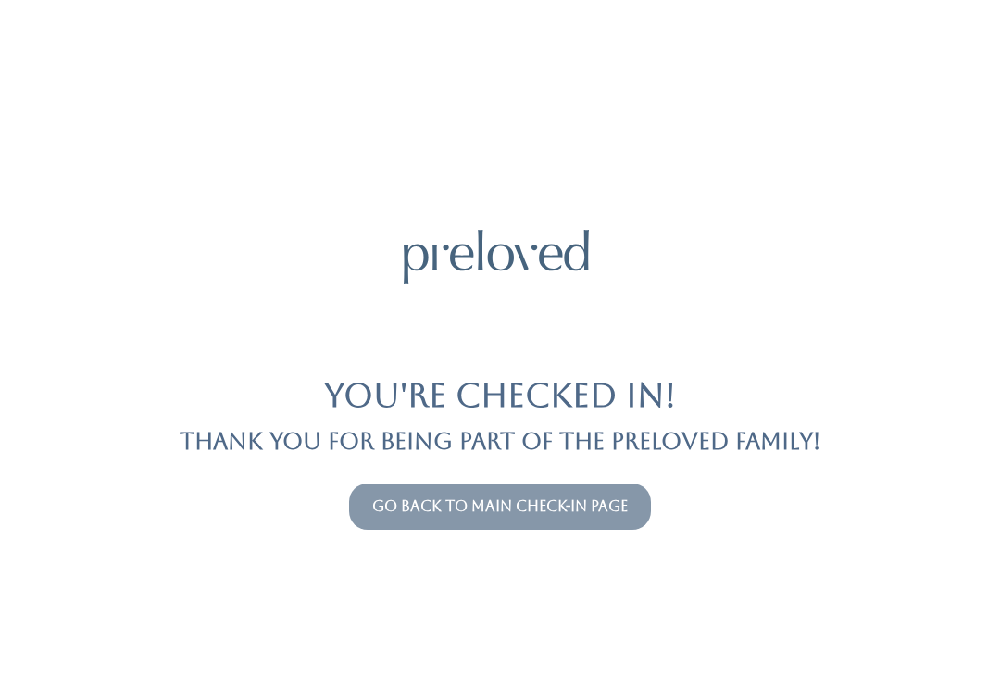
click at [412, 511] on link "Go back to main check-in page" at bounding box center [500, 506] width 256 height 18
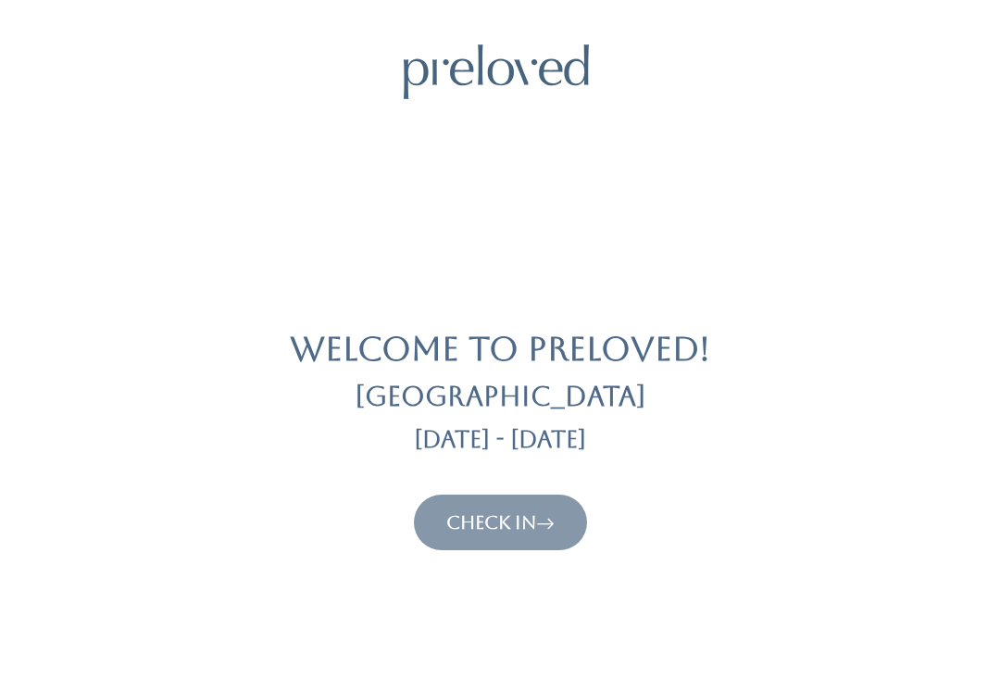
click at [530, 531] on link "Check In" at bounding box center [500, 522] width 108 height 22
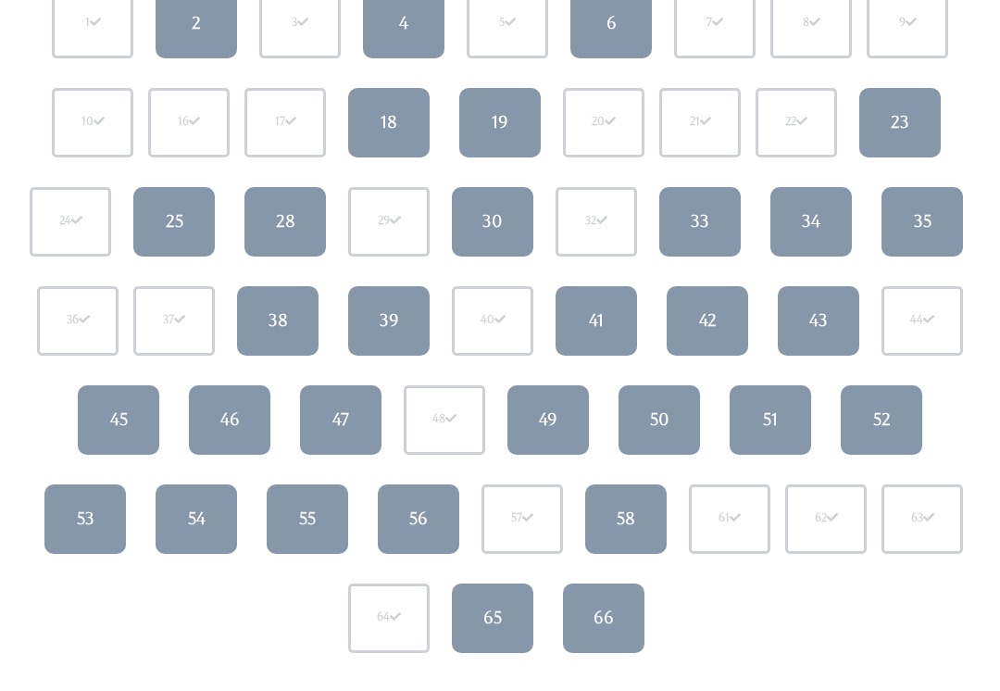
scroll to position [261, 0]
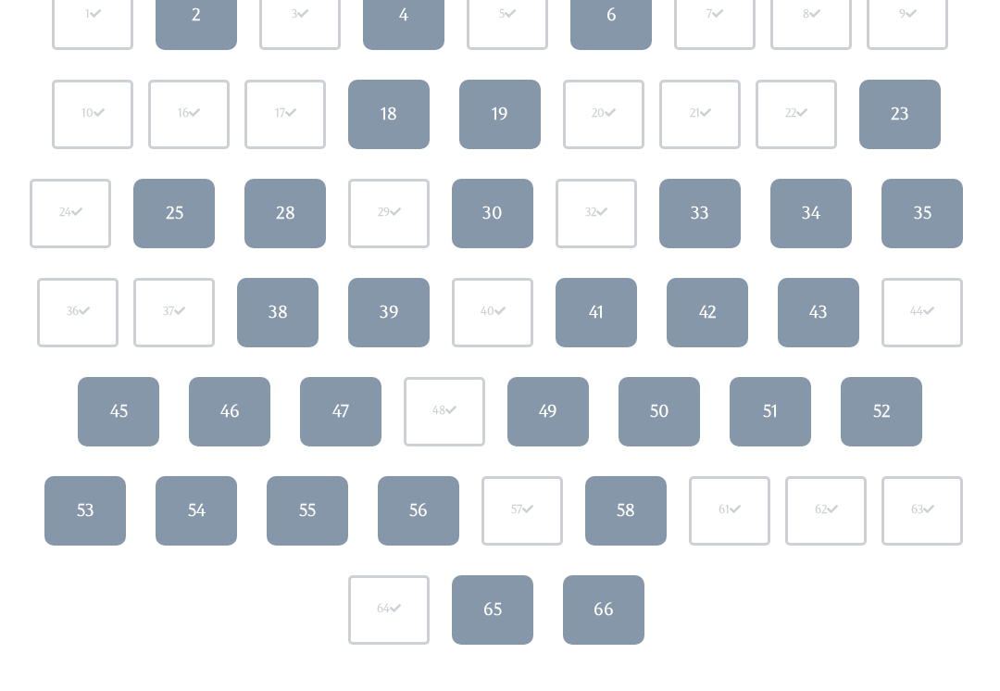
click at [229, 403] on div "46" at bounding box center [229, 412] width 19 height 24
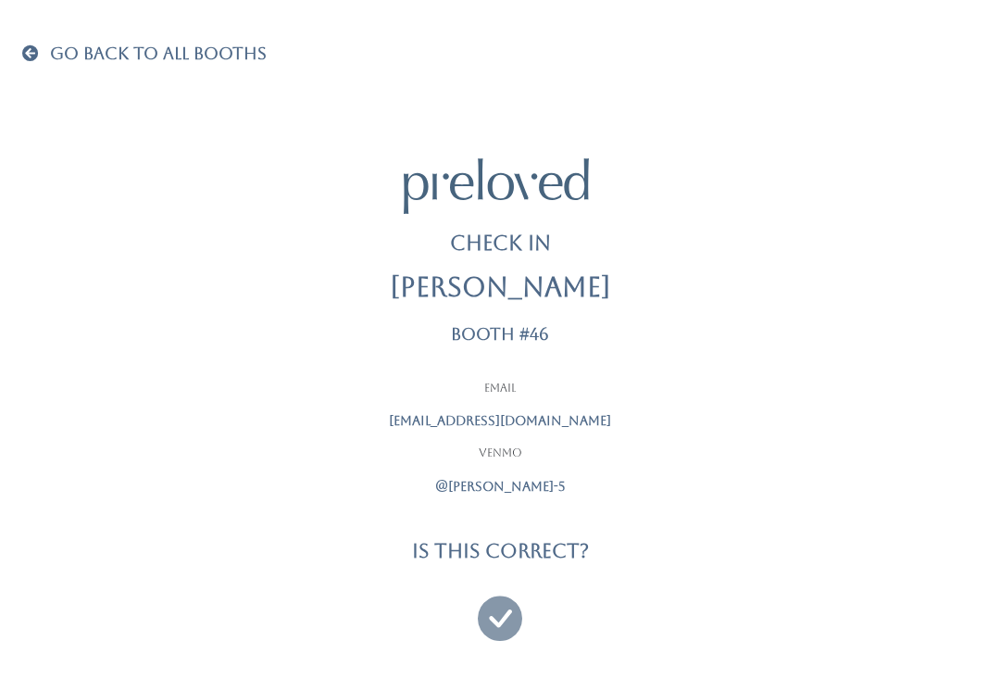
click at [505, 614] on icon at bounding box center [500, 610] width 44 height 62
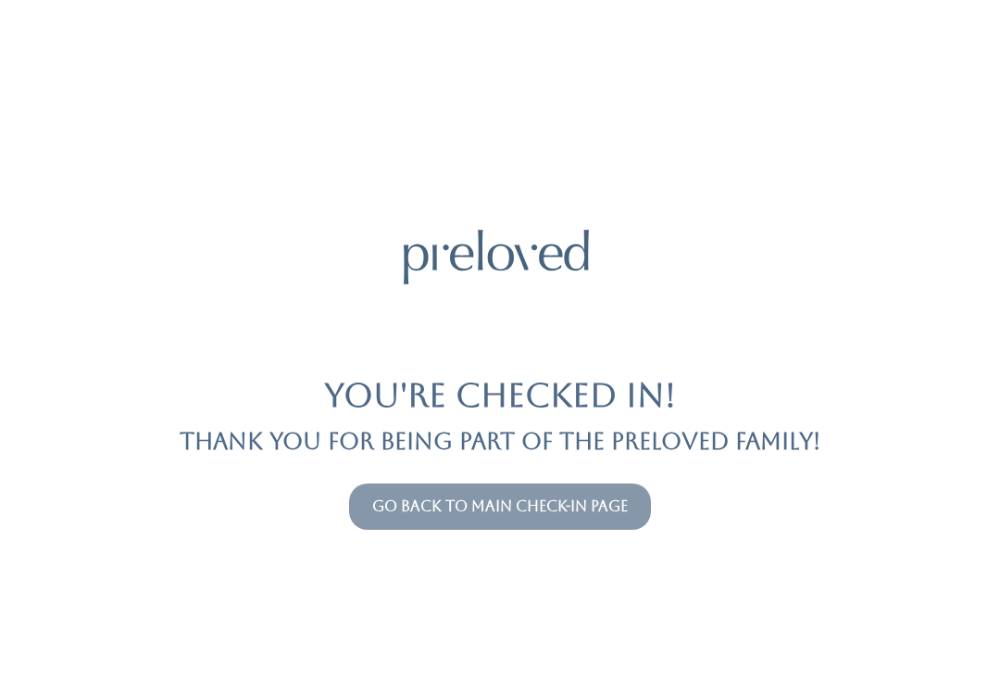
click at [496, 500] on link "Go back to main check-in page" at bounding box center [500, 506] width 256 height 18
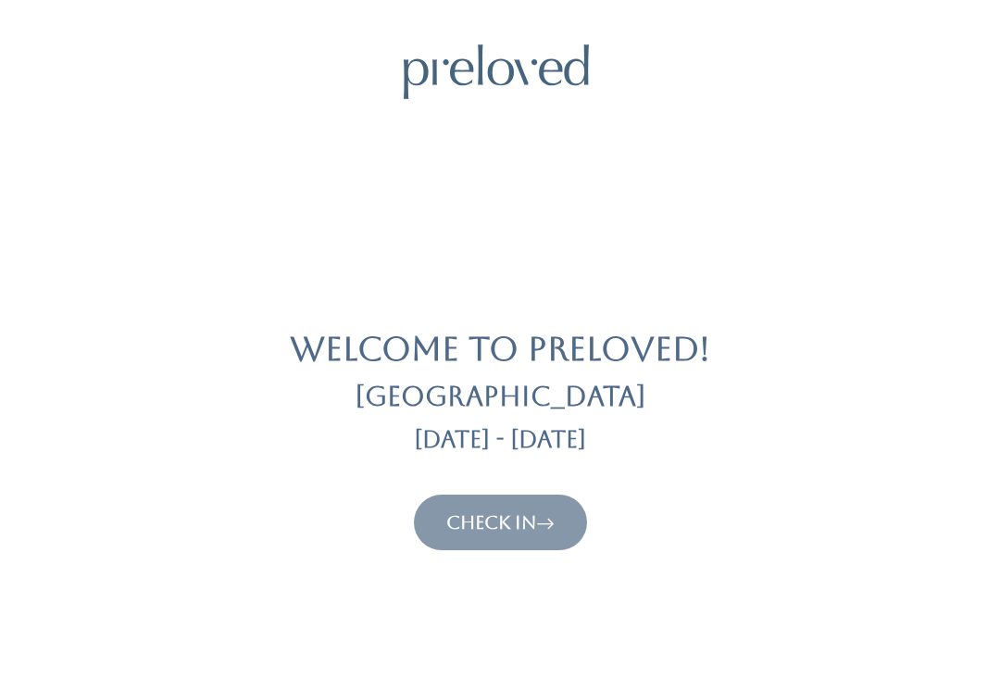
click at [509, 523] on link "Check In" at bounding box center [500, 522] width 108 height 22
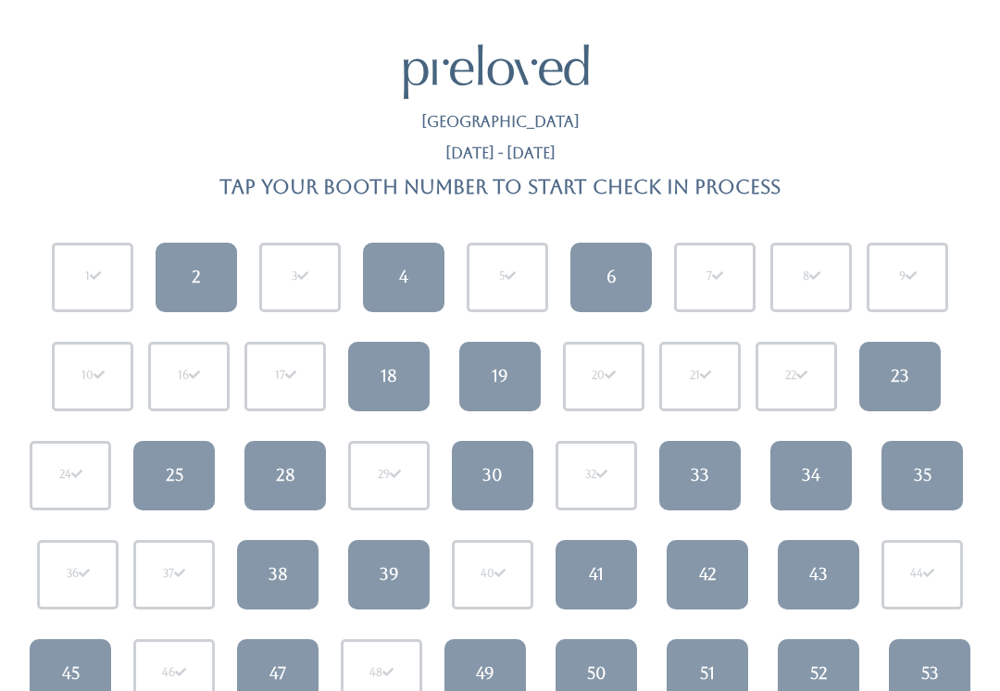
click at [172, 491] on link "25" at bounding box center [173, 475] width 81 height 69
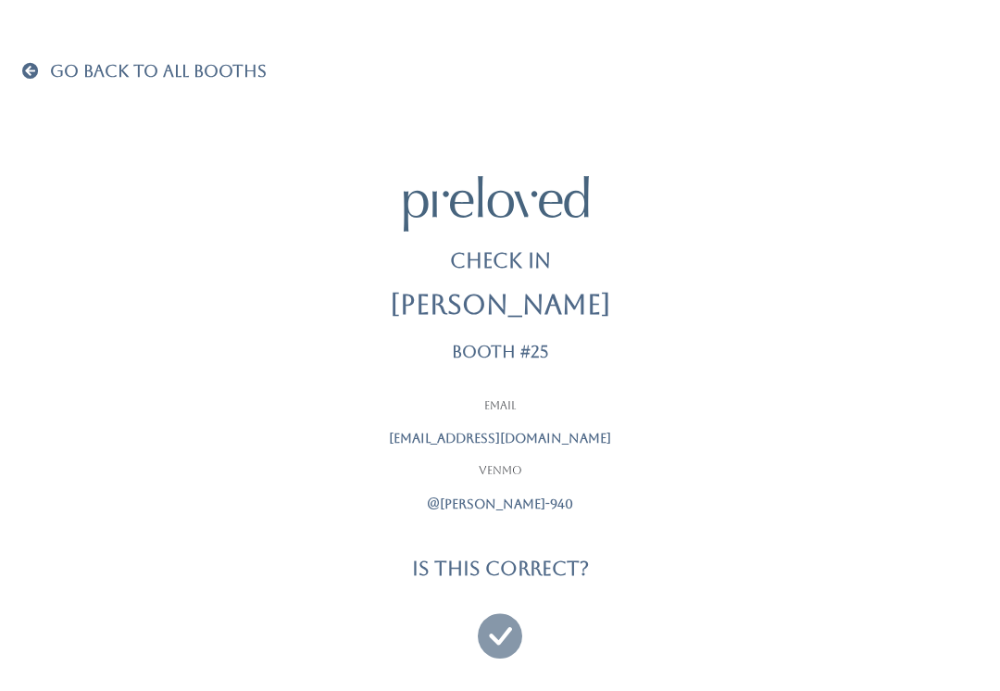
click at [507, 626] on icon at bounding box center [500, 627] width 44 height 62
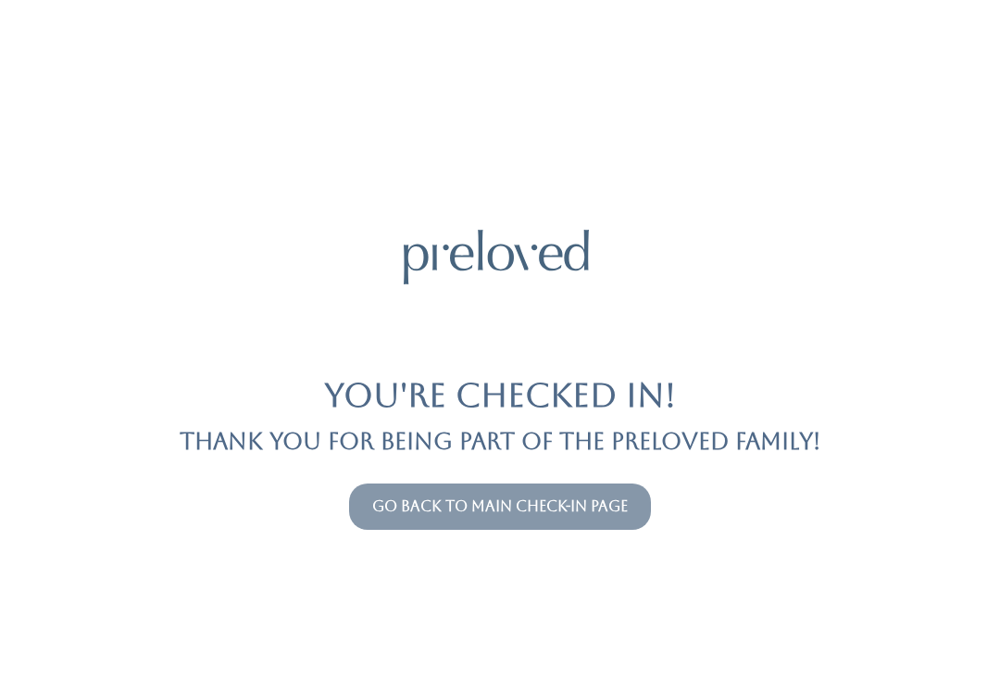
click at [553, 513] on link "Go back to main check-in page" at bounding box center [500, 506] width 256 height 18
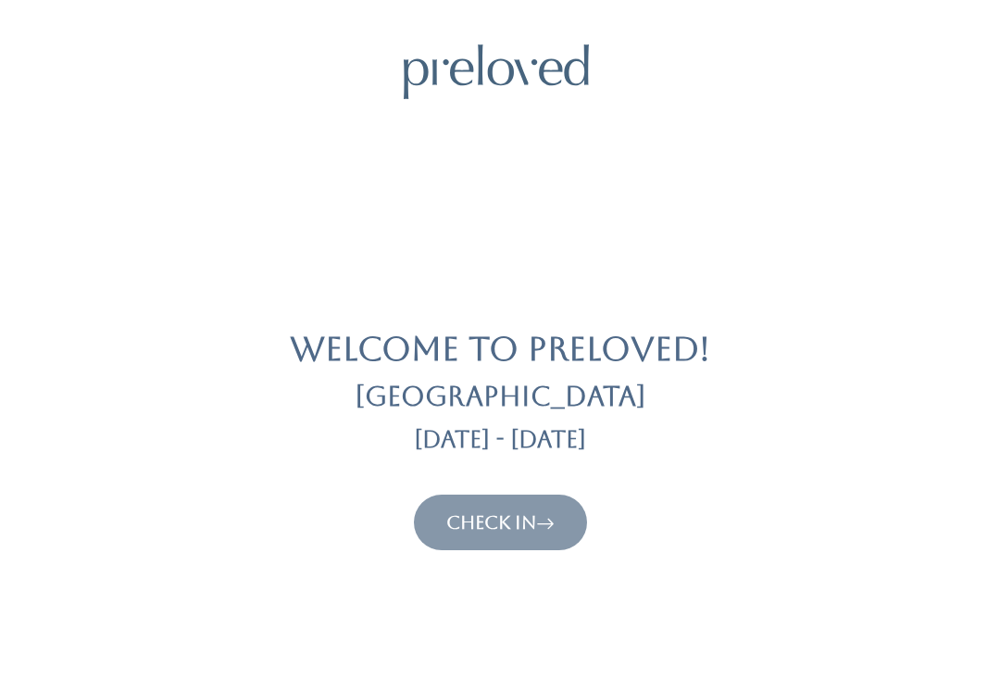
click at [514, 530] on link "Check In" at bounding box center [500, 522] width 108 height 22
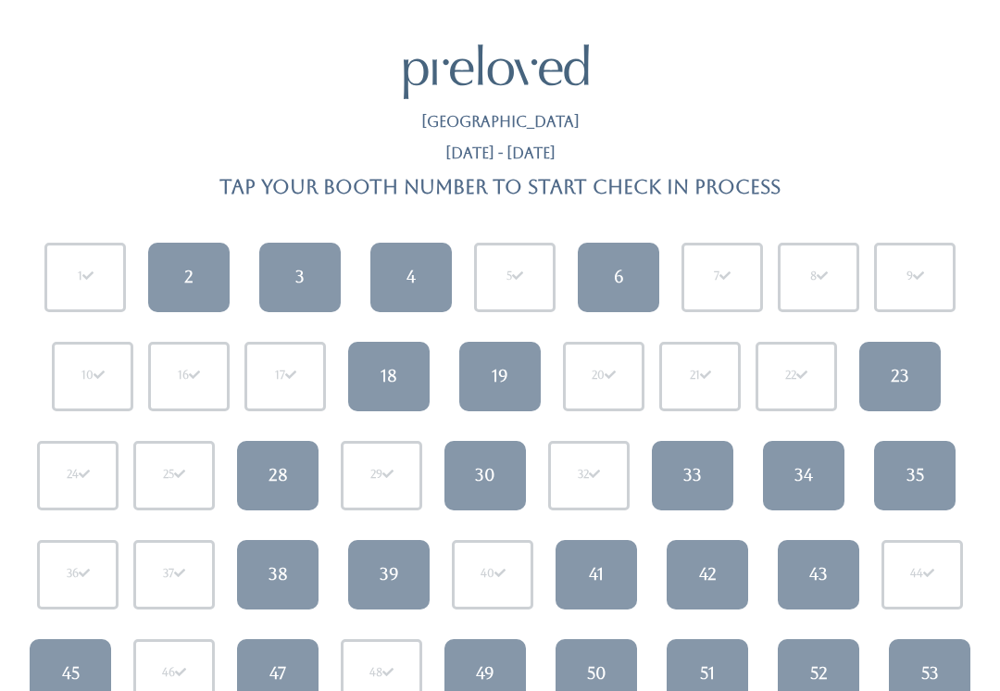
click at [623, 276] on div "6" at bounding box center [619, 277] width 10 height 24
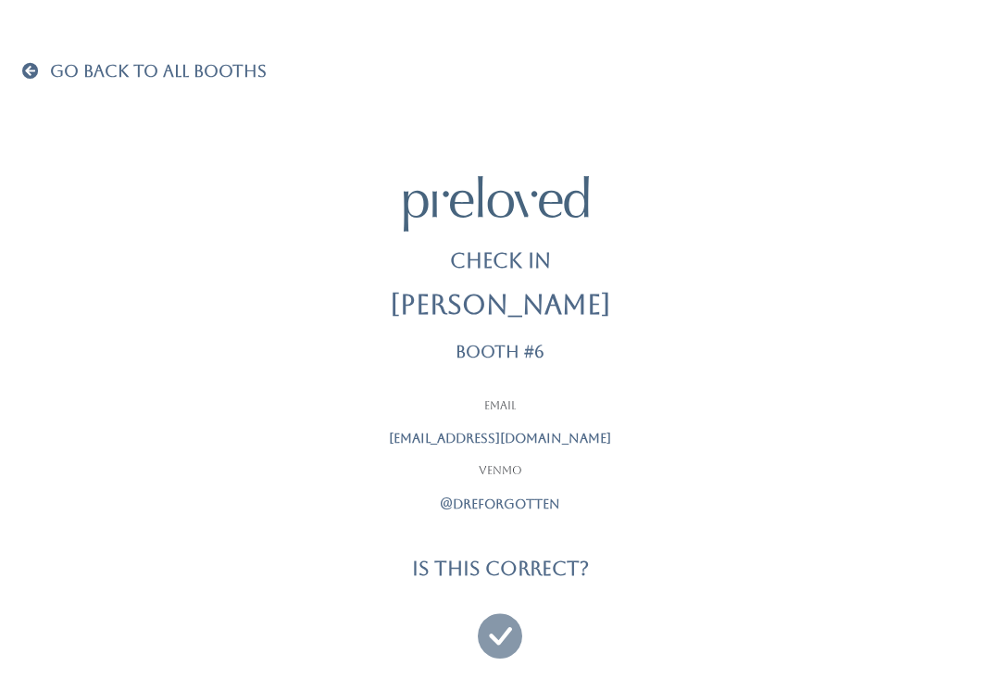
click at [500, 641] on icon at bounding box center [500, 627] width 44 height 62
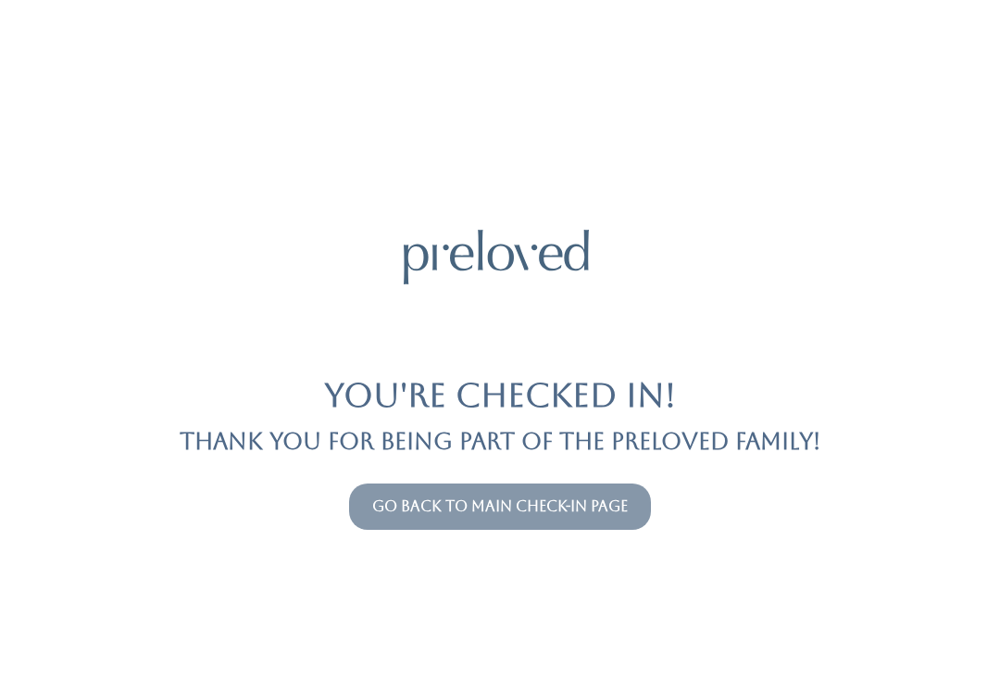
click at [509, 508] on link "Go back to main check-in page" at bounding box center [500, 506] width 256 height 18
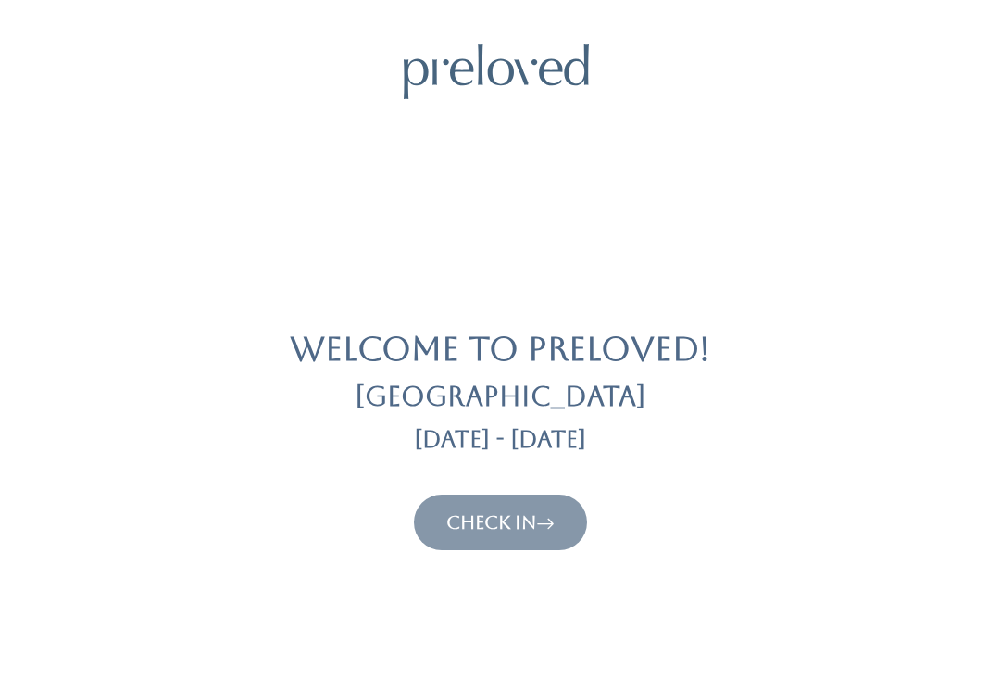
click at [539, 516] on link "Check In" at bounding box center [500, 522] width 108 height 22
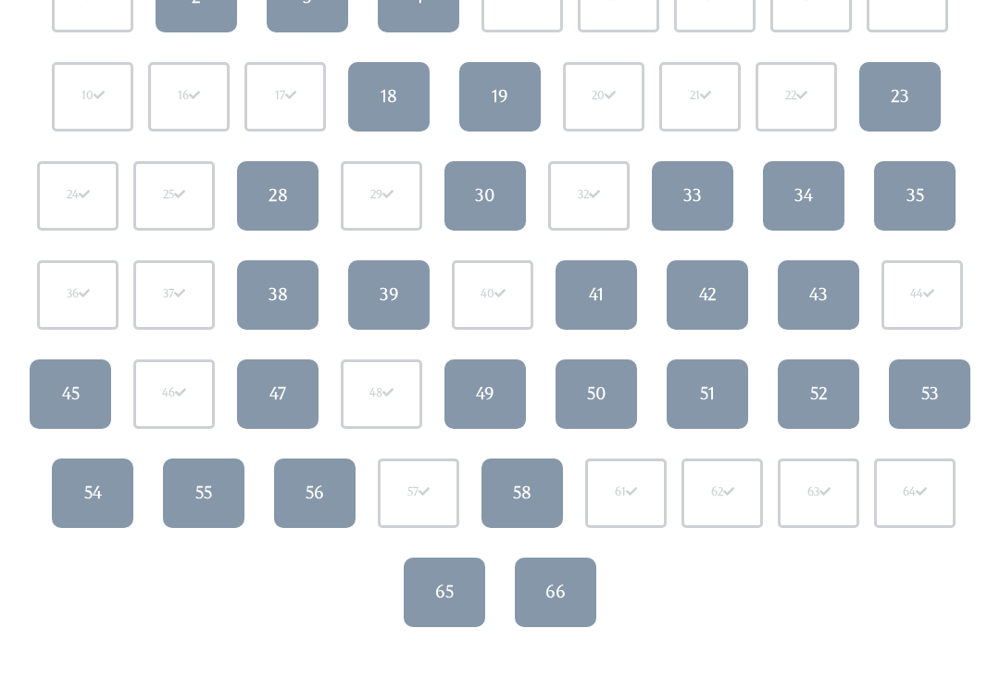
scroll to position [279, 0]
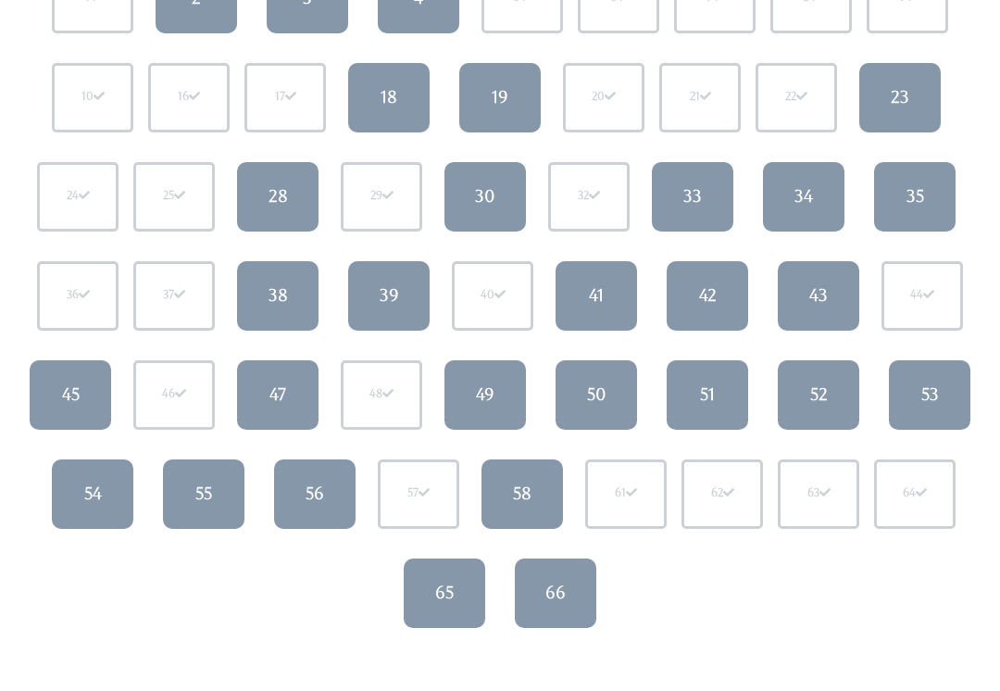
click at [817, 385] on div "52" at bounding box center [819, 394] width 18 height 24
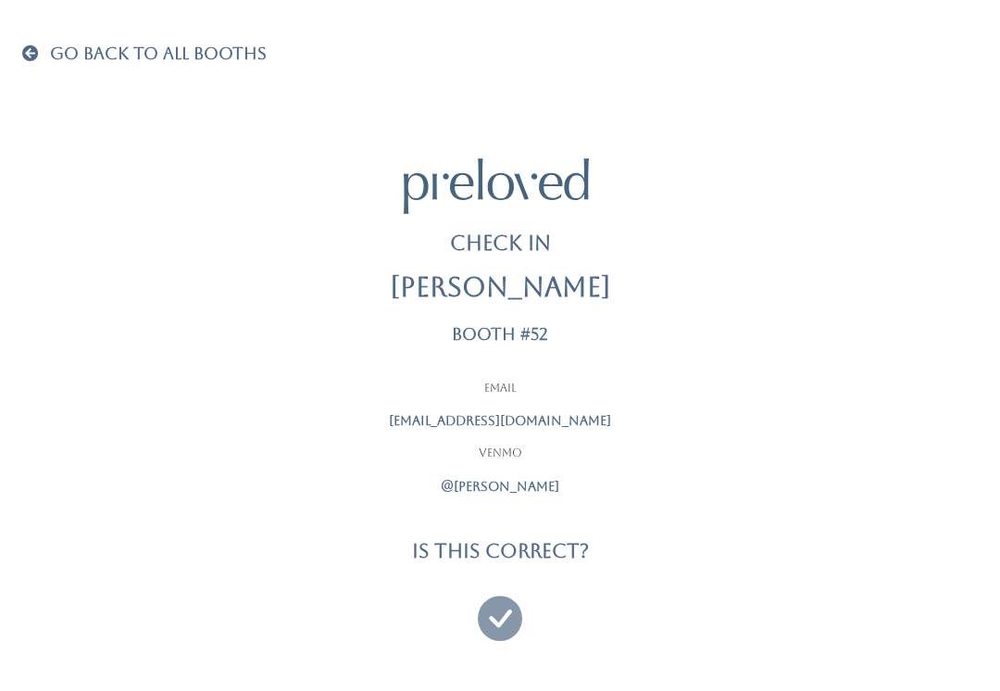
click at [488, 617] on icon at bounding box center [500, 610] width 44 height 62
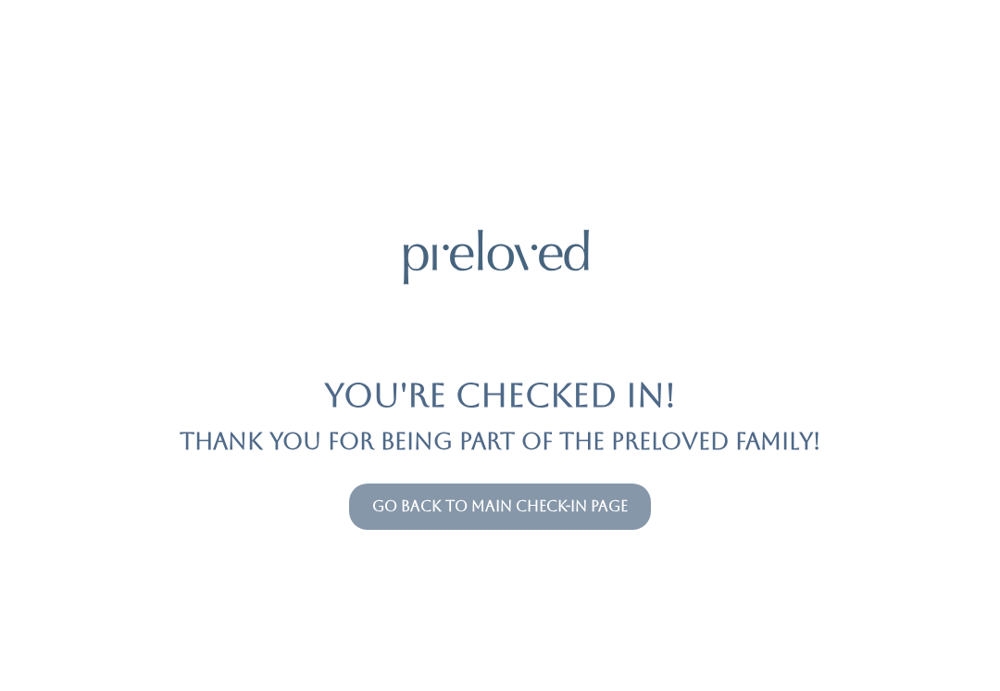
click at [539, 509] on link "Go back to main check-in page" at bounding box center [500, 506] width 256 height 18
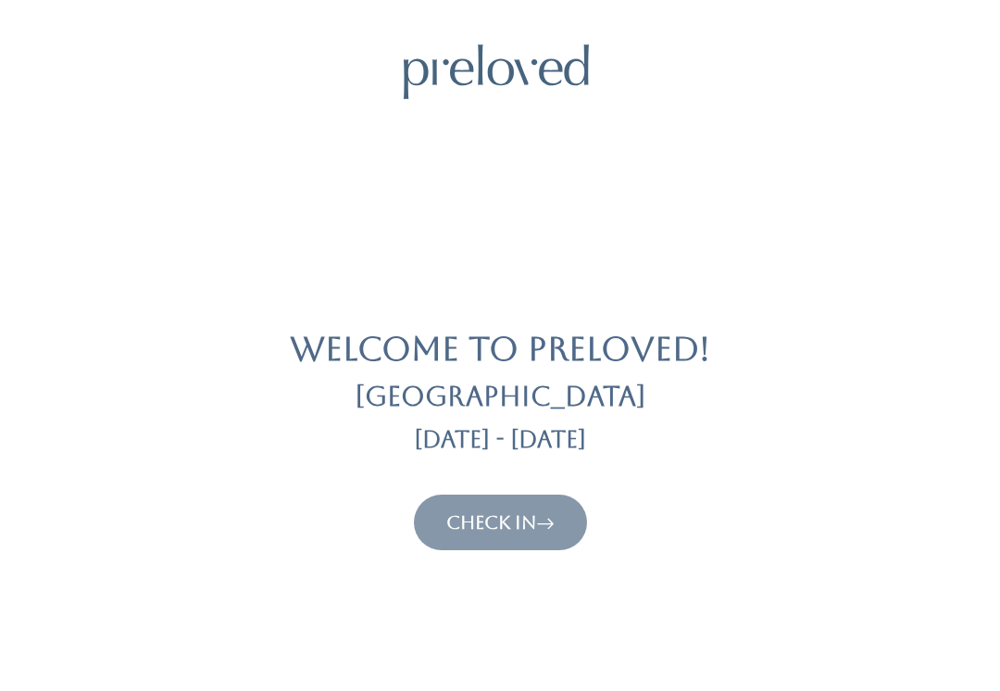
click at [515, 524] on link "Check In" at bounding box center [500, 522] width 108 height 22
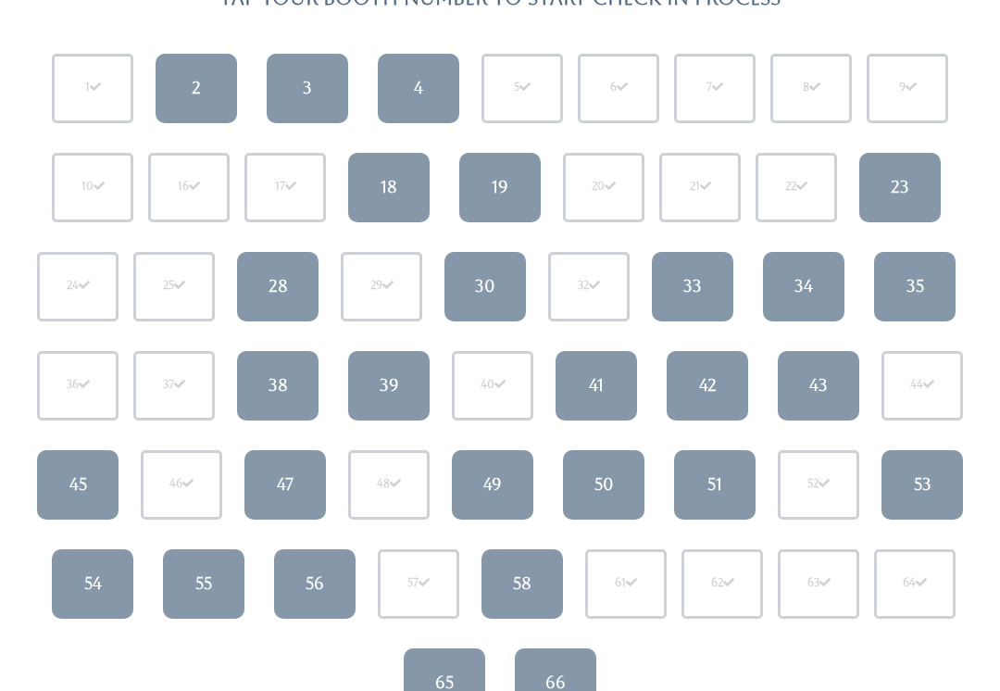
scroll to position [211, 0]
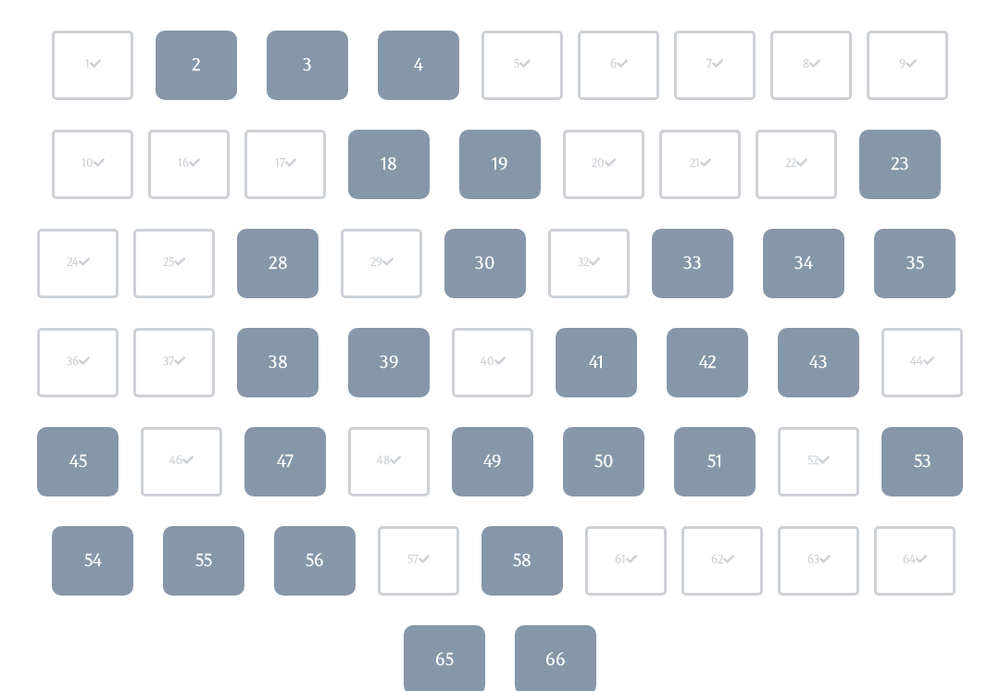
click at [532, 566] on link "58" at bounding box center [522, 561] width 81 height 69
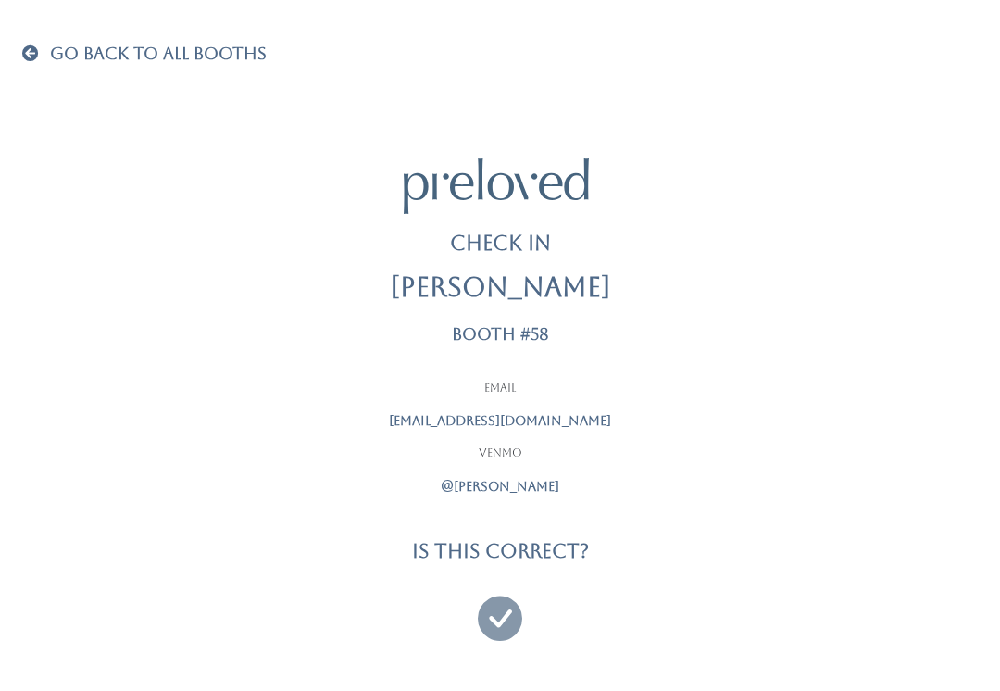
click at [493, 626] on icon at bounding box center [500, 610] width 44 height 62
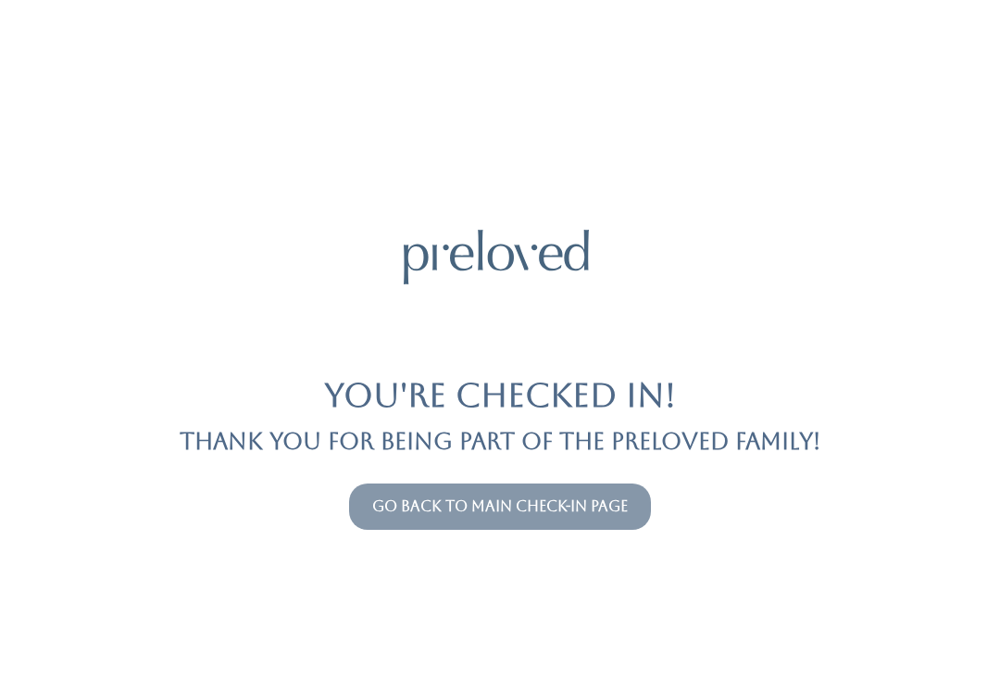
click at [521, 511] on link "Go back to main check-in page" at bounding box center [500, 506] width 256 height 18
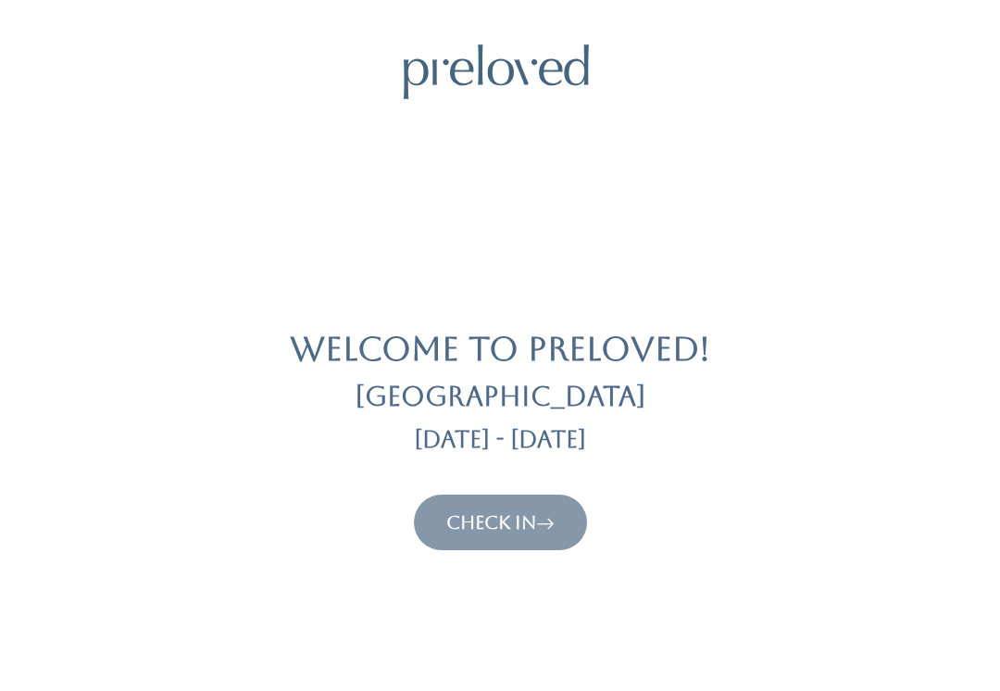
click at [514, 516] on link "Check In" at bounding box center [500, 522] width 108 height 22
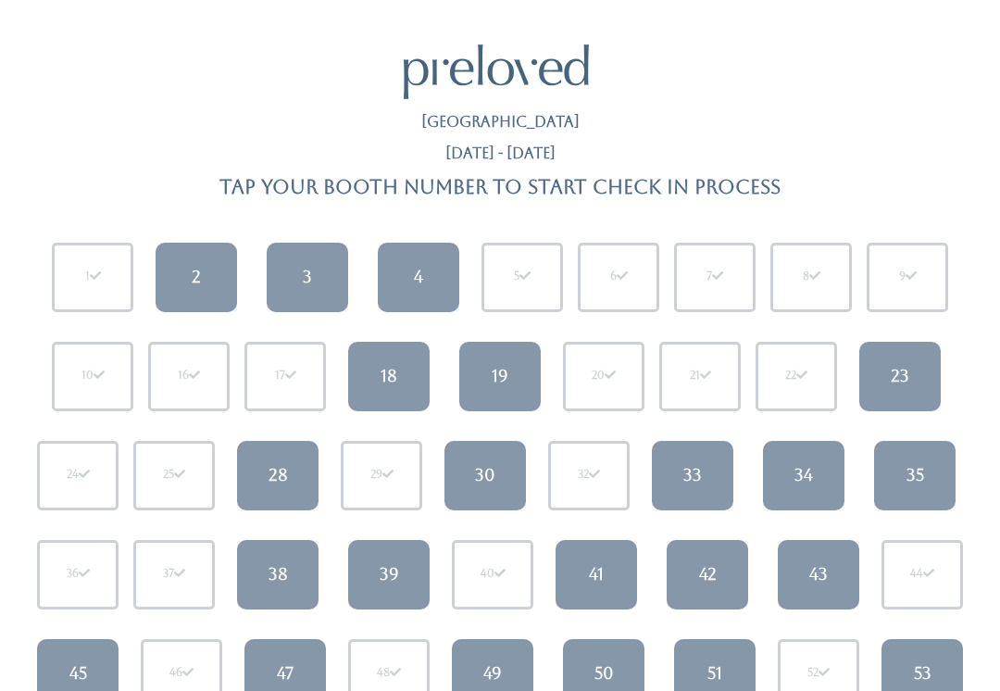
click at [410, 277] on link "4" at bounding box center [418, 277] width 81 height 69
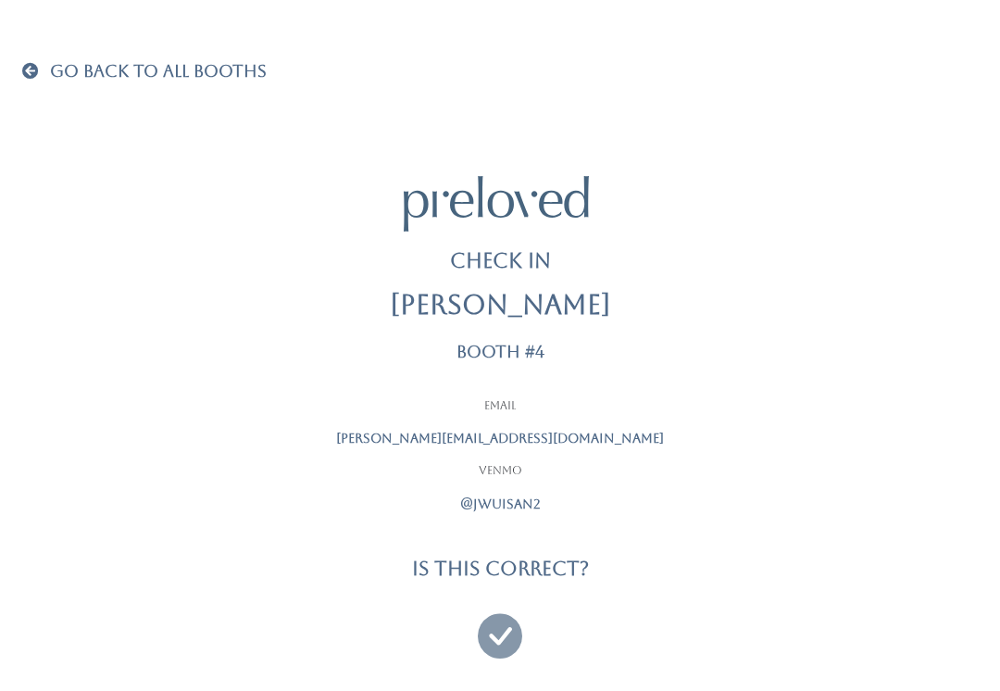
click at [505, 631] on icon at bounding box center [500, 627] width 44 height 62
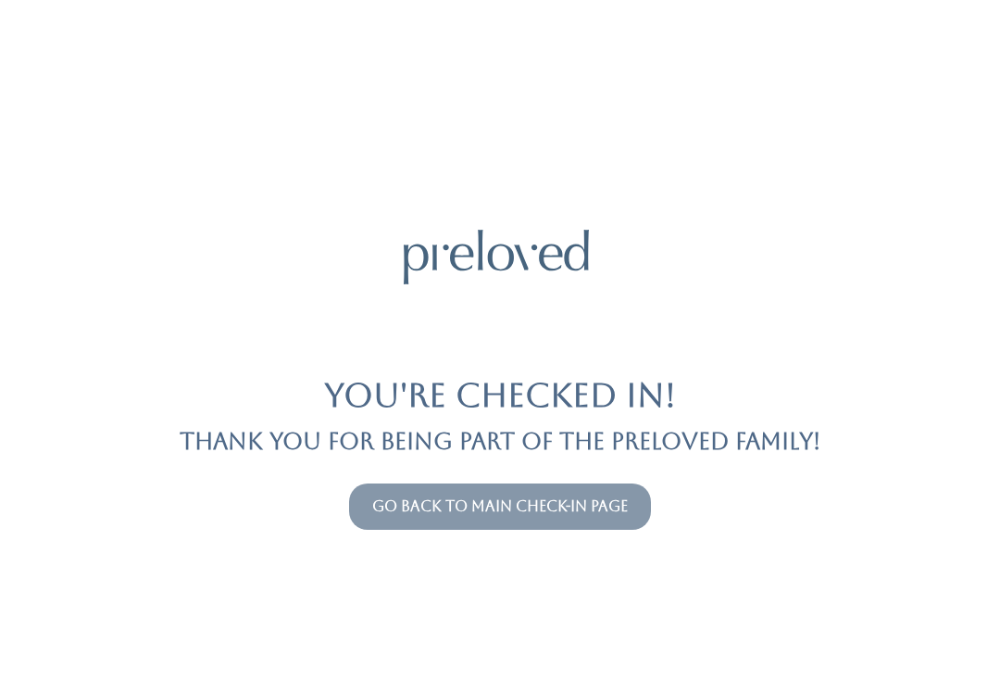
click at [599, 511] on link "Go back to main check-in page" at bounding box center [500, 506] width 256 height 18
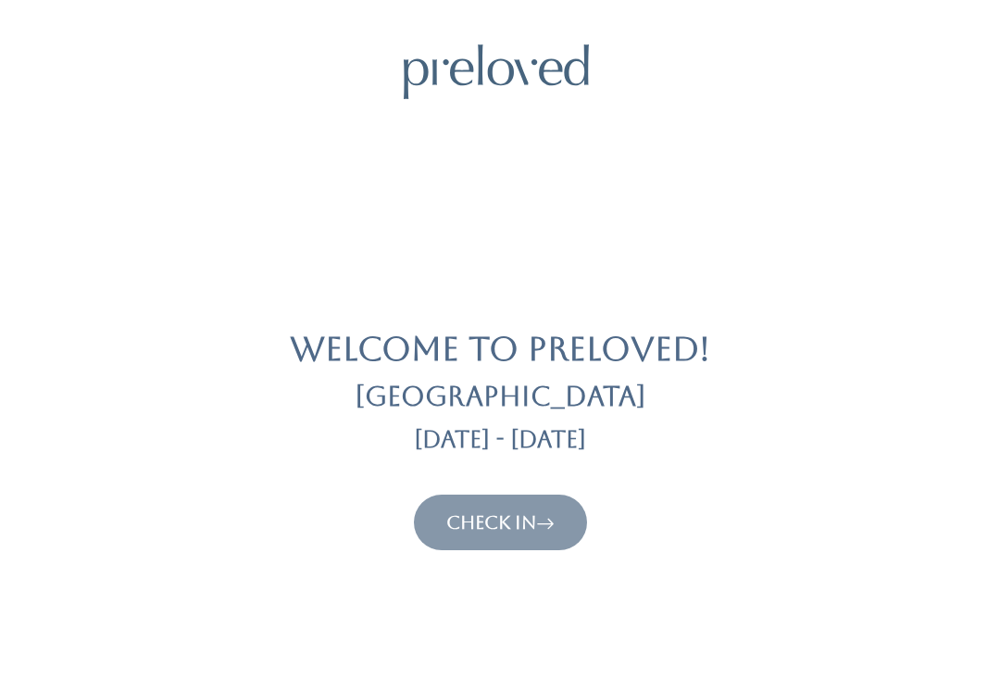
click at [555, 520] on icon at bounding box center [545, 522] width 19 height 22
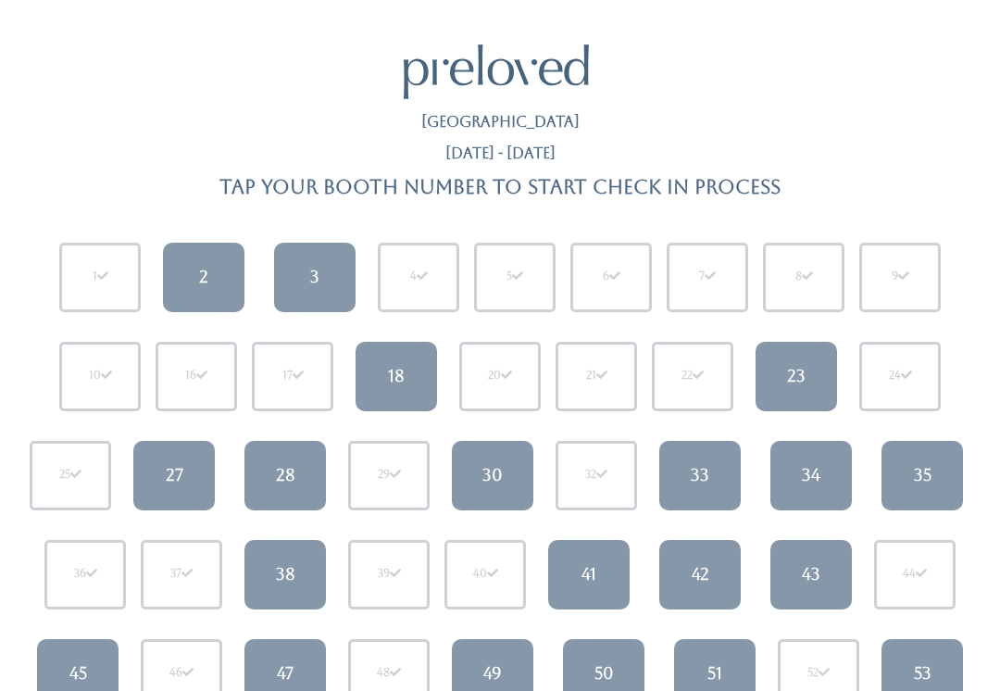
click at [166, 466] on div "27" at bounding box center [175, 475] width 18 height 24
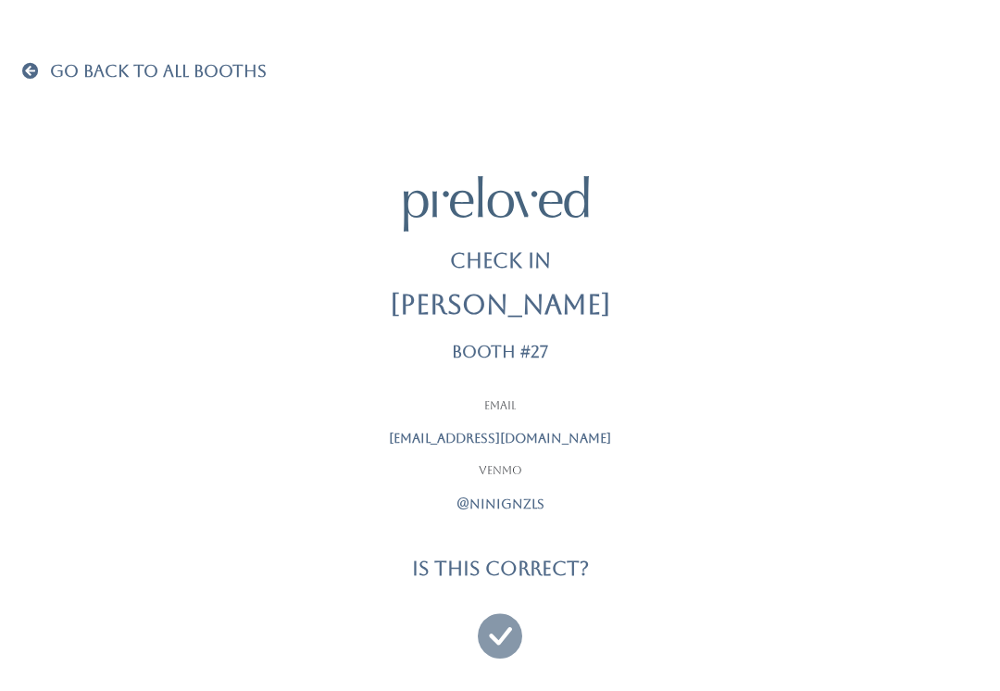
click at [501, 625] on icon at bounding box center [500, 627] width 44 height 62
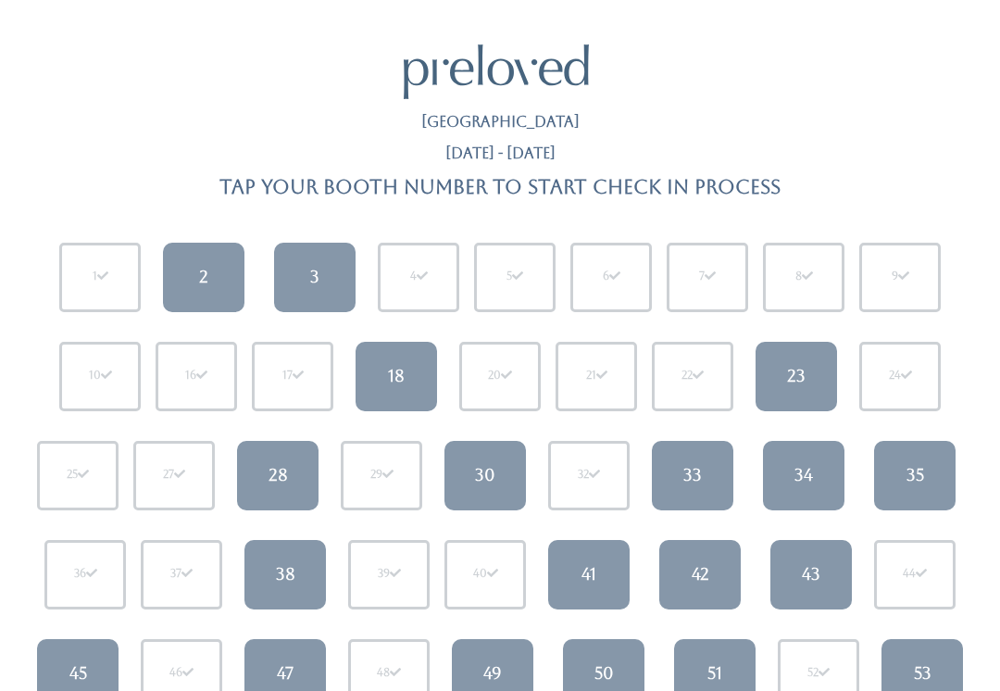
click at [803, 396] on link "23" at bounding box center [796, 376] width 81 height 69
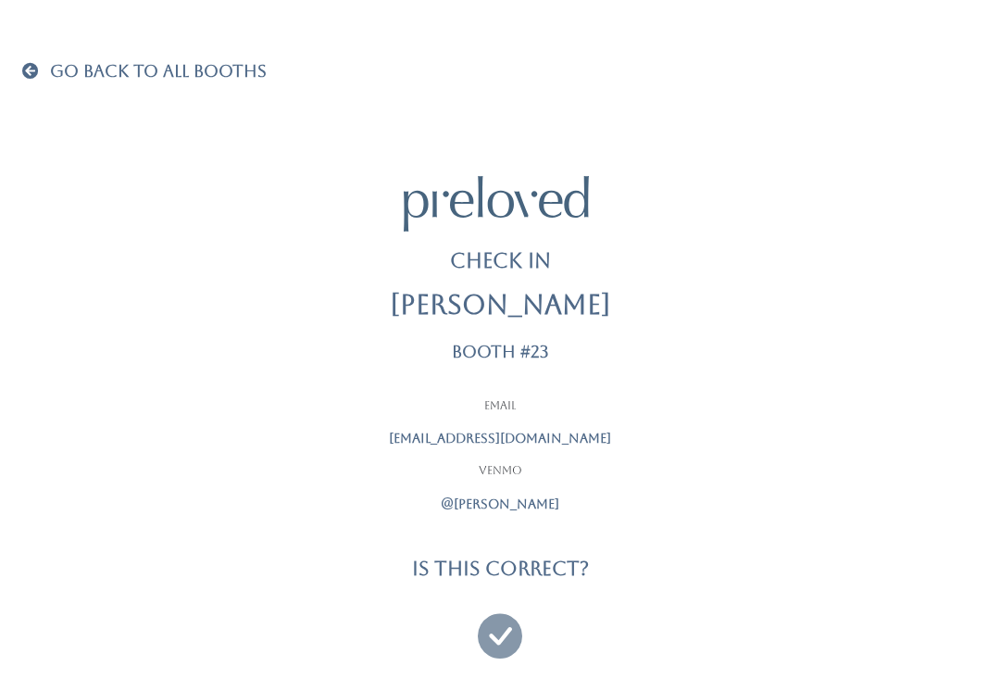
click at [505, 622] on icon at bounding box center [500, 627] width 44 height 62
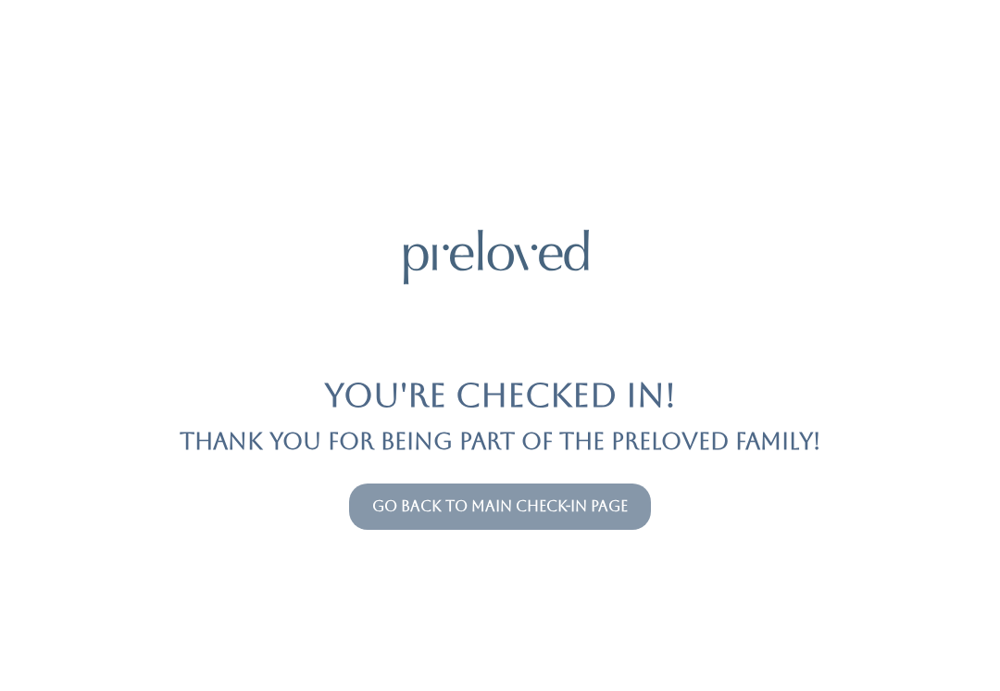
click at [493, 513] on link "Go back to main check-in page" at bounding box center [500, 506] width 256 height 18
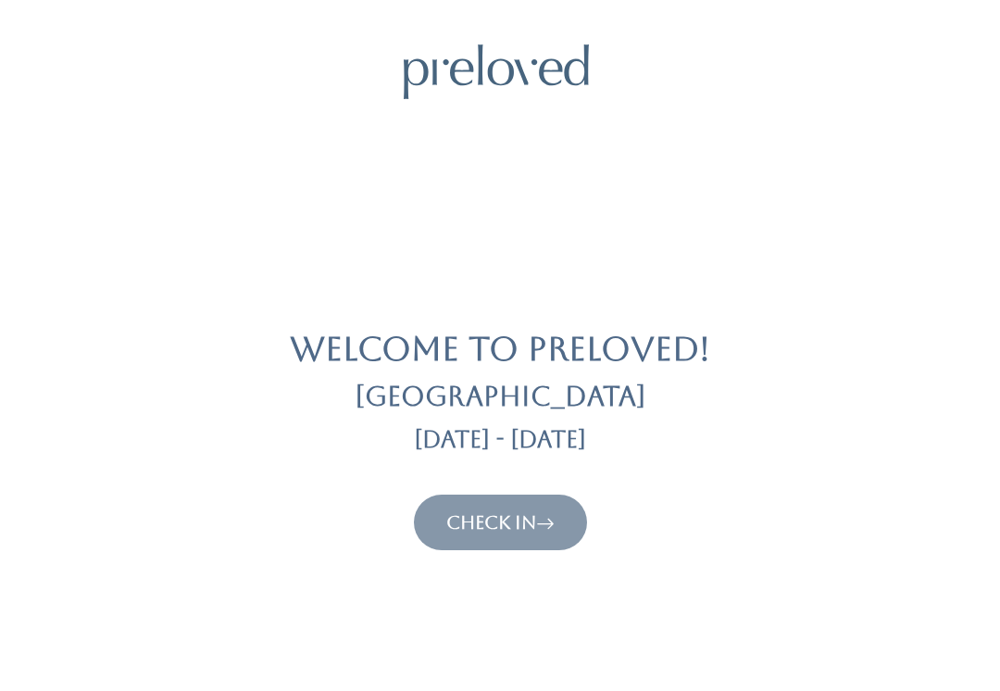
click at [513, 573] on body "Welcome to Preloved! [GEOGRAPHIC_DATA] [DATE] - [DATE] Check In Preloved © 2025" at bounding box center [500, 645] width 1000 height 1203
click at [533, 520] on link "Check In" at bounding box center [500, 522] width 108 height 22
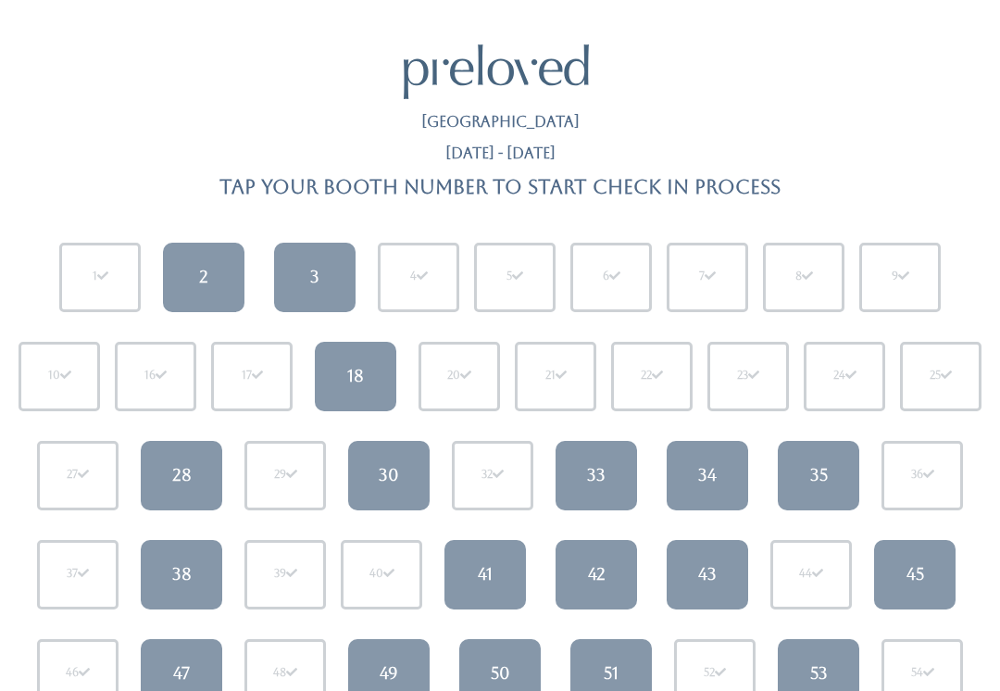
click at [207, 267] on div "2" at bounding box center [203, 277] width 9 height 24
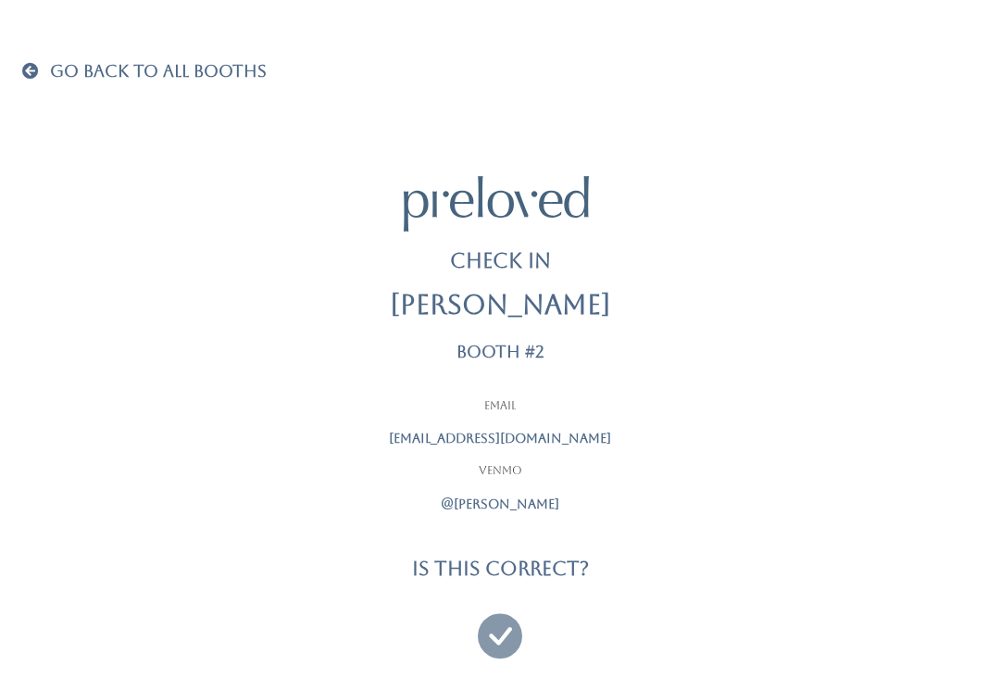
click at [490, 635] on icon at bounding box center [500, 627] width 44 height 62
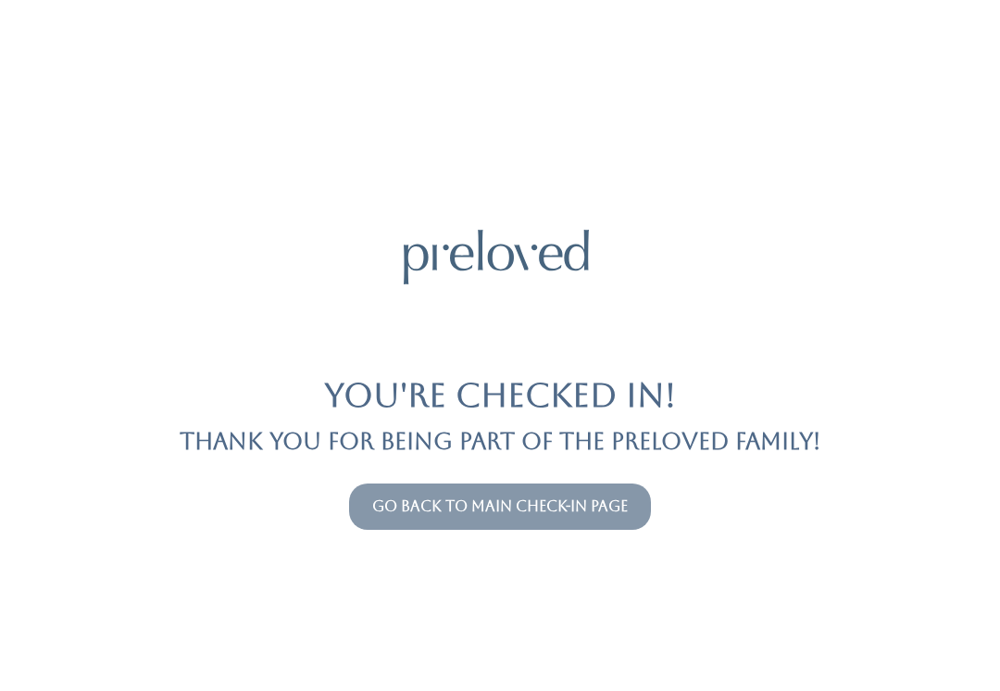
click at [616, 498] on link "Go back to main check-in page" at bounding box center [500, 506] width 256 height 18
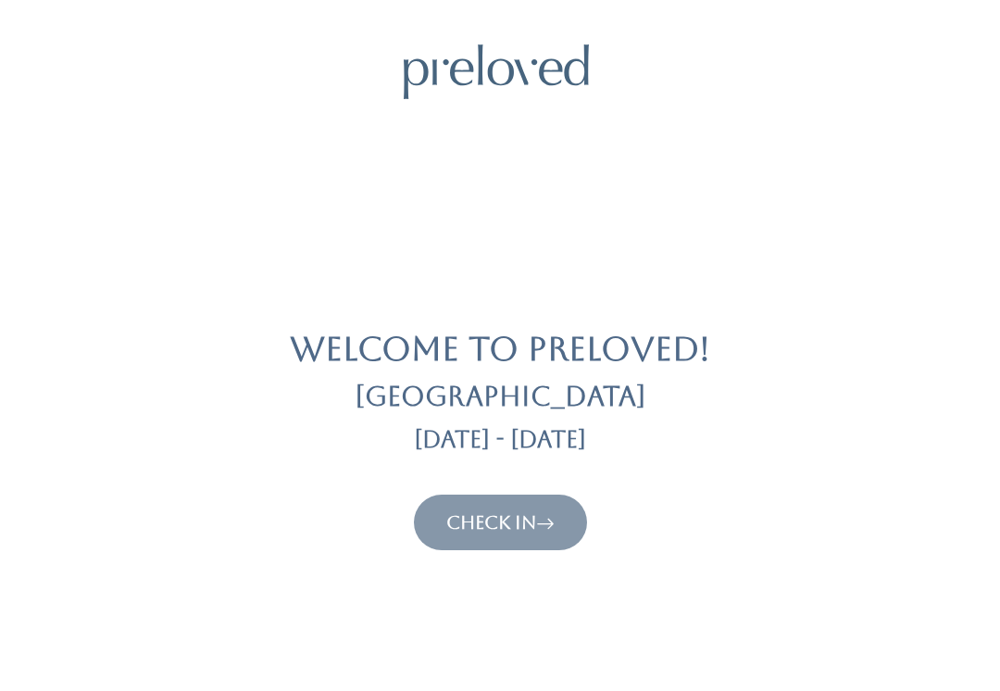
click at [489, 520] on link "Check In" at bounding box center [500, 522] width 108 height 22
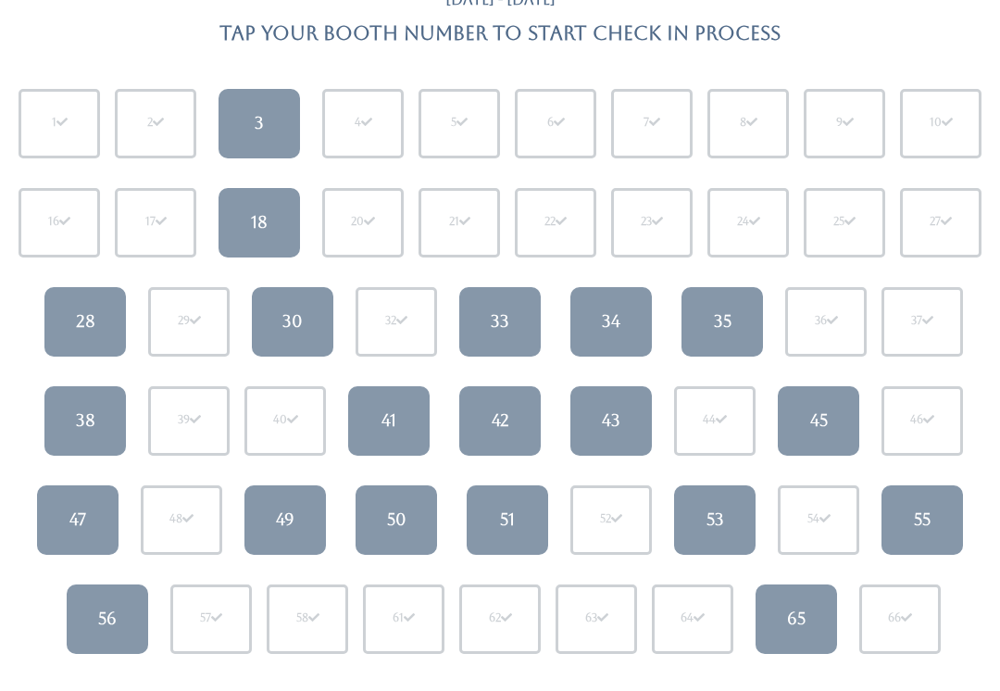
scroll to position [153, 0]
click at [292, 508] on div "49" at bounding box center [285, 520] width 19 height 24
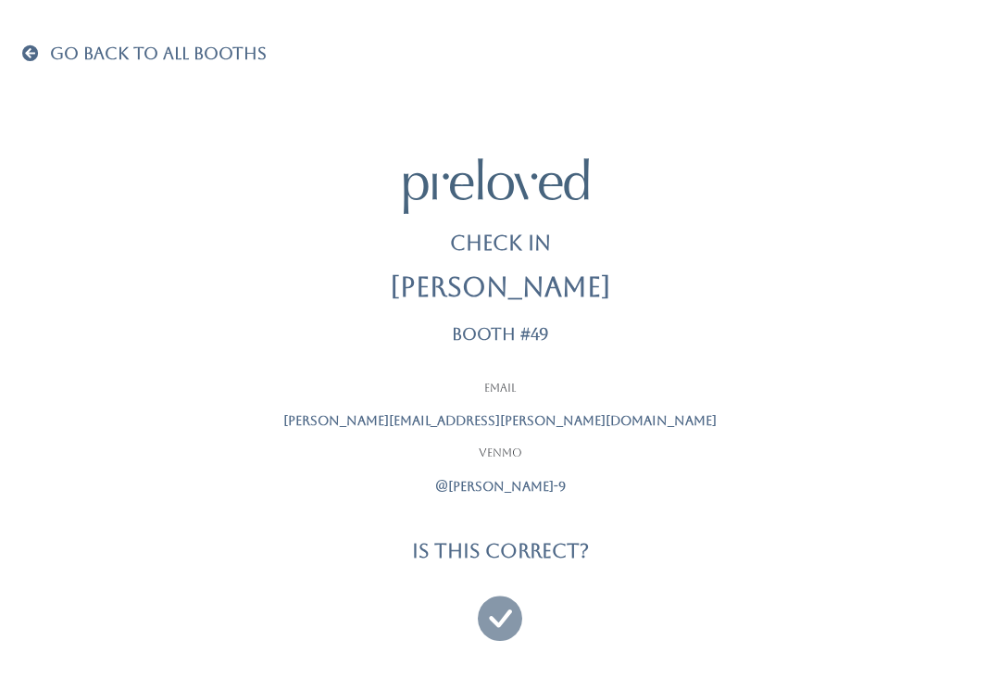
click at [502, 616] on icon at bounding box center [500, 610] width 44 height 62
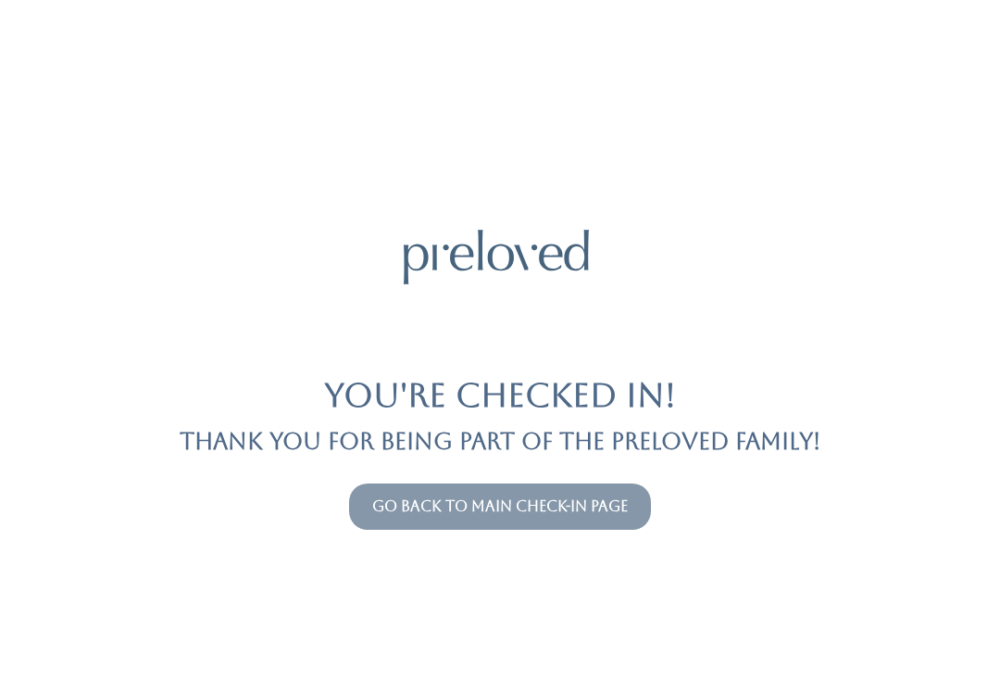
click at [602, 510] on link "Go back to main check-in page" at bounding box center [500, 506] width 256 height 18
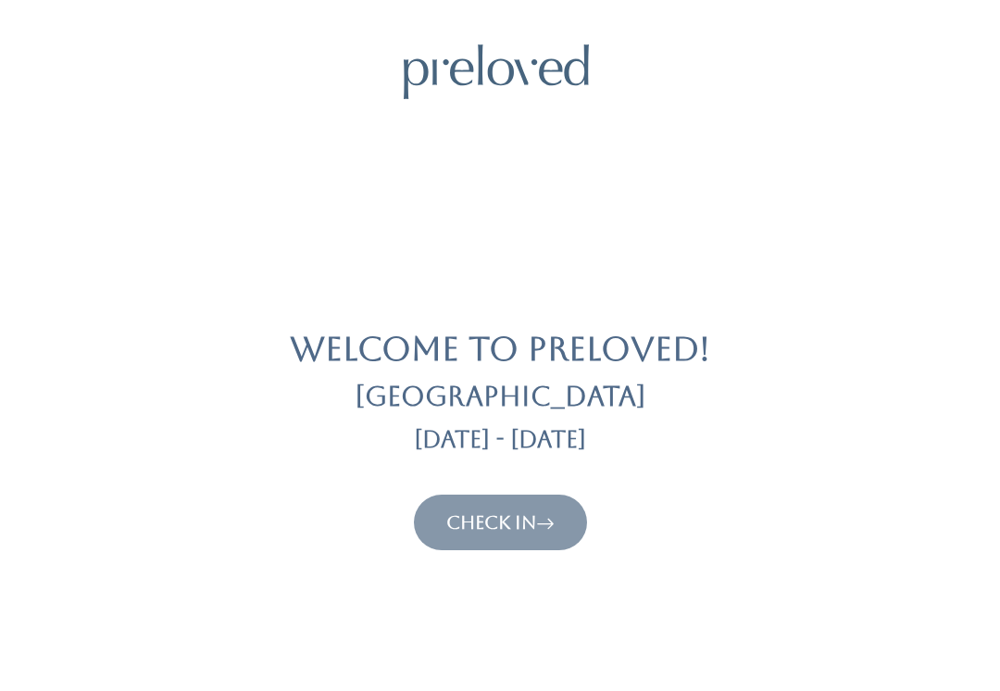
click at [526, 522] on link "Check In" at bounding box center [500, 522] width 108 height 22
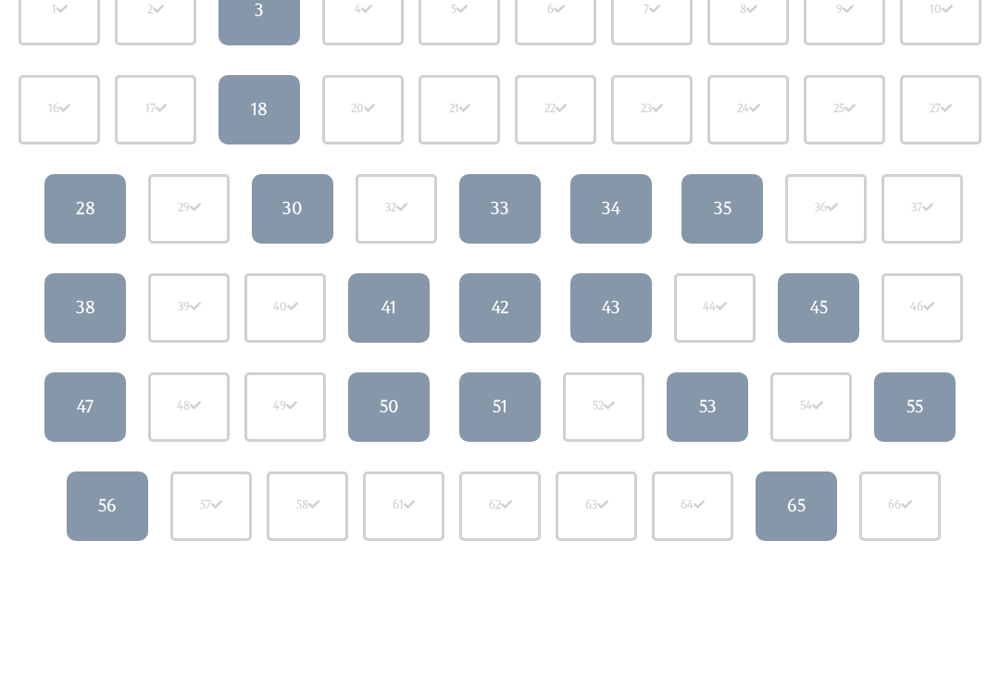
scroll to position [267, 0]
click at [708, 411] on div "53" at bounding box center [708, 407] width 18 height 24
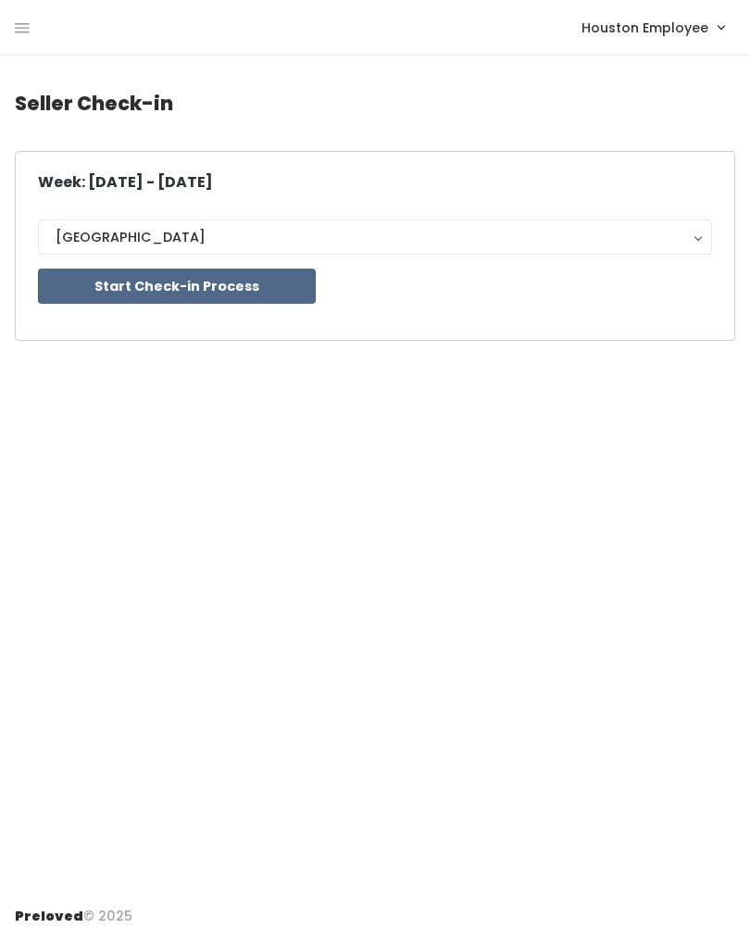
click at [226, 298] on button "Start Check-in Process" at bounding box center [177, 286] width 278 height 35
click at [200, 294] on button "Start Check-in Process" at bounding box center [177, 286] width 278 height 35
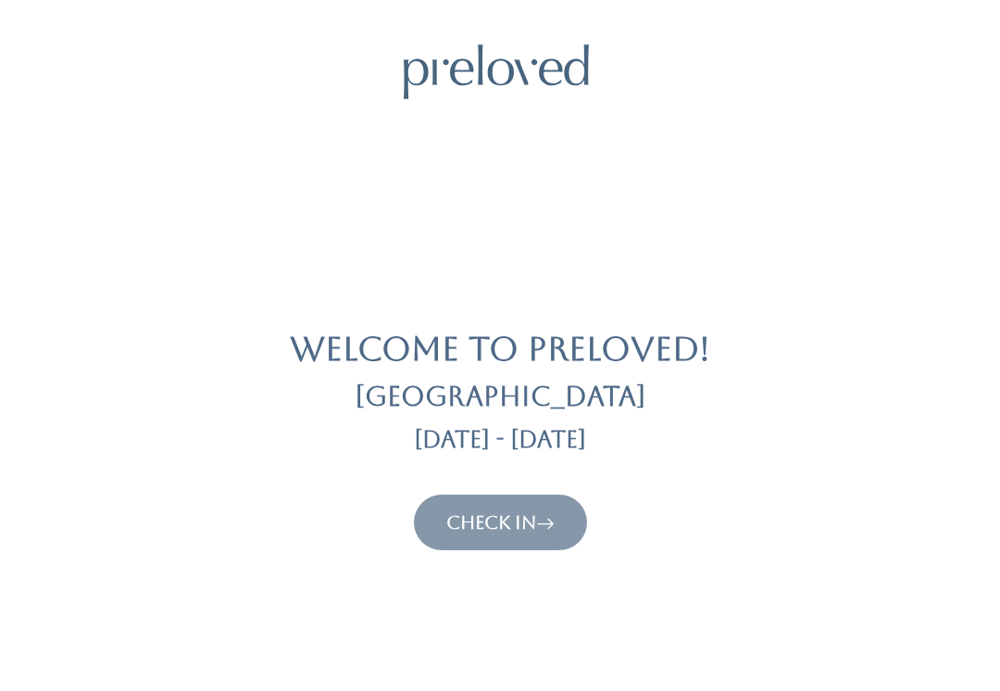
click at [499, 519] on link "Check In" at bounding box center [500, 522] width 108 height 22
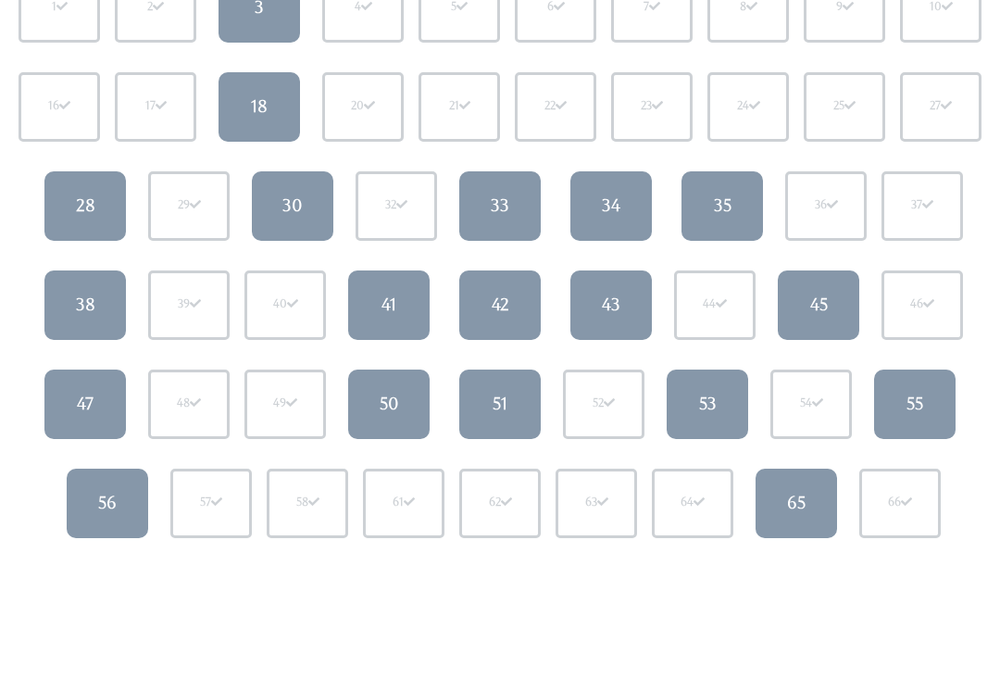
scroll to position [269, 0]
click at [707, 403] on div "53" at bounding box center [708, 404] width 18 height 24
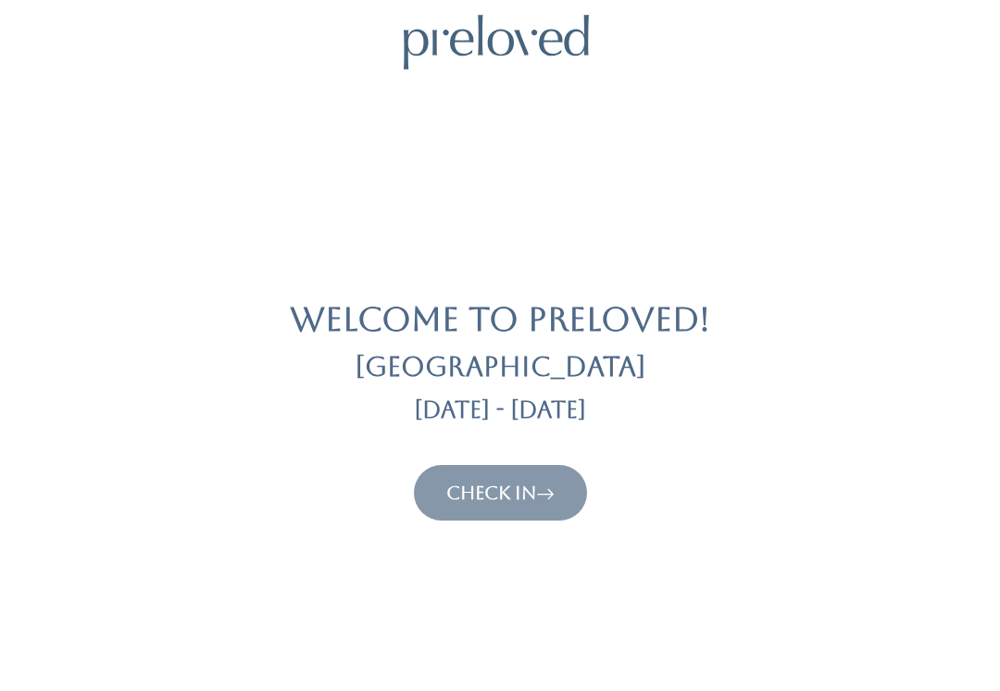
scroll to position [33, 0]
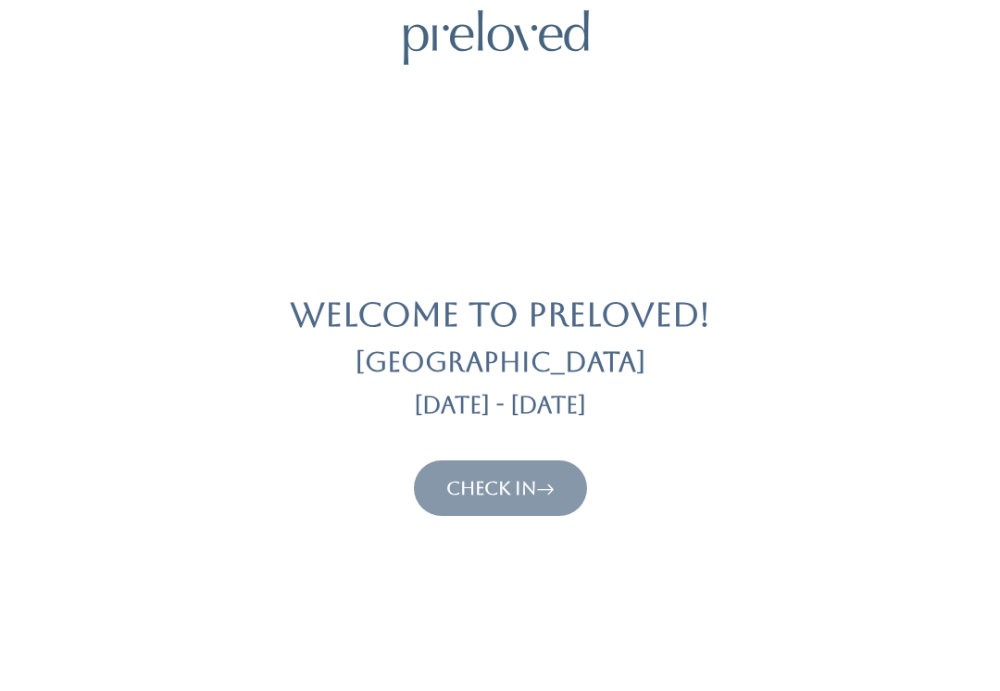
click at [524, 482] on link "Check In" at bounding box center [500, 489] width 108 height 22
click at [520, 512] on button "Check In" at bounding box center [500, 489] width 173 height 56
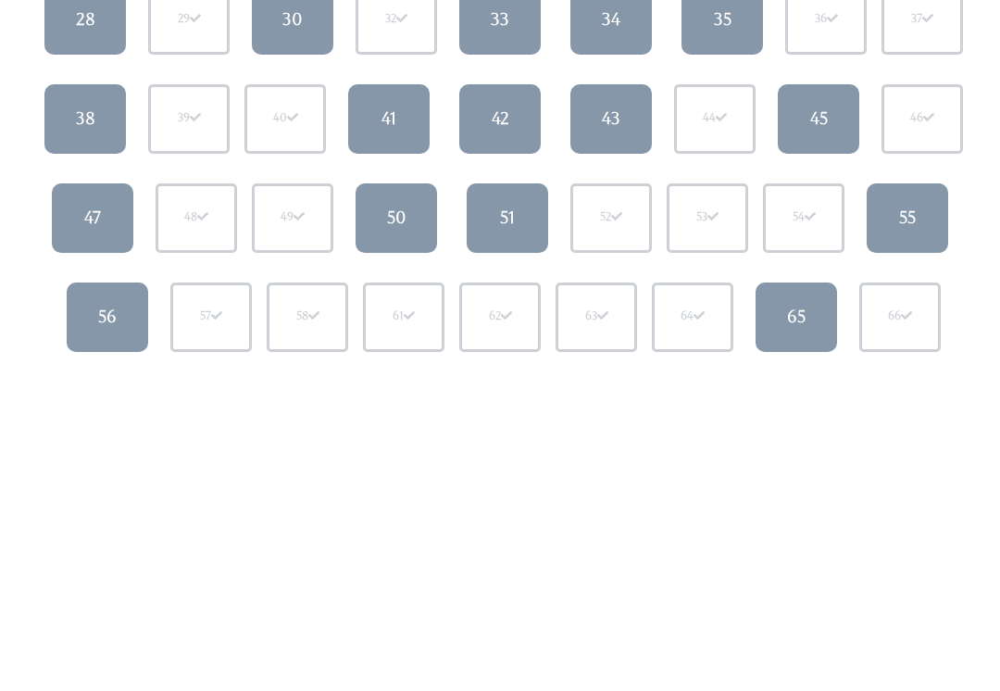
scroll to position [455, 0]
click at [507, 220] on div "51" at bounding box center [507, 219] width 15 height 24
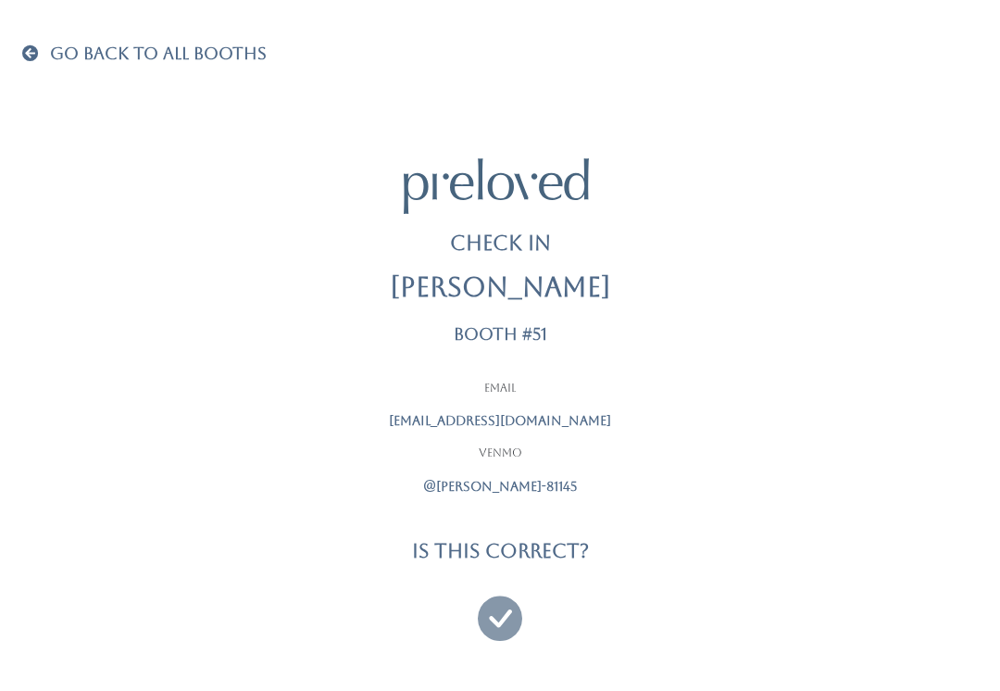
click at [488, 626] on icon at bounding box center [500, 610] width 44 height 62
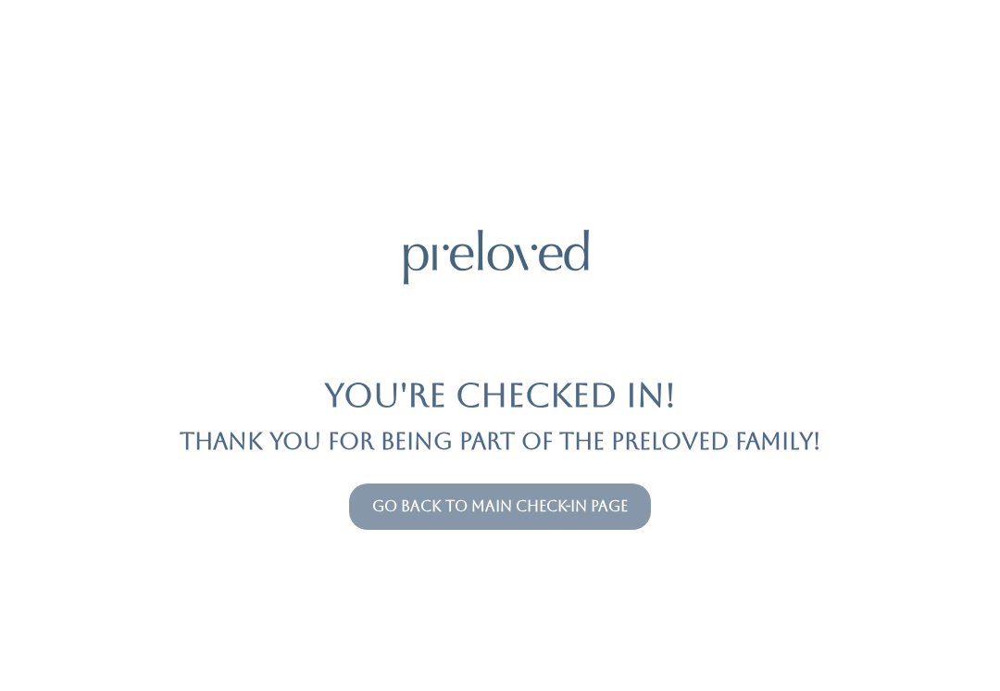
click at [602, 505] on link "Go back to main check-in page" at bounding box center [500, 506] width 256 height 18
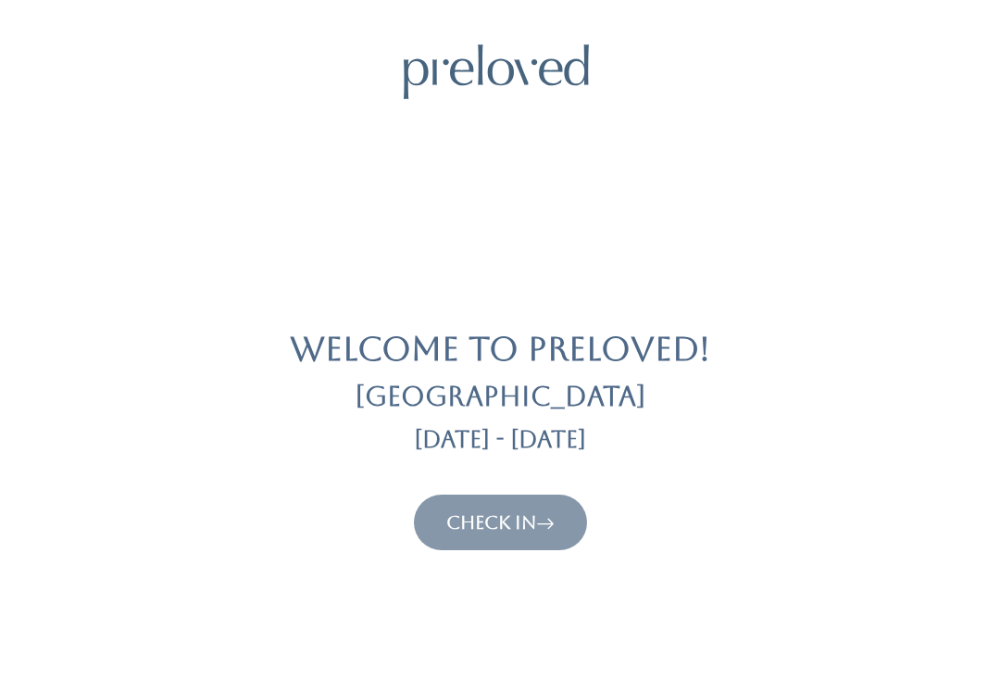
click at [549, 522] on icon at bounding box center [545, 522] width 19 height 22
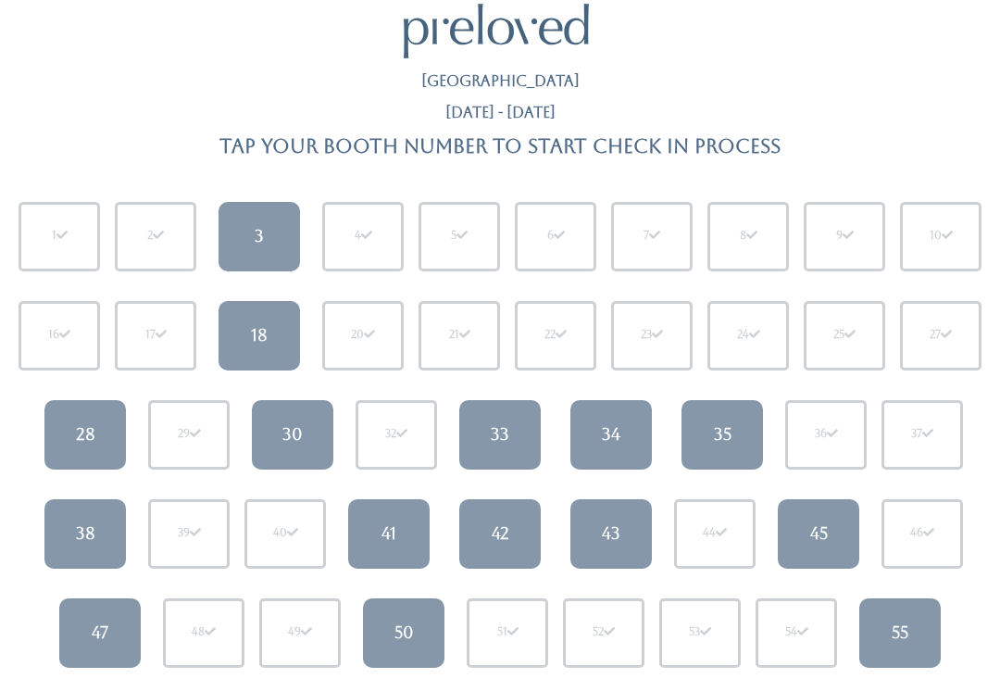
scroll to position [41, 0]
click at [823, 535] on div "45" at bounding box center [819, 533] width 18 height 24
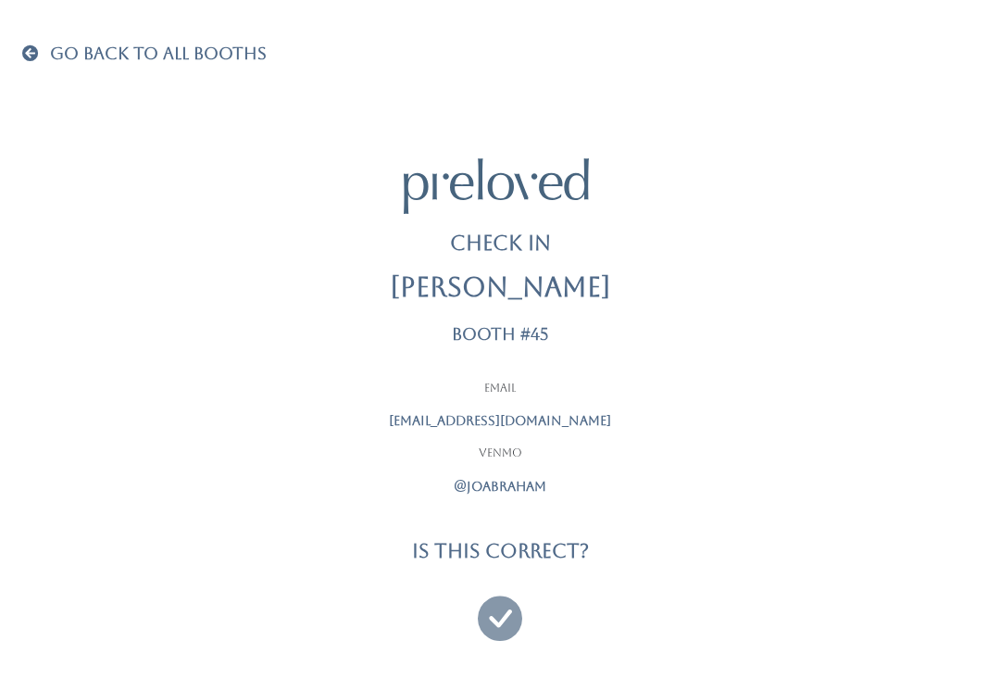
click at [507, 613] on icon at bounding box center [500, 610] width 44 height 62
